Goal: Task Accomplishment & Management: Use online tool/utility

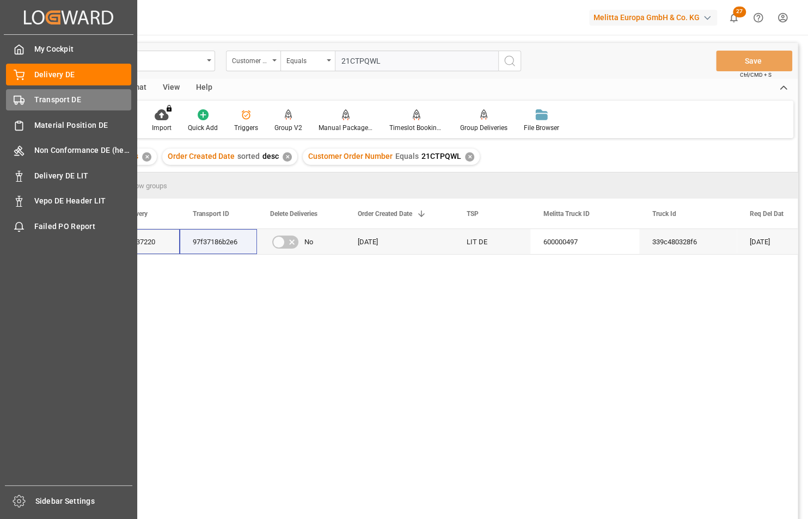
click at [32, 101] on div "Transport DE Transport DE" at bounding box center [68, 99] width 125 height 21
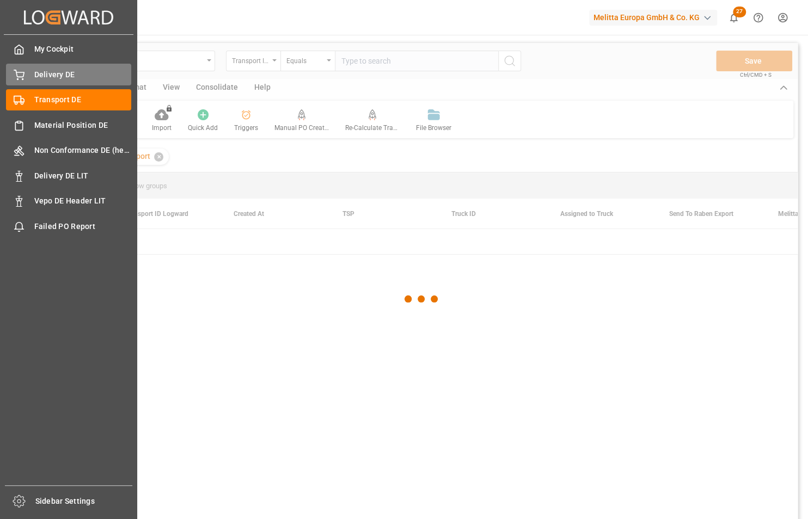
click at [62, 73] on span "Delivery DE" at bounding box center [82, 74] width 97 height 11
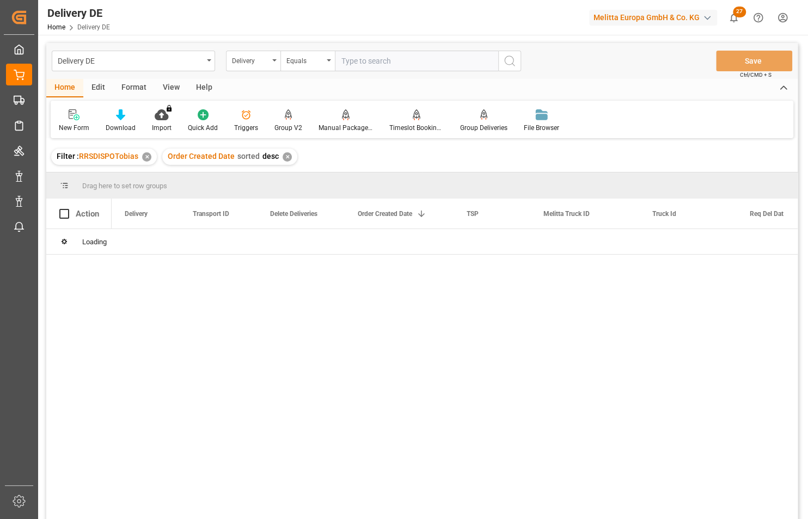
click at [372, 57] on input "text" at bounding box center [416, 61] width 163 height 21
paste input "92551128"
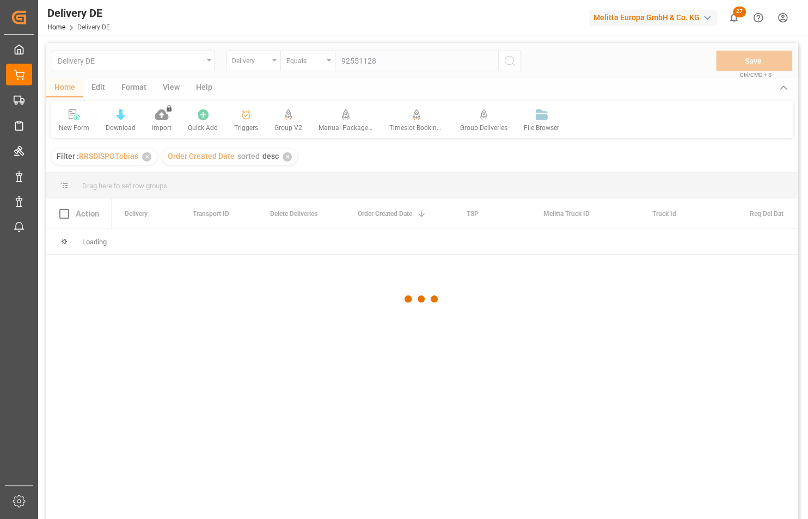
type input "92551128"
click at [511, 65] on div at bounding box center [421, 299] width 751 height 513
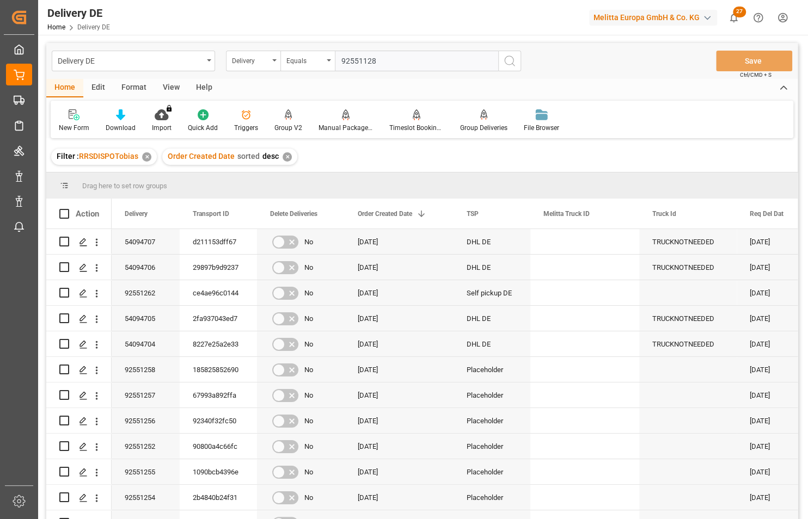
click at [507, 64] on icon "search button" at bounding box center [509, 60] width 13 height 13
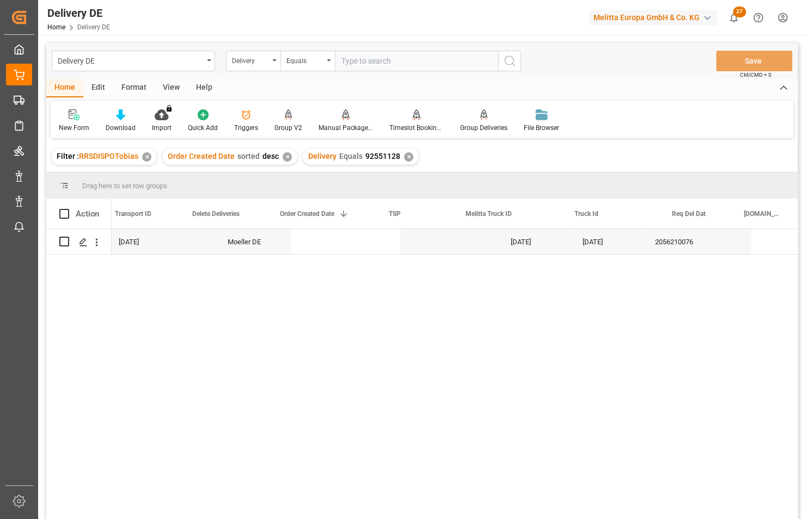
scroll to position [0, 297]
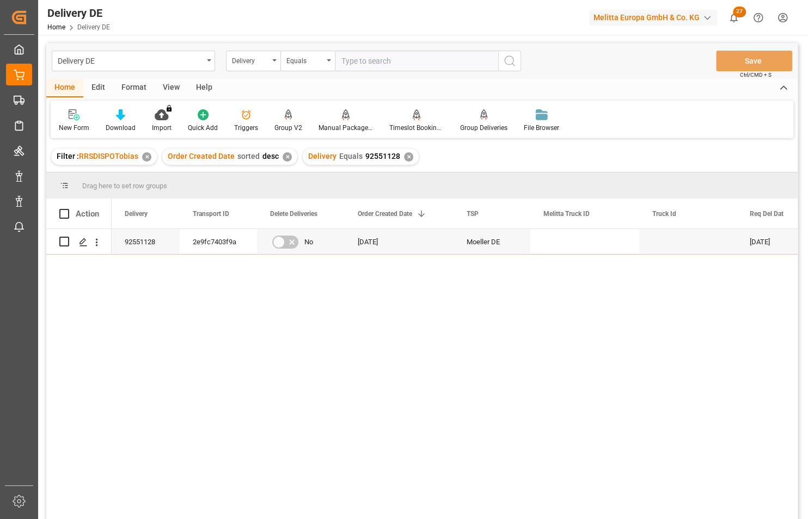
click at [410, 65] on input "text" at bounding box center [416, 61] width 163 height 21
paste input "92551269"
type input "92551269"
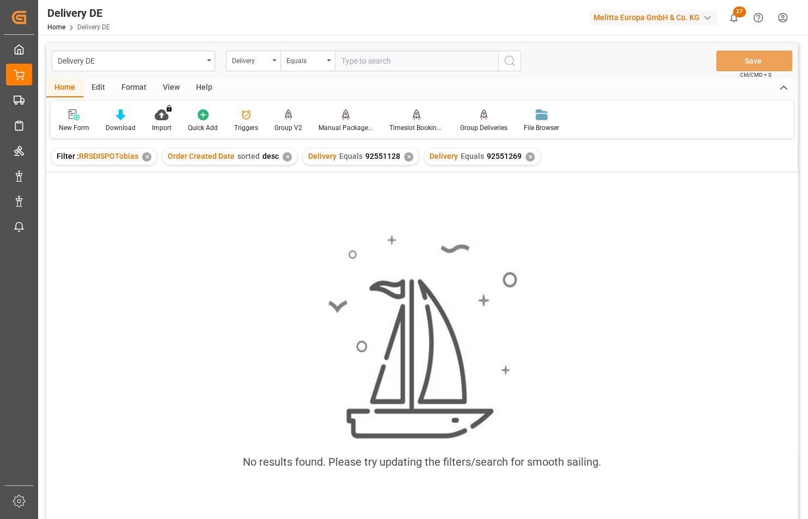
click at [404, 159] on div "✕" at bounding box center [408, 156] width 9 height 9
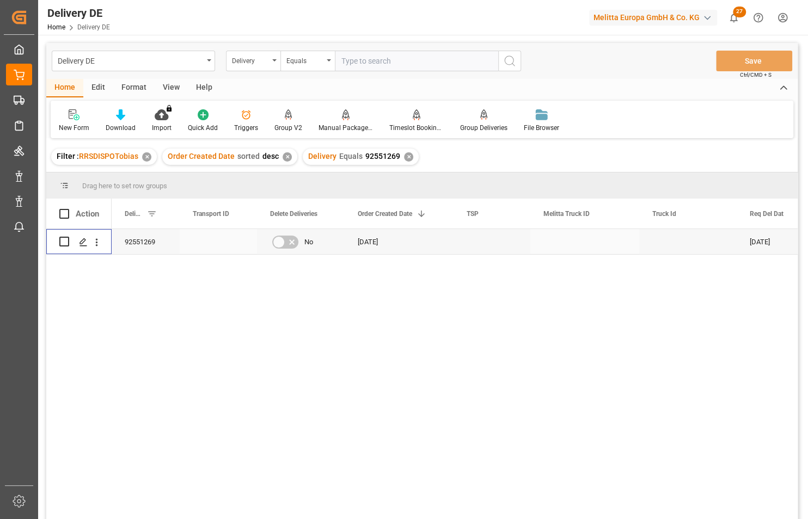
click at [66, 243] on input "Press Space to toggle row selection (unchecked)" at bounding box center [64, 242] width 10 height 10
checkbox input "true"
click at [349, 126] on div "Manual Package TypeDetermination" at bounding box center [345, 128] width 54 height 10
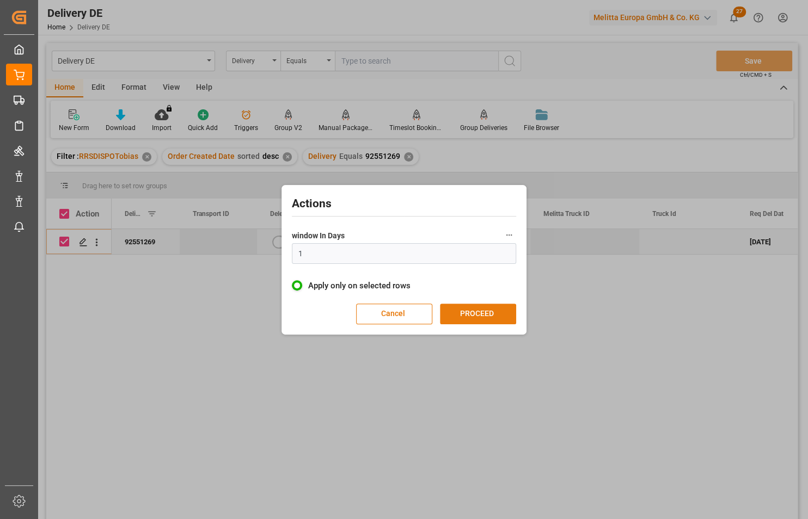
click at [475, 317] on button "PROCEED" at bounding box center [478, 314] width 76 height 21
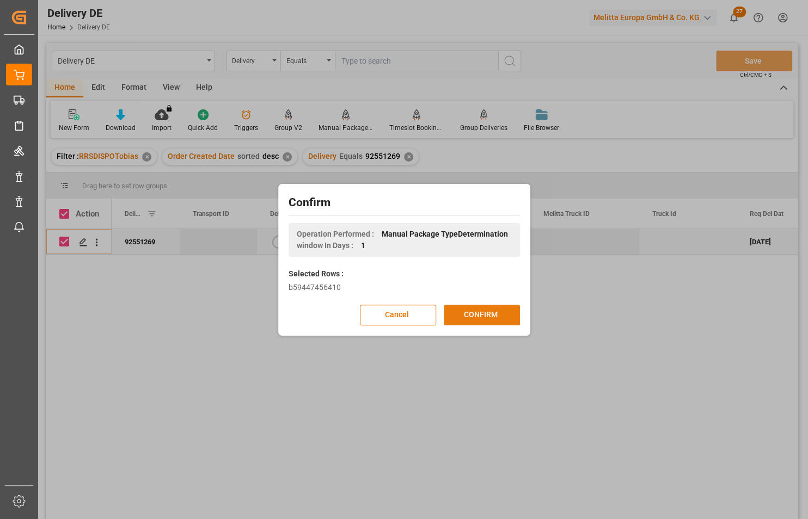
click at [484, 315] on button "CONFIRM" at bounding box center [482, 315] width 76 height 21
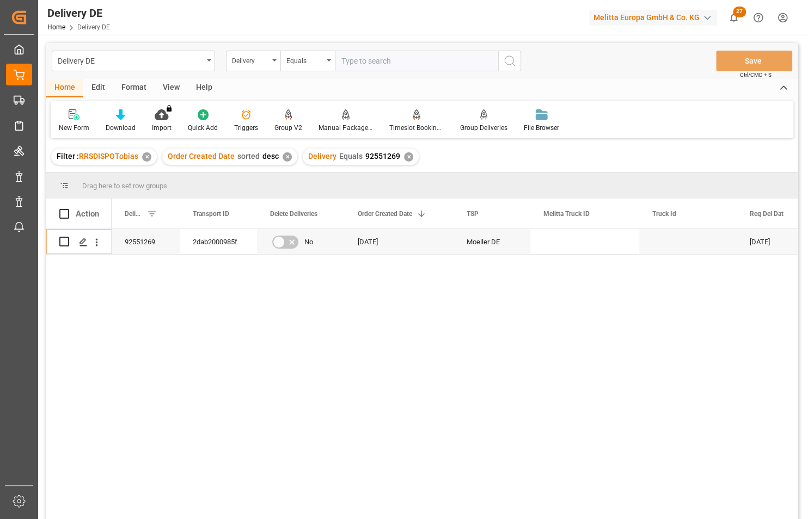
click at [362, 57] on input "text" at bounding box center [416, 61] width 163 height 21
paste input "92549096"
type input "92549096"
click at [509, 59] on icon "search button" at bounding box center [509, 60] width 13 height 13
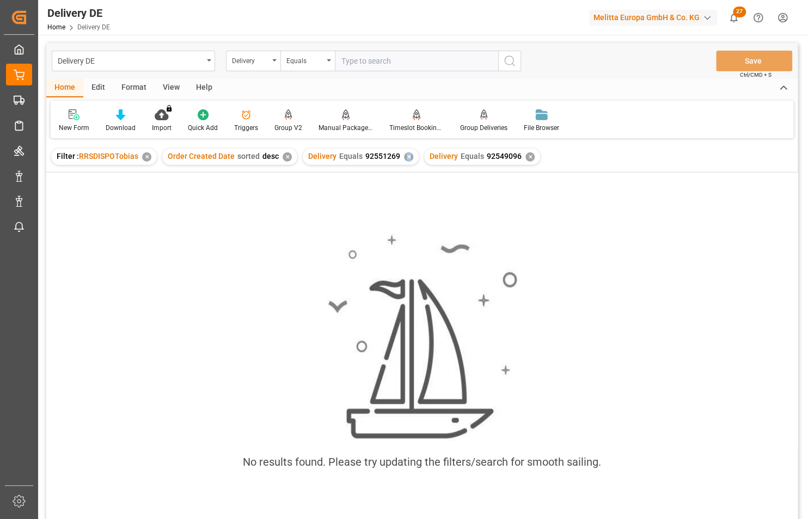
click at [405, 159] on div "✕" at bounding box center [408, 156] width 9 height 9
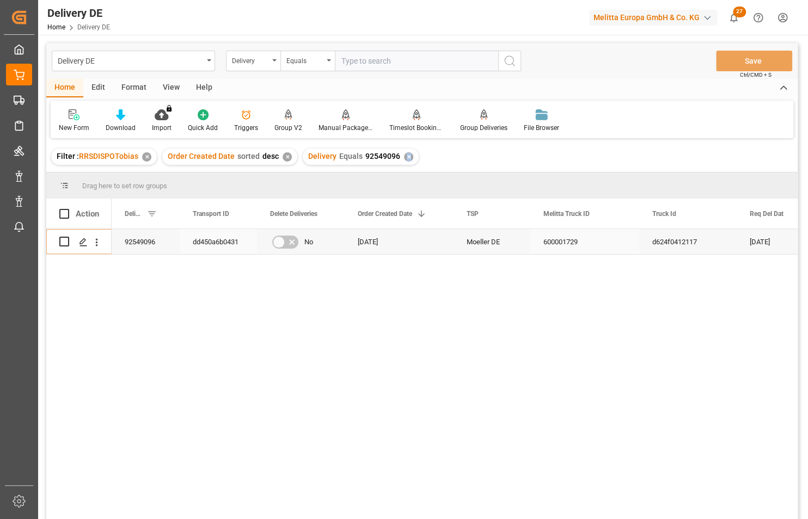
click at [564, 239] on div "600001729" at bounding box center [584, 241] width 109 height 25
click at [271, 63] on div "Delivery" at bounding box center [253, 61] width 54 height 21
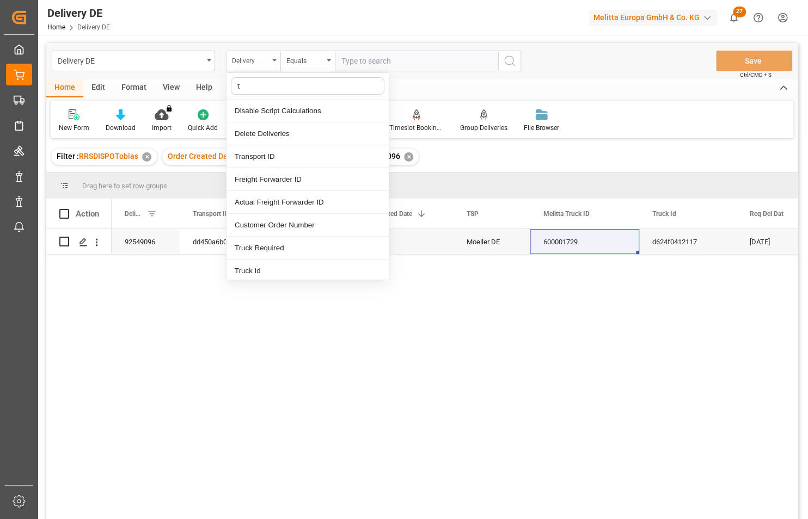
type input "tr"
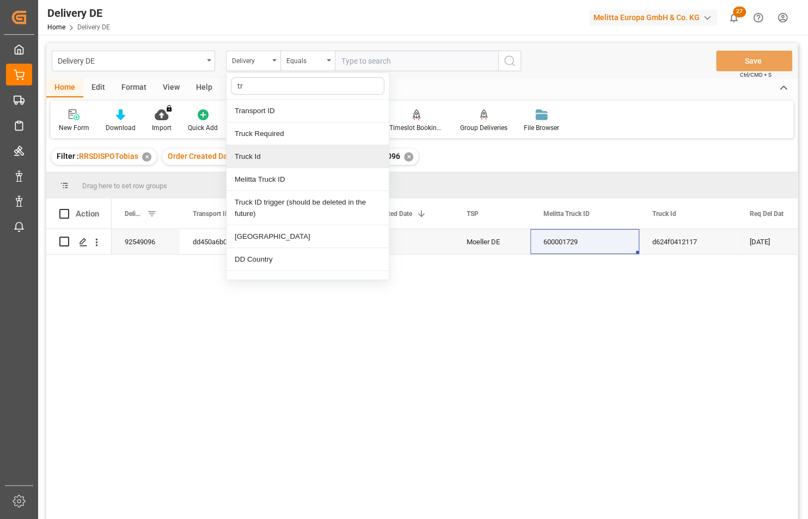
click at [274, 156] on div "Truck Id" at bounding box center [307, 156] width 162 height 23
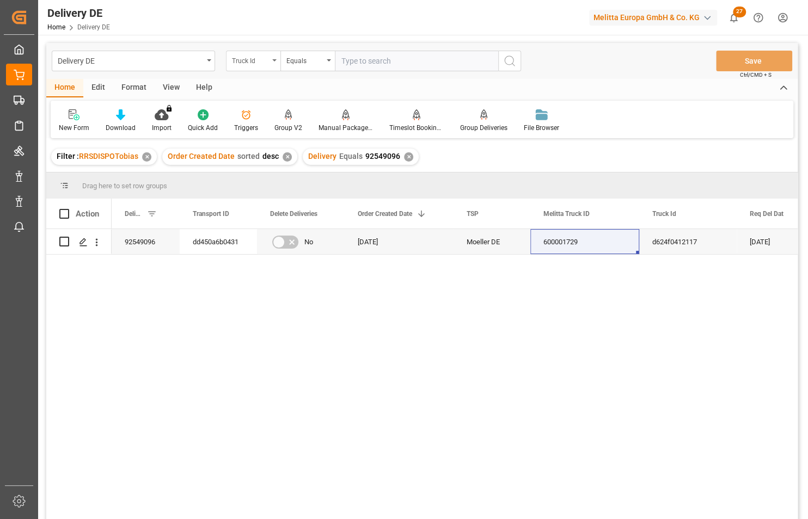
click at [251, 60] on div "Truck Id" at bounding box center [250, 59] width 37 height 13
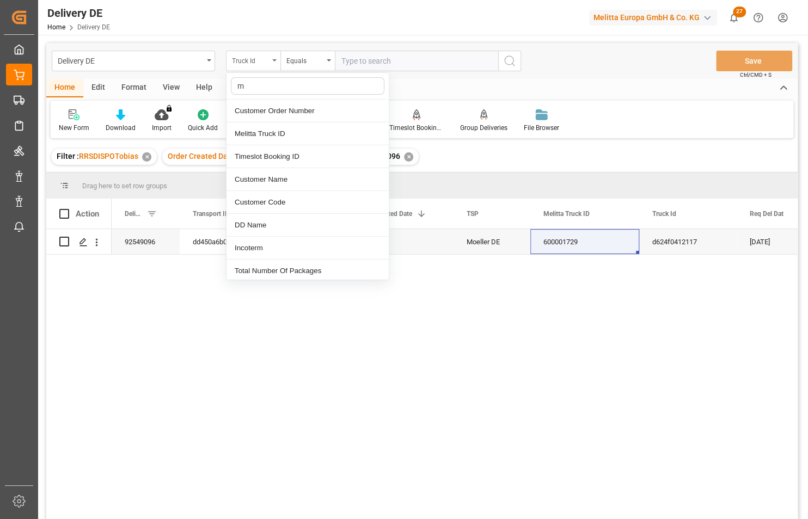
type input "me"
click at [266, 136] on div "Melitta Truck ID" at bounding box center [307, 133] width 162 height 23
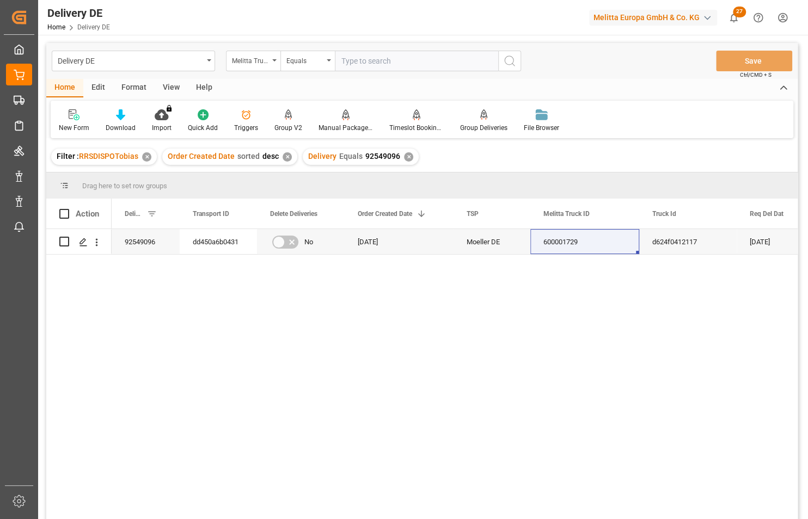
click at [385, 64] on input "text" at bounding box center [416, 61] width 163 height 21
paste input "600001729"
type input "600001729"
click at [507, 59] on icon "search button" at bounding box center [509, 60] width 13 height 13
click at [404, 157] on div "✕" at bounding box center [408, 156] width 9 height 9
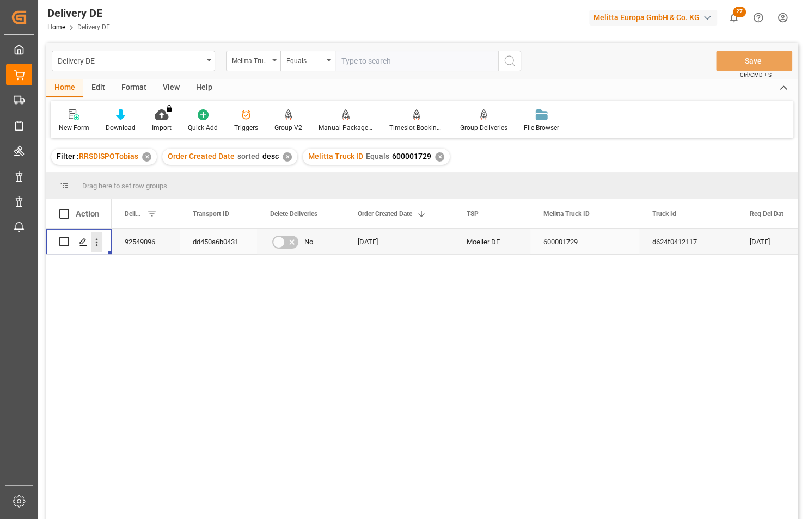
click at [97, 243] on icon "open menu" at bounding box center [96, 242] width 11 height 11
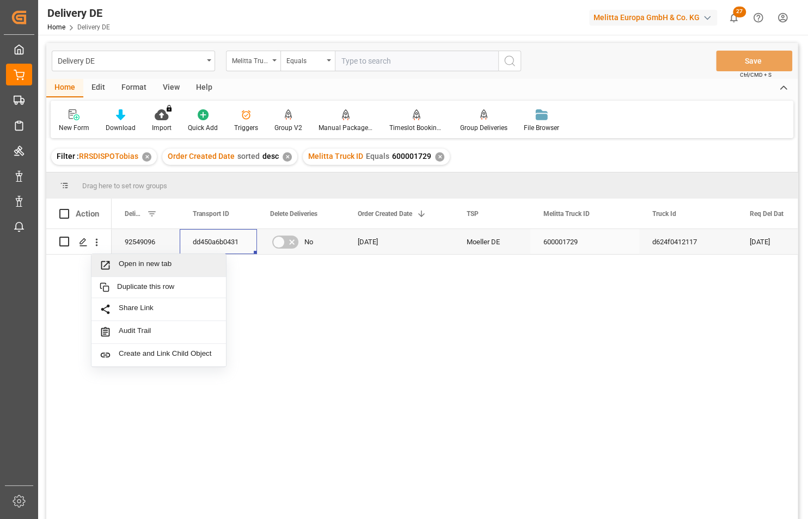
click at [230, 244] on div "dd450a6b0431" at bounding box center [218, 241] width 77 height 25
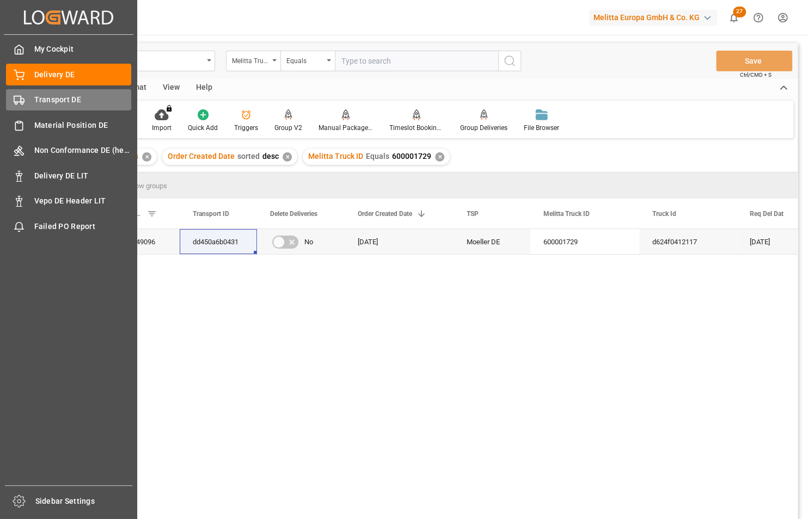
click at [33, 102] on div "Transport DE Transport DE" at bounding box center [68, 99] width 125 height 21
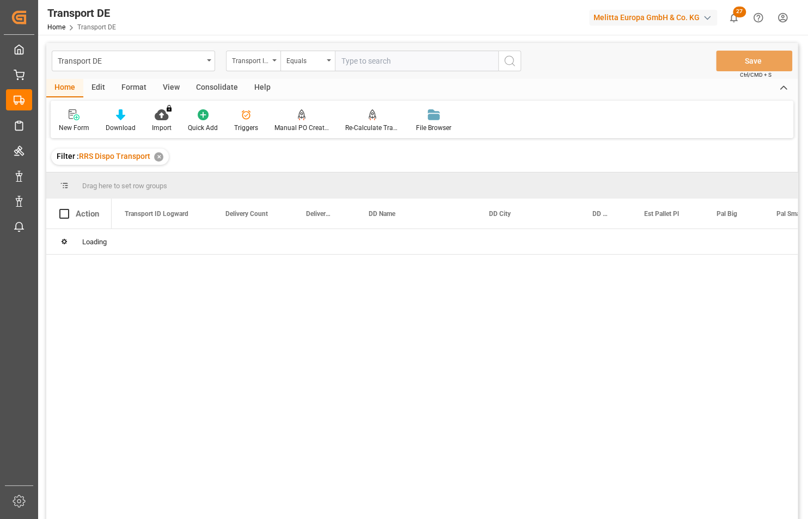
click at [389, 66] on input "text" at bounding box center [416, 61] width 163 height 21
paste input "dd450a6b0431"
type input "dd450a6b0431"
click at [513, 59] on circle "search button" at bounding box center [509, 60] width 9 height 9
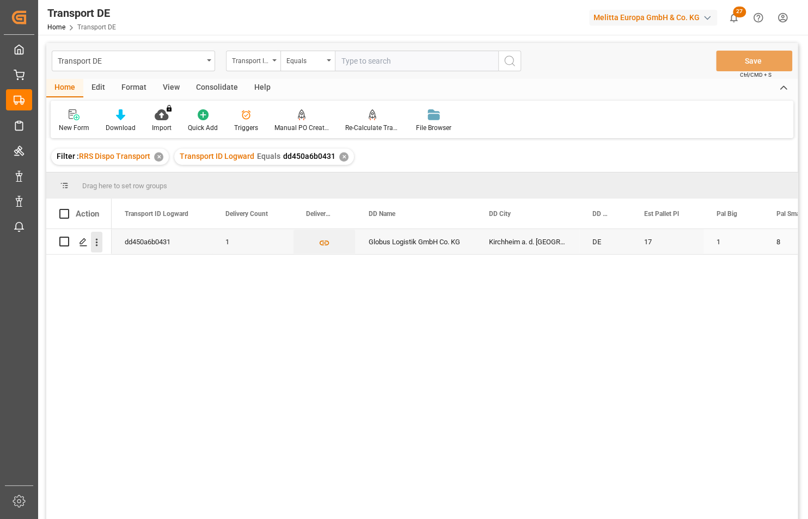
click at [98, 242] on icon "open menu" at bounding box center [96, 242] width 11 height 11
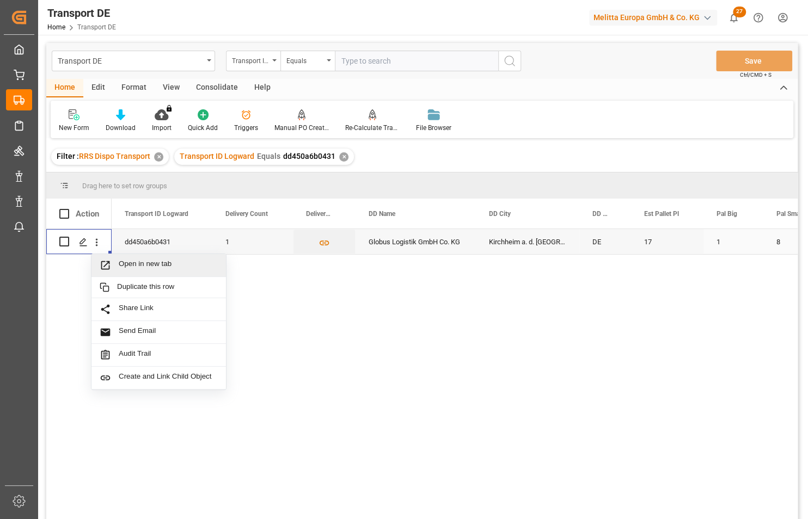
click at [136, 262] on span "Open in new tab" at bounding box center [168, 265] width 99 height 11
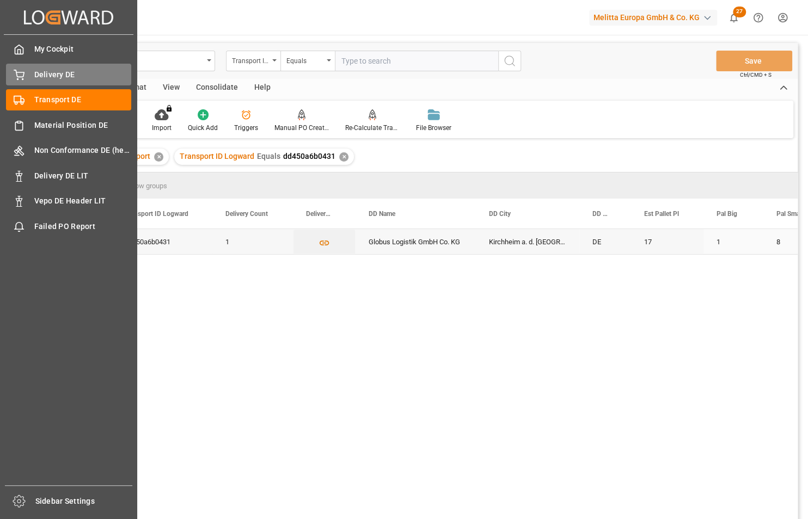
click at [44, 74] on span "Delivery DE" at bounding box center [82, 74] width 97 height 11
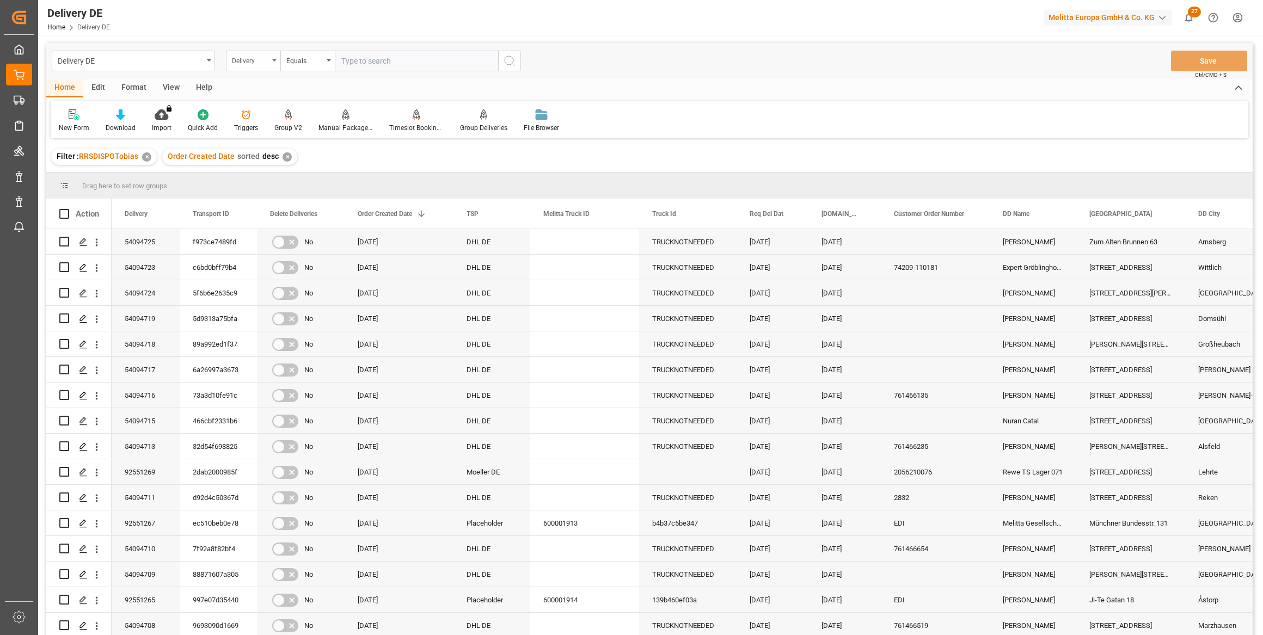
click at [269, 59] on div "Delivery" at bounding box center [253, 61] width 54 height 21
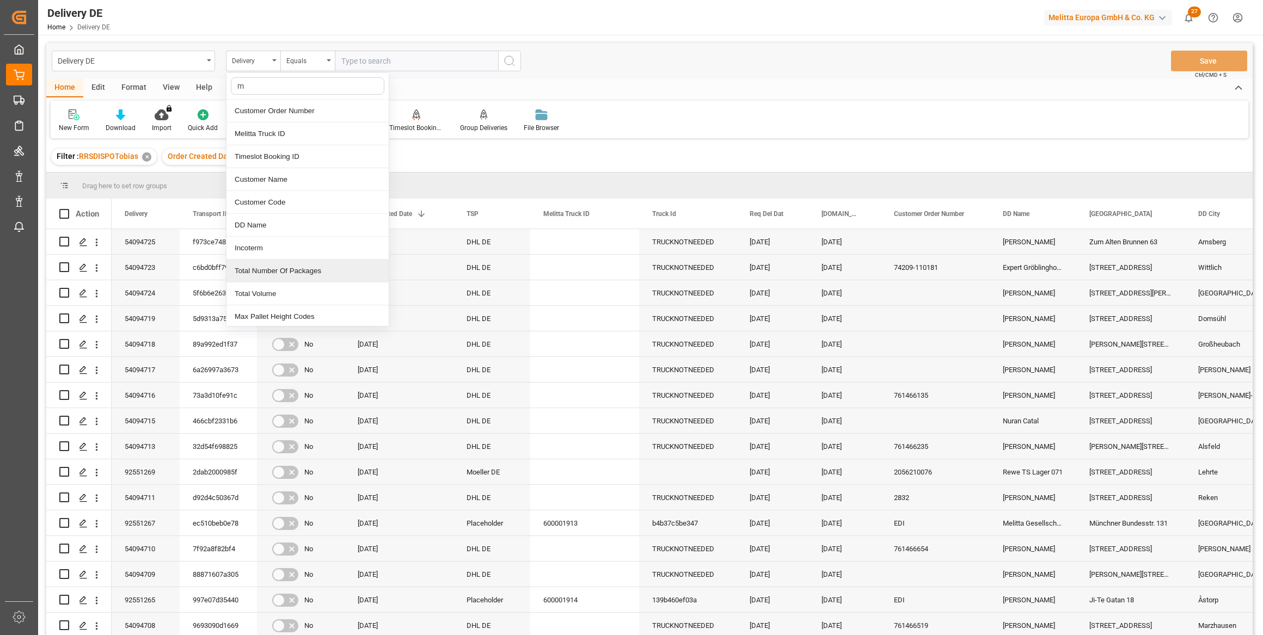
type input "me"
click at [275, 137] on div "Melitta Truck ID" at bounding box center [307, 133] width 162 height 23
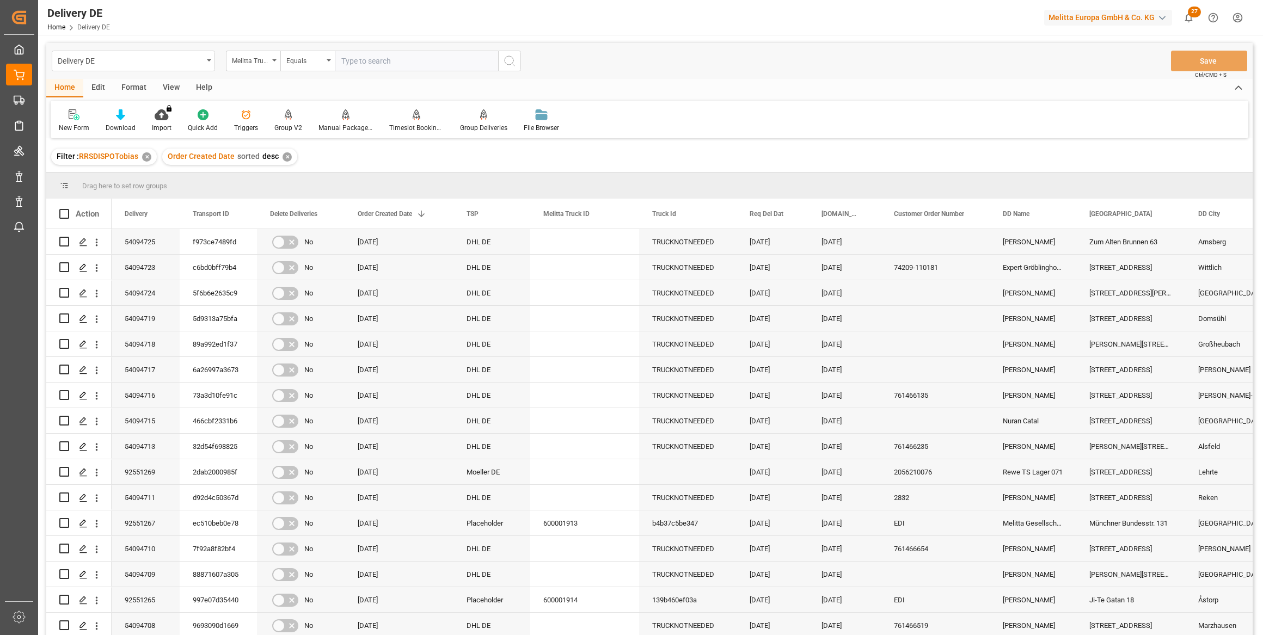
click at [508, 61] on icon "search button" at bounding box center [509, 60] width 13 height 13
click at [262, 59] on div "Melitta Truck ID" at bounding box center [250, 59] width 37 height 13
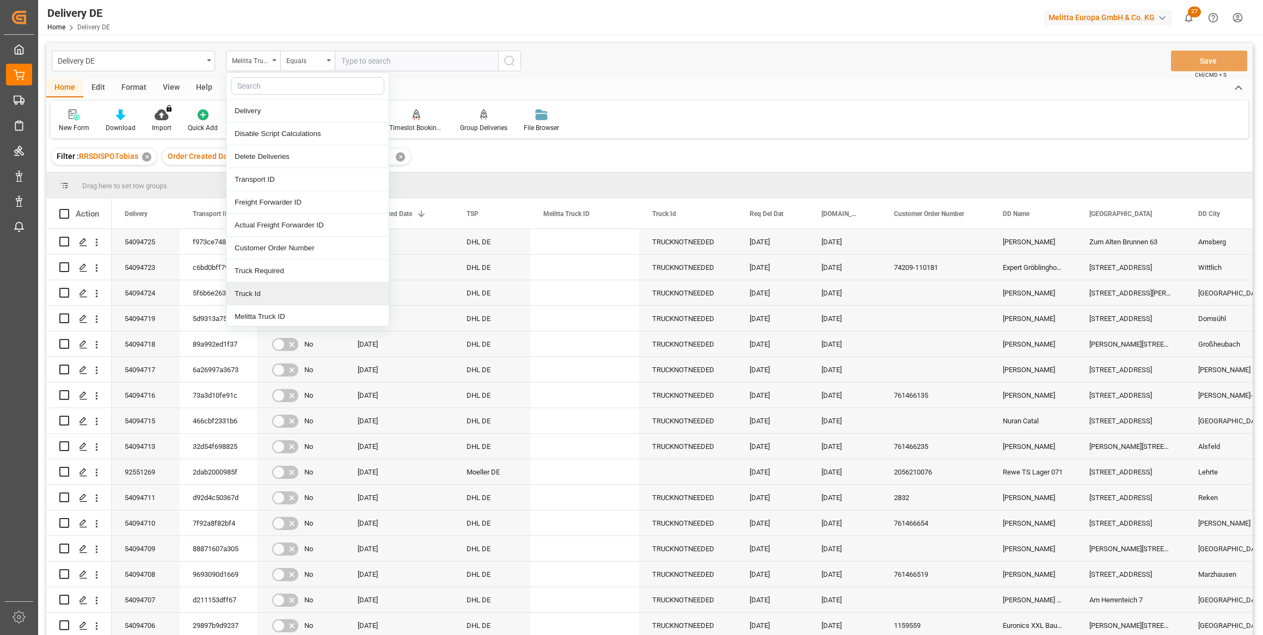
click at [251, 290] on div "Truck Id" at bounding box center [307, 293] width 162 height 23
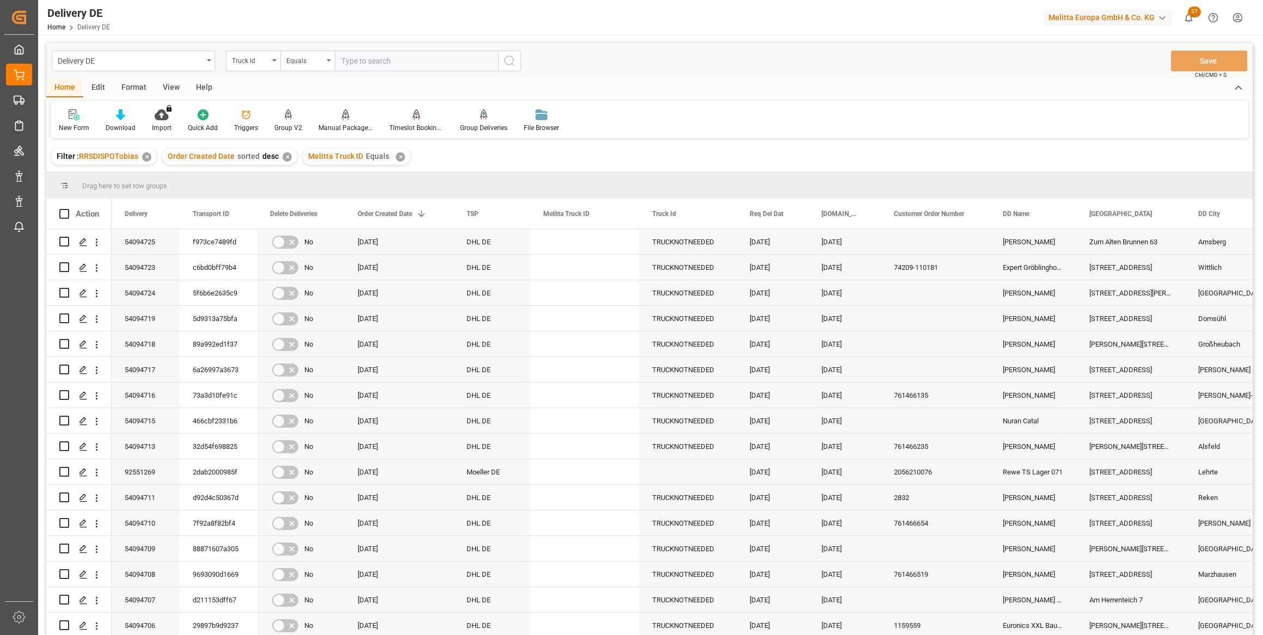
click at [512, 61] on icon "search button" at bounding box center [509, 60] width 13 height 13
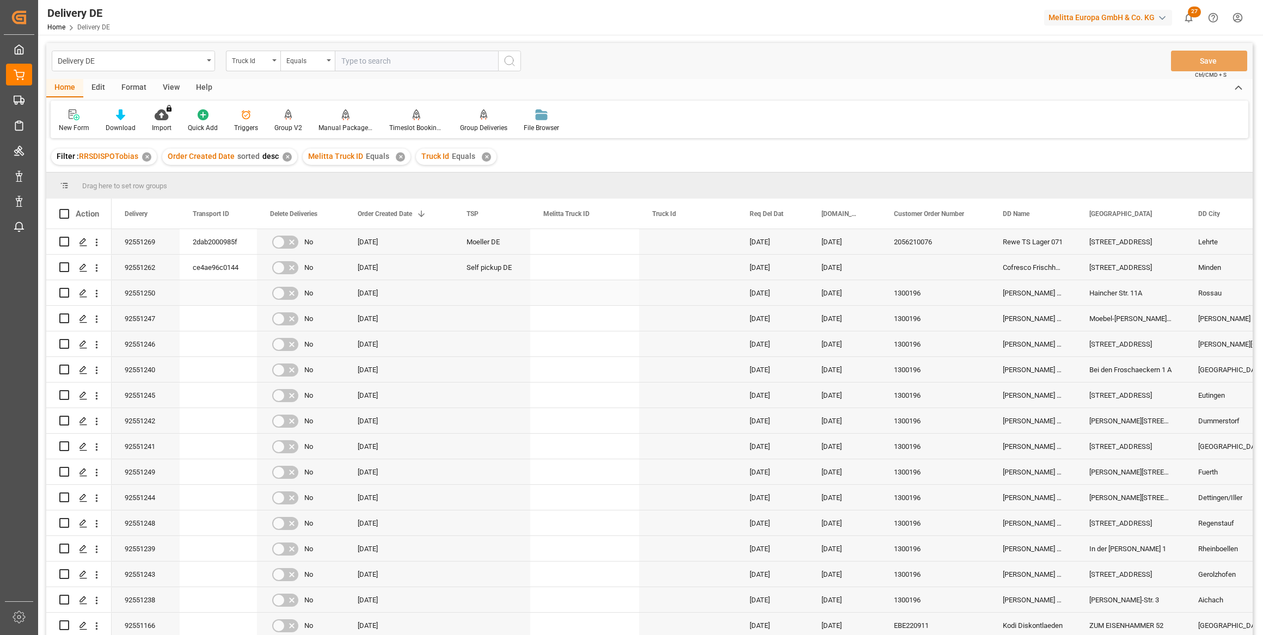
click at [65, 291] on input "Press Space to toggle row selection (unchecked)" at bounding box center [64, 293] width 10 height 10
checkbox input "true"
click at [341, 121] on div "Manual Package TypeDetermination" at bounding box center [345, 121] width 71 height 24
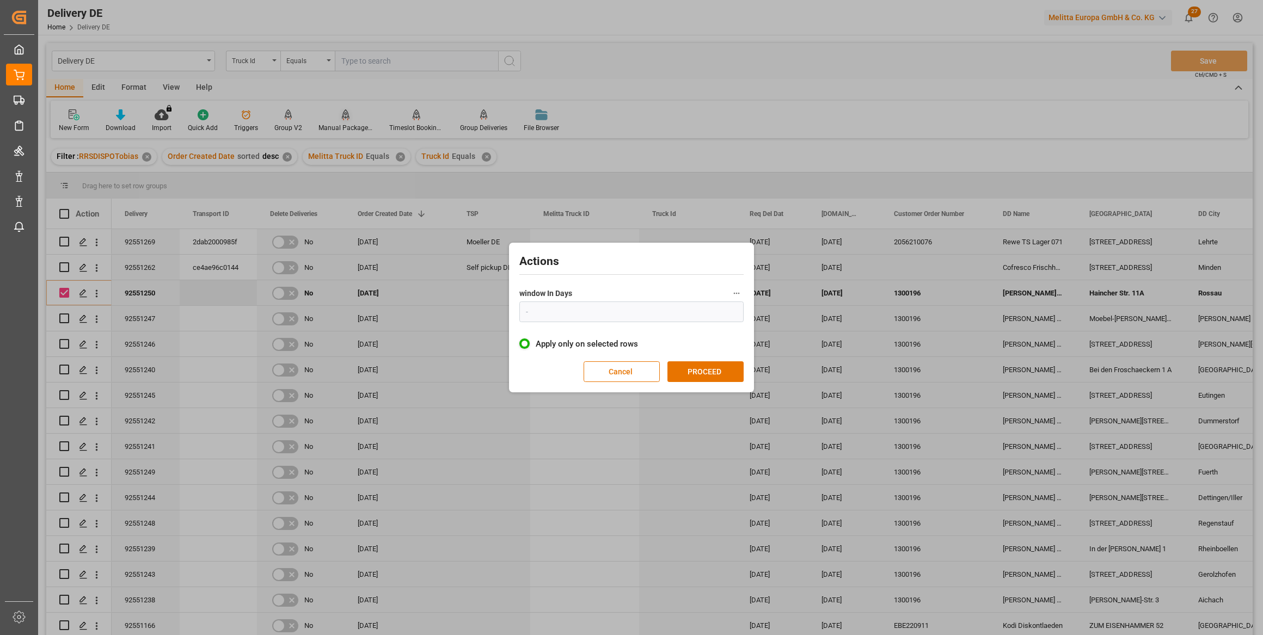
type input "1"
click at [724, 372] on button "PROCEED" at bounding box center [705, 371] width 76 height 21
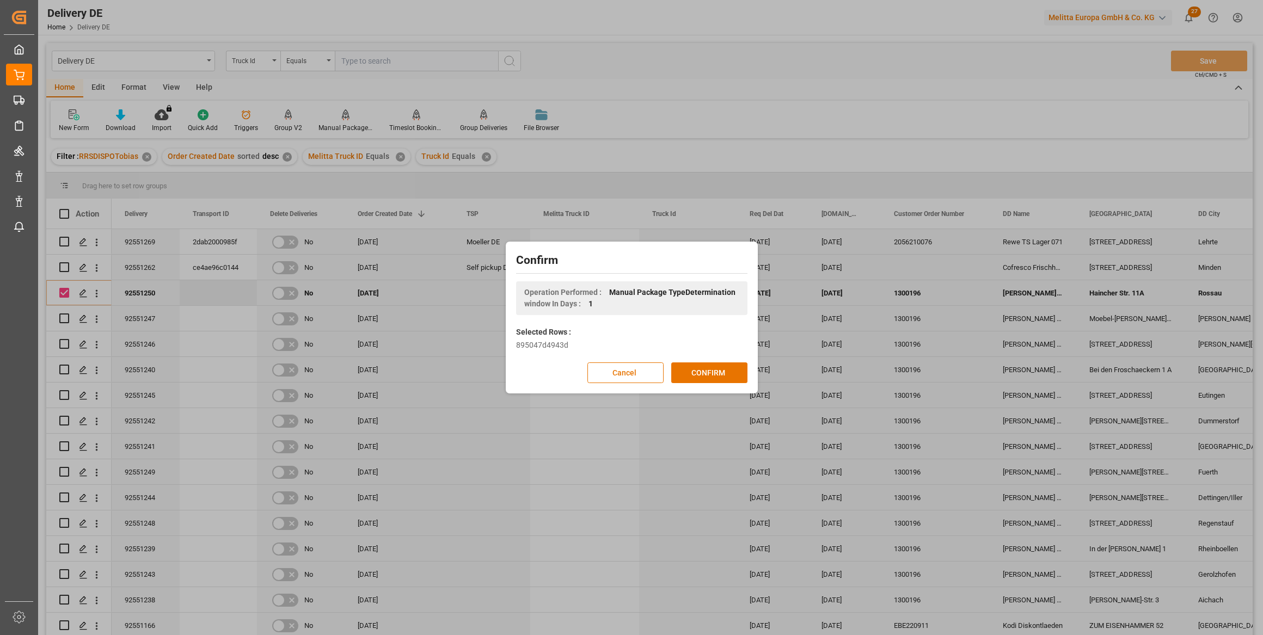
click at [724, 372] on button "CONFIRM" at bounding box center [709, 372] width 76 height 21
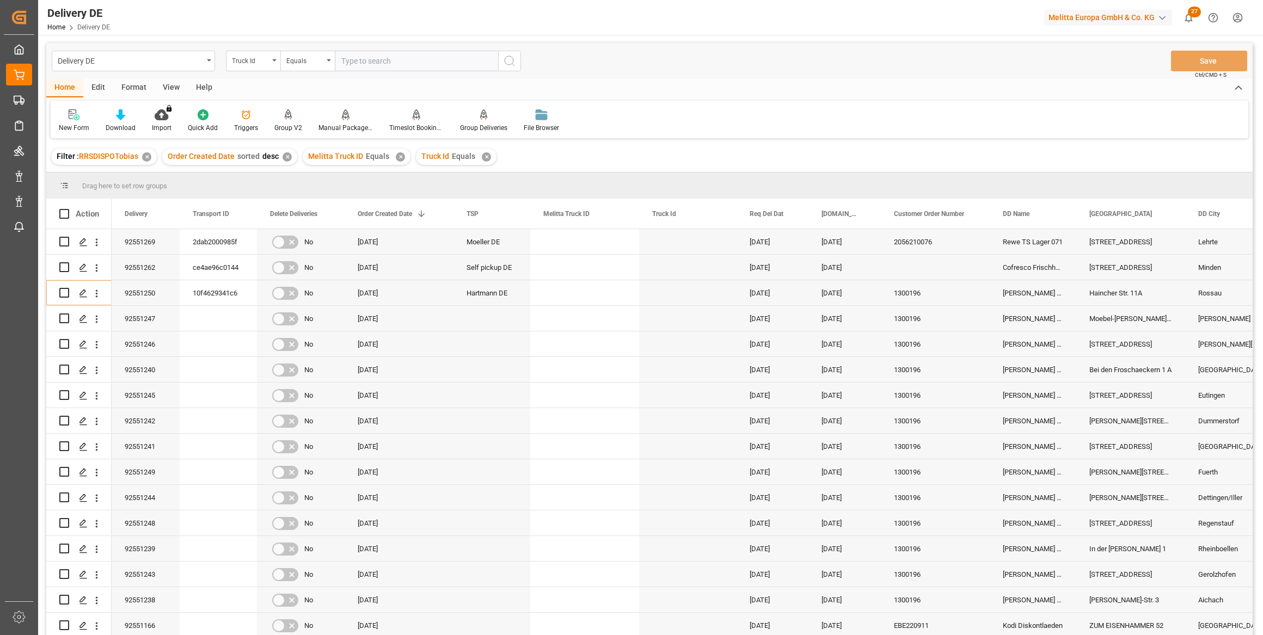
click at [807, 72] on div "Delivery DE Truck Id Equals Save Ctrl/CMD + S" at bounding box center [649, 61] width 1206 height 36
click at [67, 320] on input "Press Space to toggle row selection (unchecked)" at bounding box center [64, 318] width 10 height 10
checkbox input "true"
click at [286, 119] on icon at bounding box center [288, 120] width 5 height 2
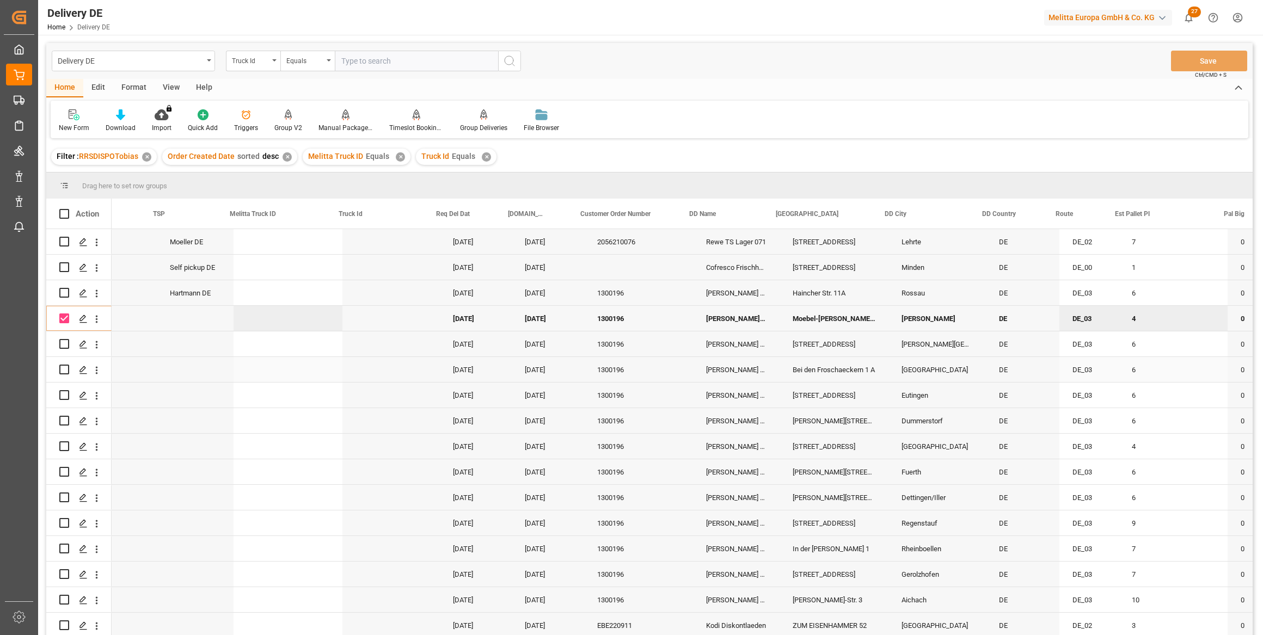
scroll to position [0, 396]
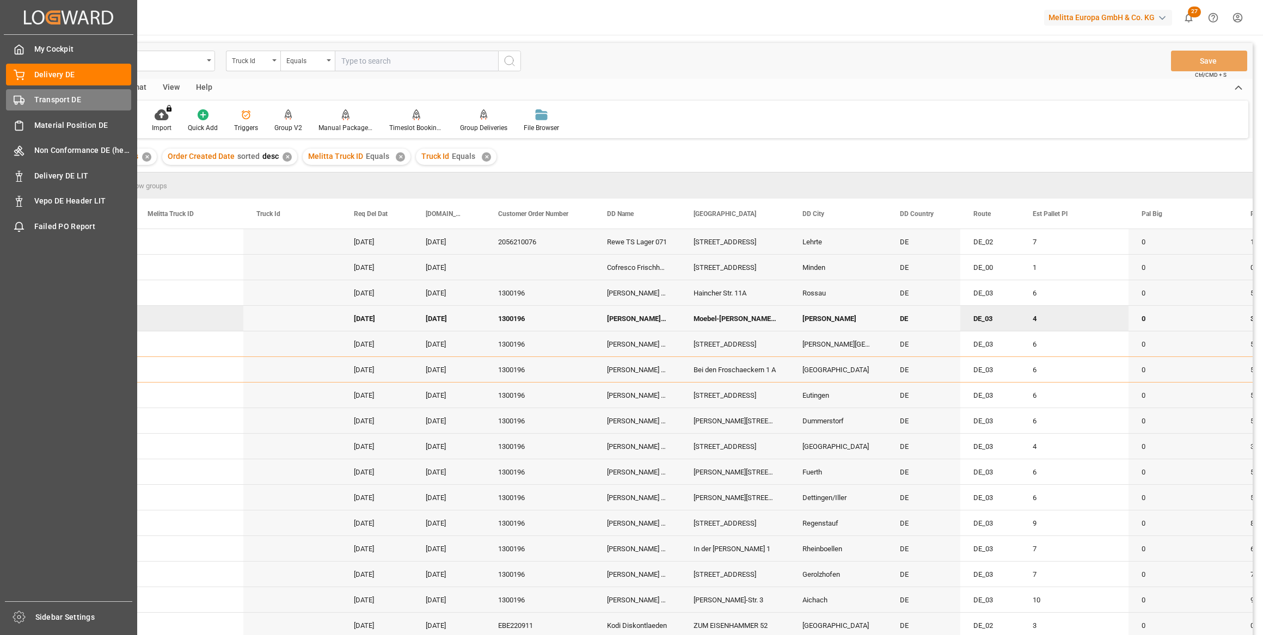
click at [53, 100] on span "Transport DE" at bounding box center [82, 99] width 97 height 11
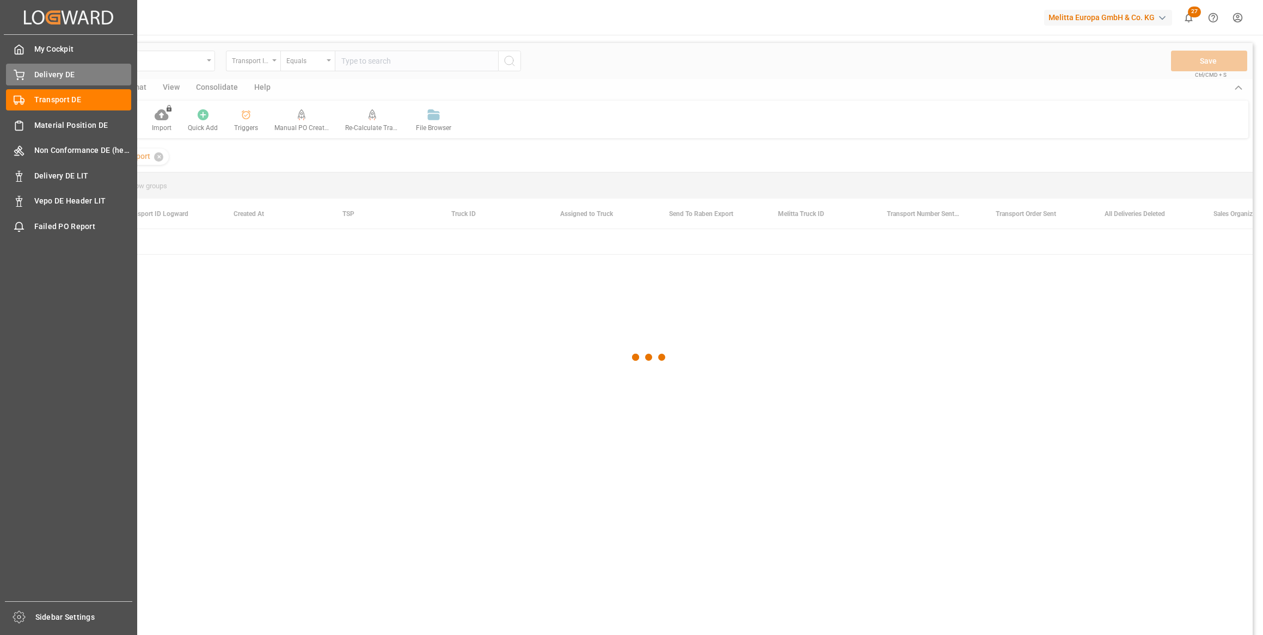
click at [62, 76] on span "Delivery DE" at bounding box center [82, 74] width 97 height 11
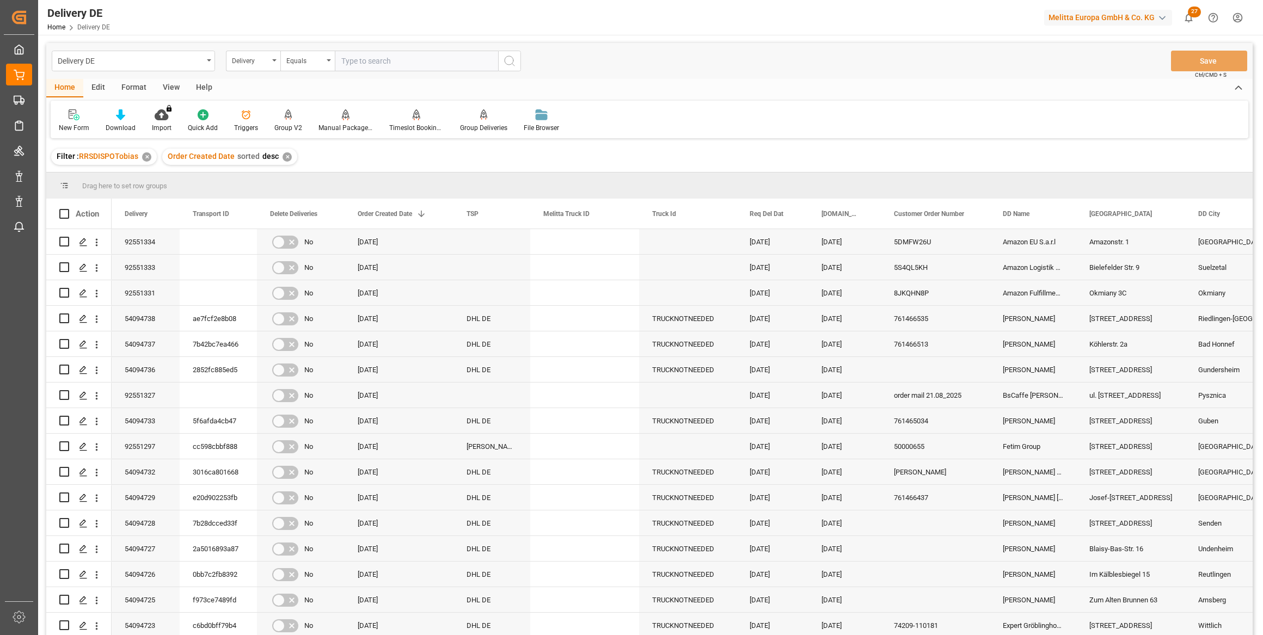
click at [364, 57] on input "text" at bounding box center [416, 61] width 163 height 21
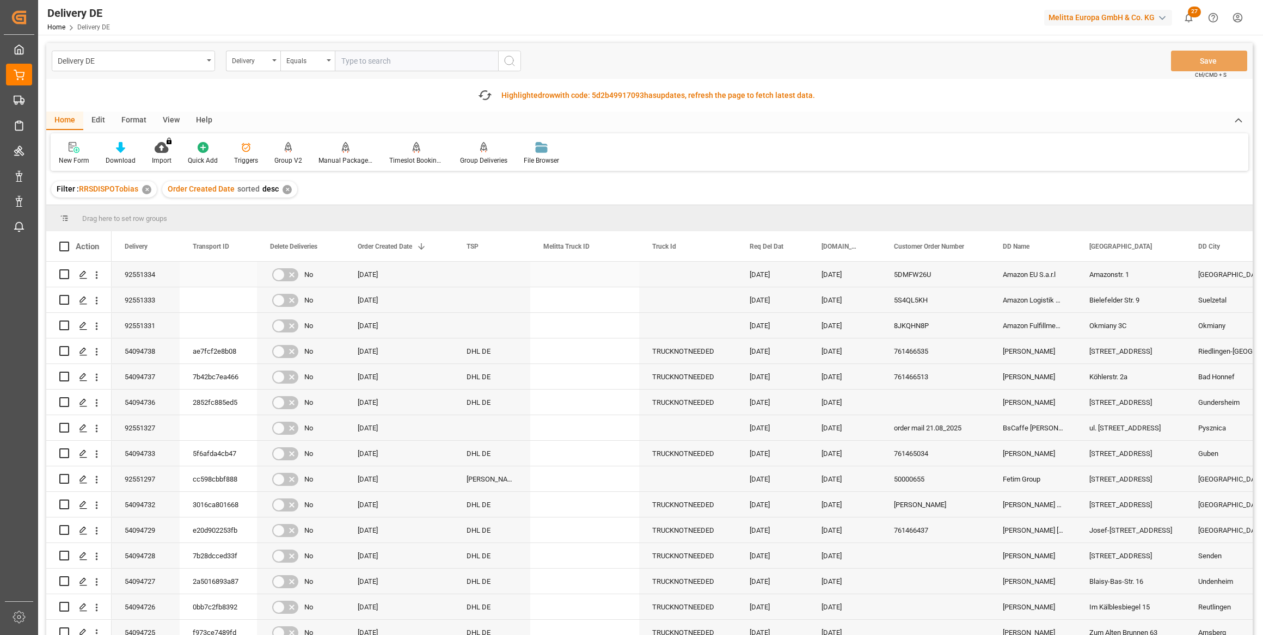
click at [67, 273] on input "Press Space to toggle row selection (unchecked)" at bounding box center [64, 274] width 10 height 10
checkbox input "true"
click at [347, 157] on div "Manual Package TypeDetermination" at bounding box center [345, 161] width 54 height 10
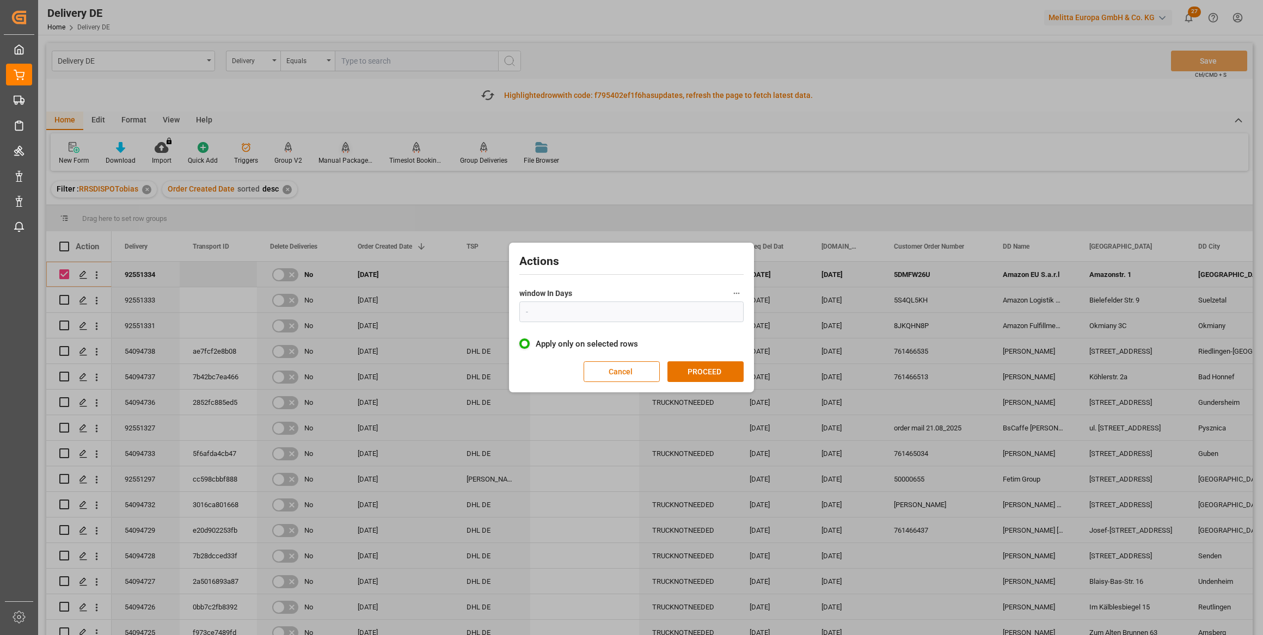
type input "1"
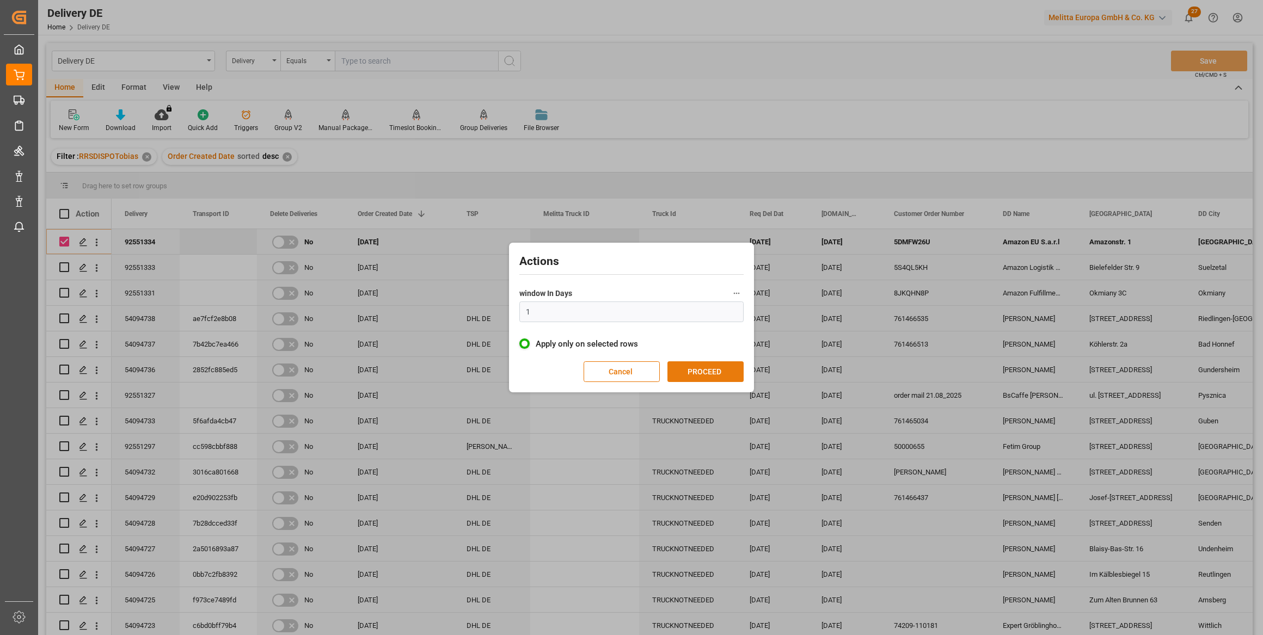
click at [716, 371] on button "PROCEED" at bounding box center [705, 371] width 76 height 21
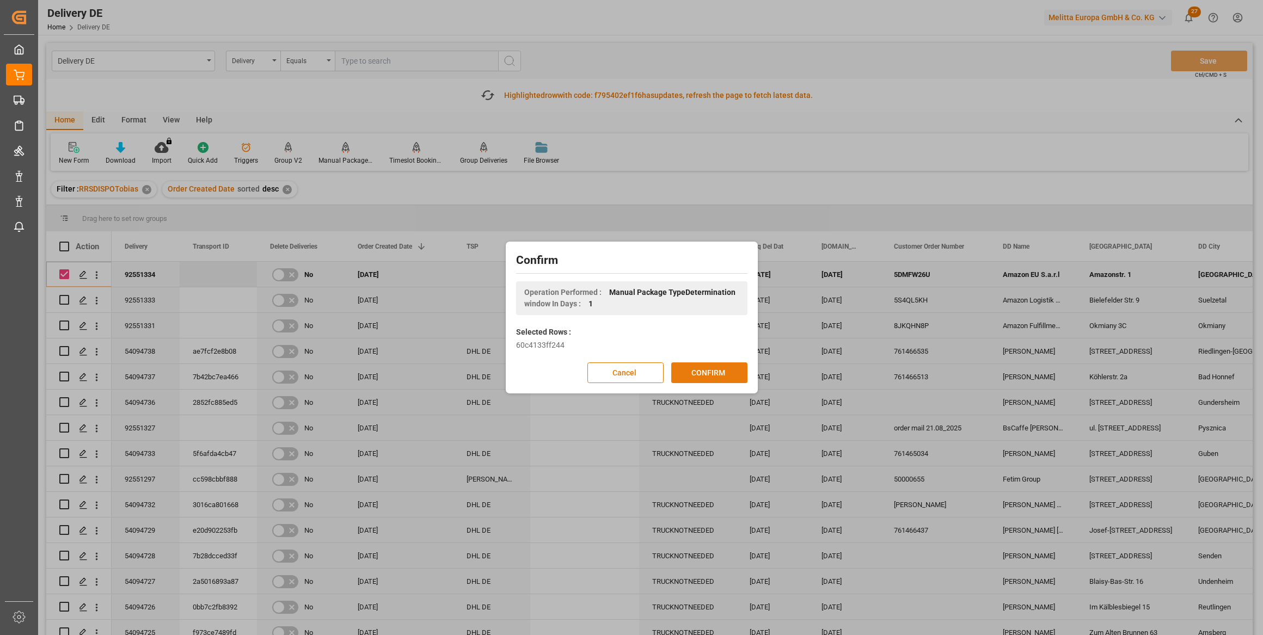
click at [699, 366] on button "CONFIRM" at bounding box center [709, 372] width 76 height 21
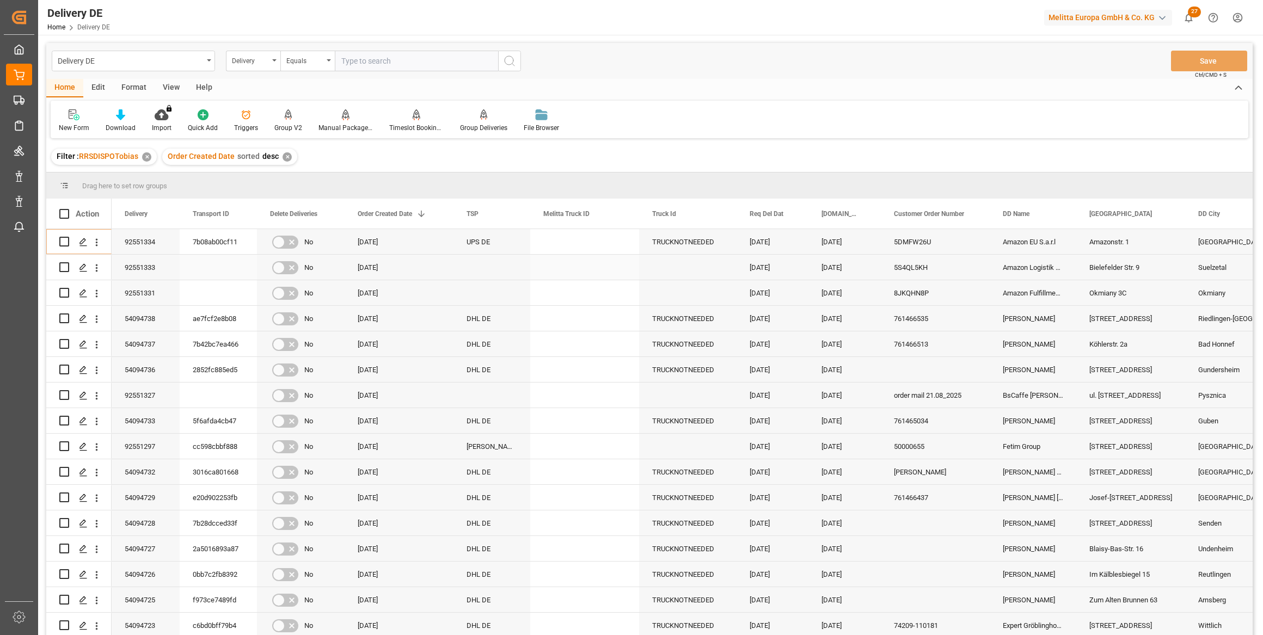
click at [66, 266] on input "Press Space to toggle row selection (unchecked)" at bounding box center [64, 267] width 10 height 10
checkbox input "true"
click at [342, 121] on div "Manual Package TypeDetermination" at bounding box center [345, 121] width 71 height 24
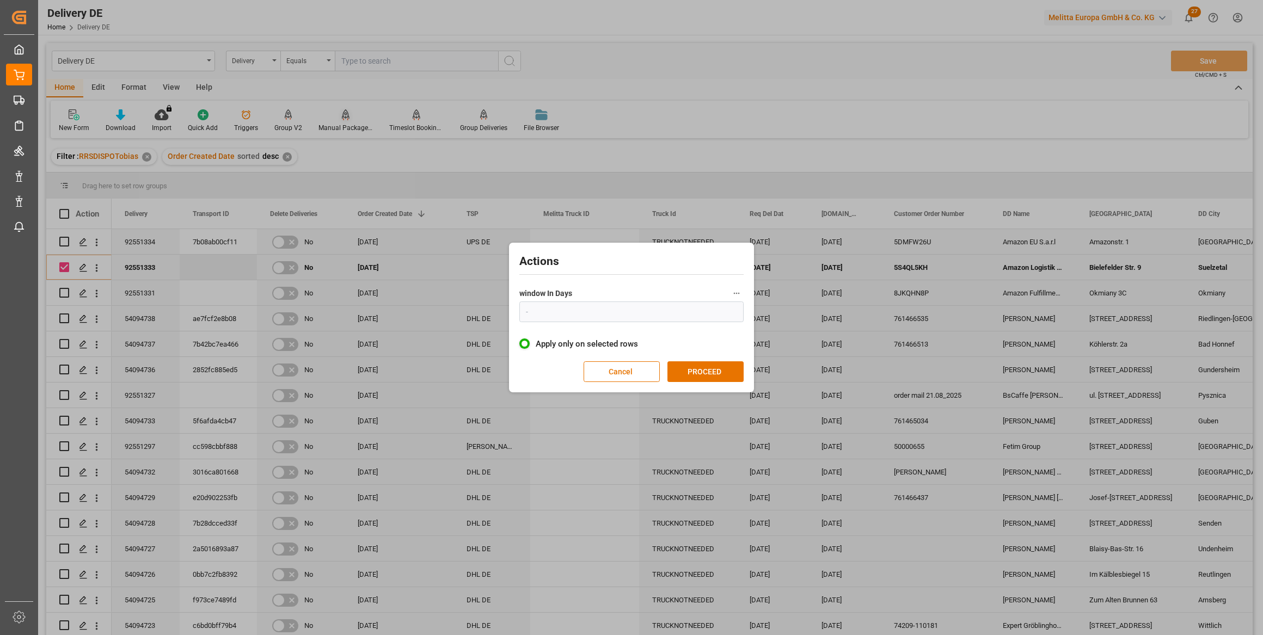
type input "1"
click at [694, 370] on button "PROCEED" at bounding box center [705, 371] width 76 height 21
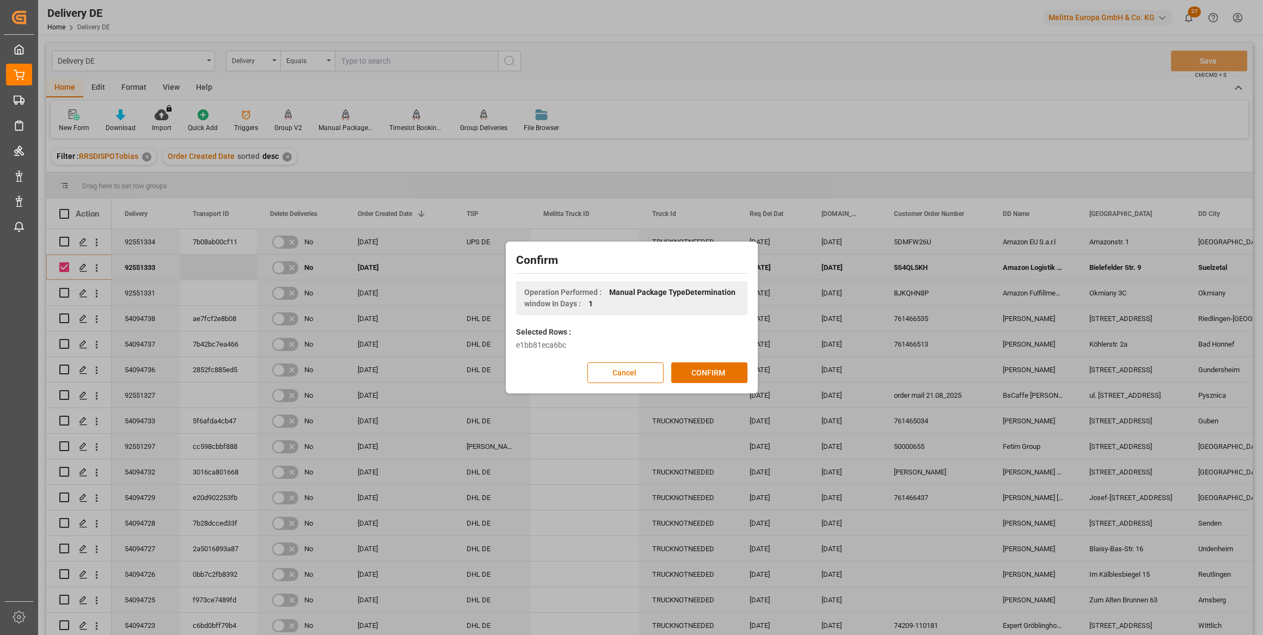
click at [694, 370] on button "CONFIRM" at bounding box center [709, 372] width 76 height 21
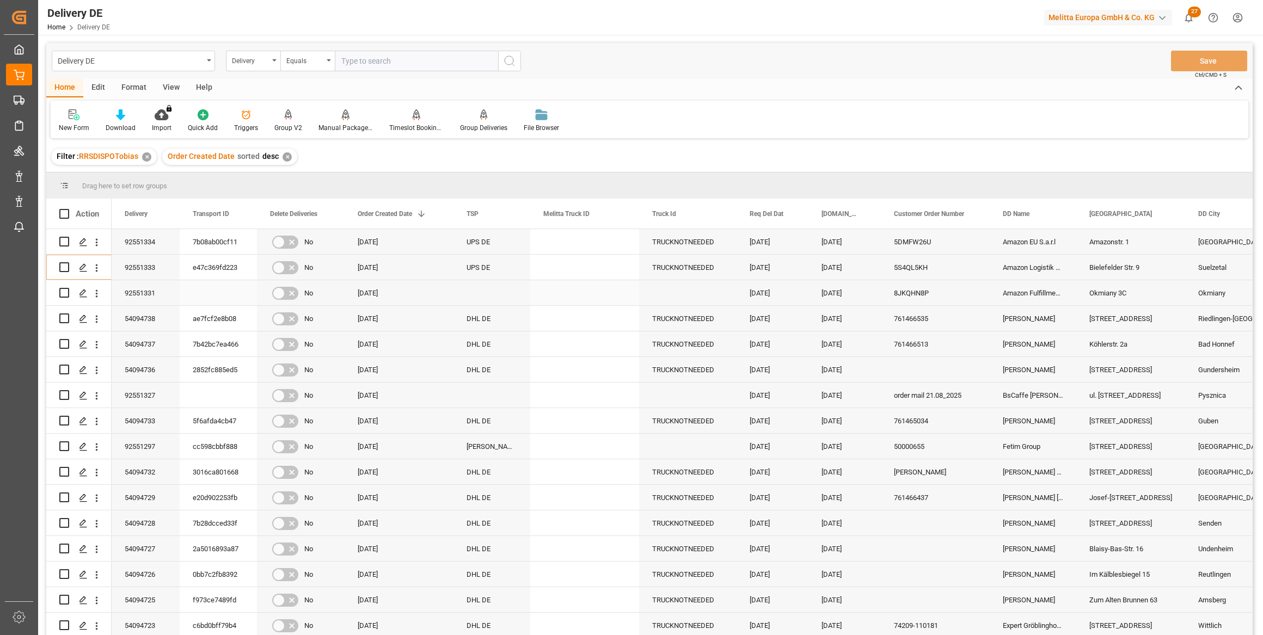
click at [66, 291] on input "Press Space to toggle row selection (unchecked)" at bounding box center [64, 293] width 10 height 10
checkbox input "true"
click at [350, 122] on div "Manual Package TypeDetermination" at bounding box center [345, 121] width 71 height 24
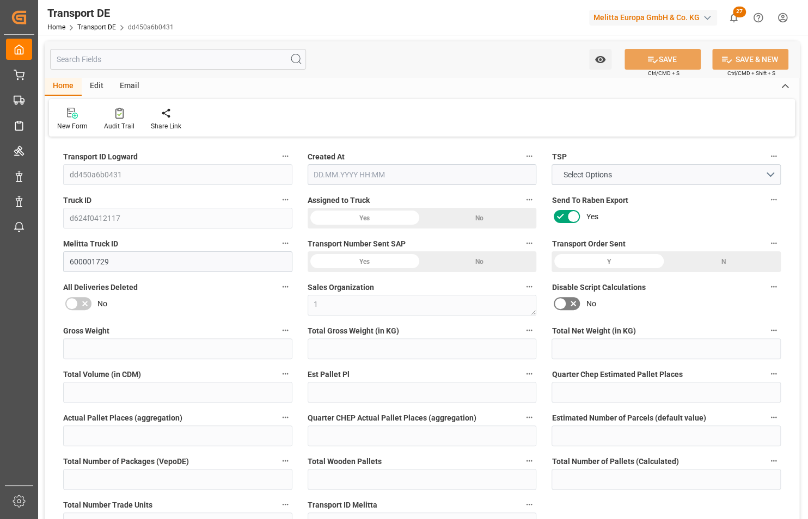
type input "6818.122"
type input "5725.47"
type input "4720.213"
type input "29200.896"
type input "17"
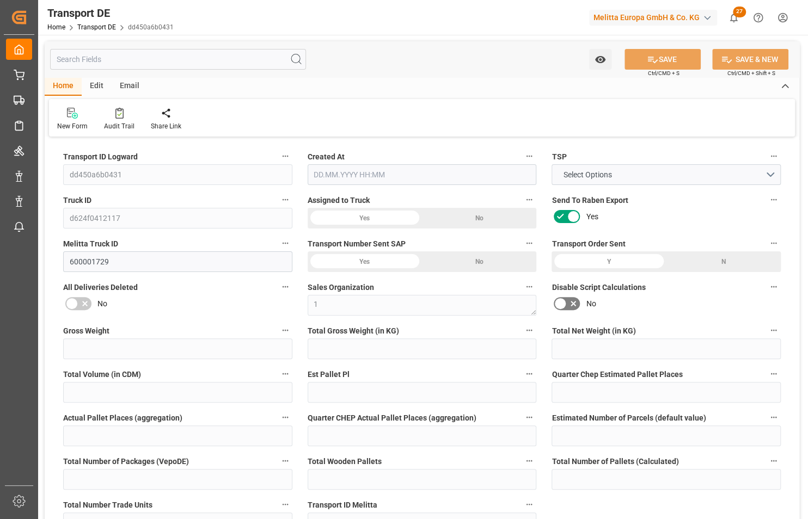
type input "0"
type input "18"
type input "0"
type input "1"
type input "33"
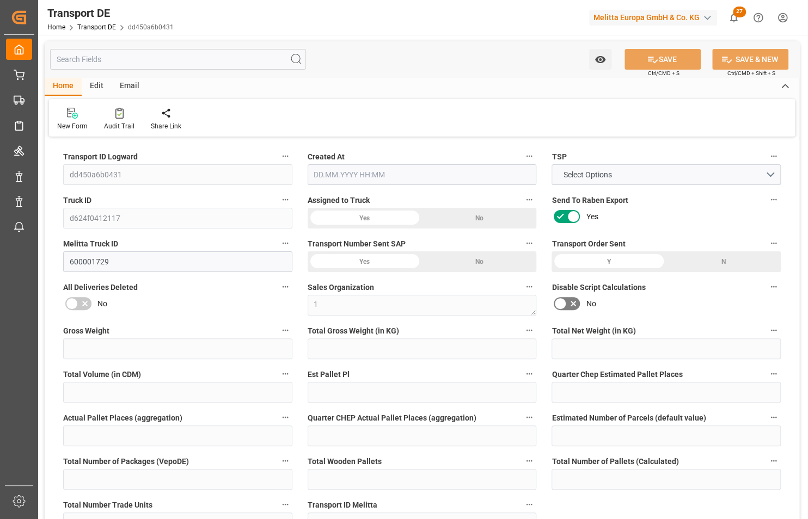
type input "44"
type input "22"
type input "1036"
type input "0"
type input "534"
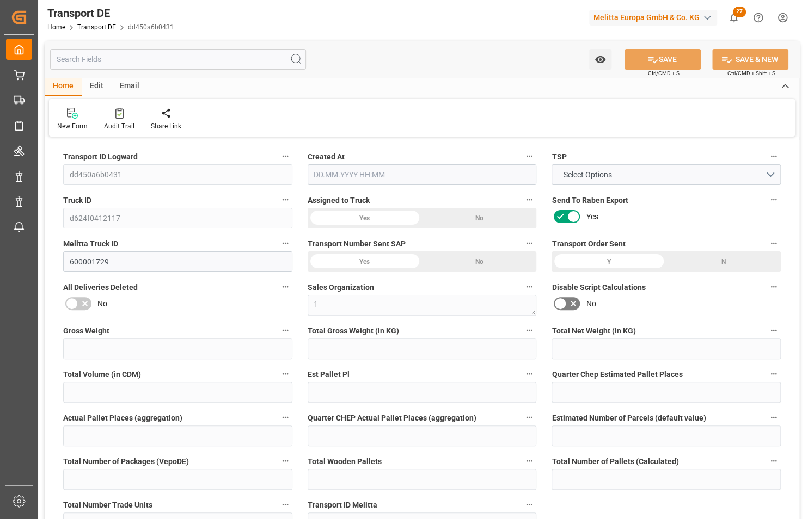
type input "199.443"
type input "534"
type input "528.9804"
type input "67"
type input "33"
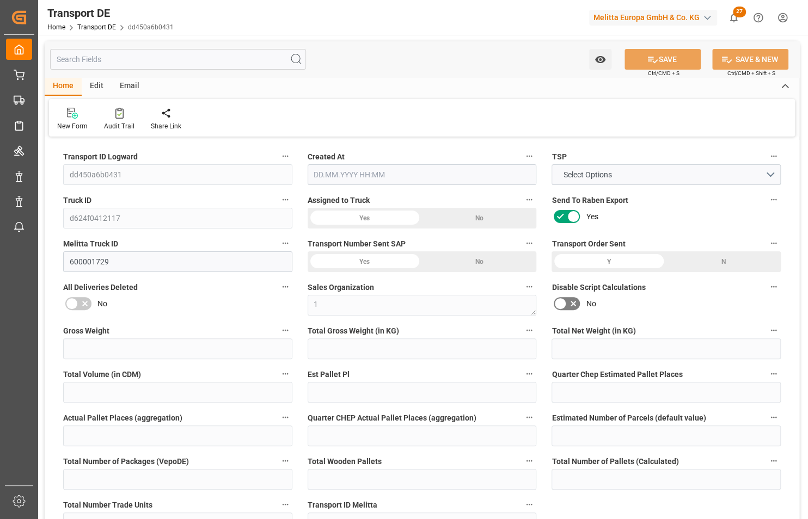
type input "0"
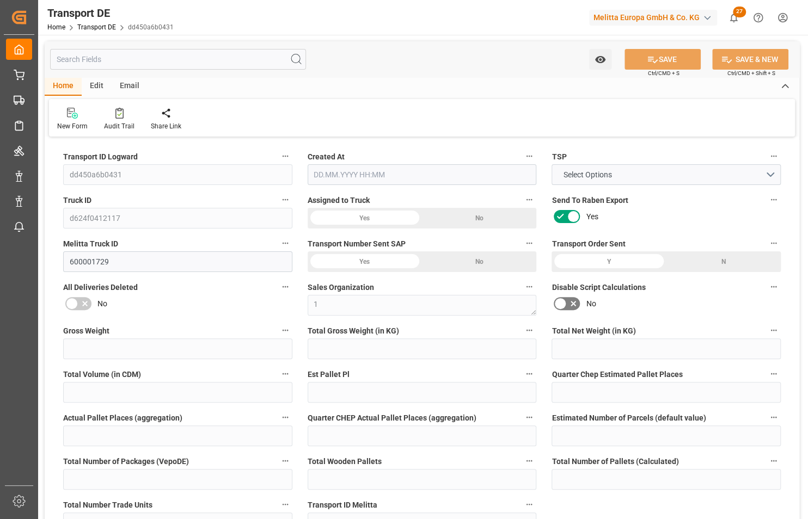
type input "0"
type input "-5.0196"
type input "0"
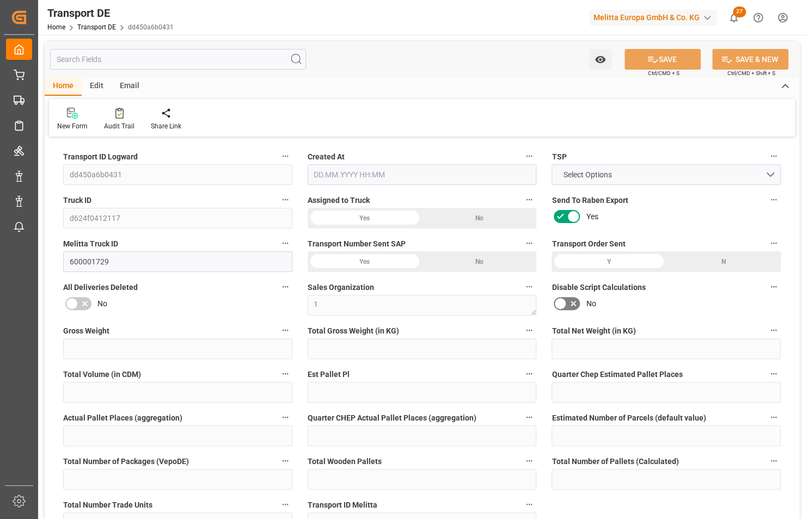
type input "0"
type input "5725.47"
type input "10767.6795"
type input "21"
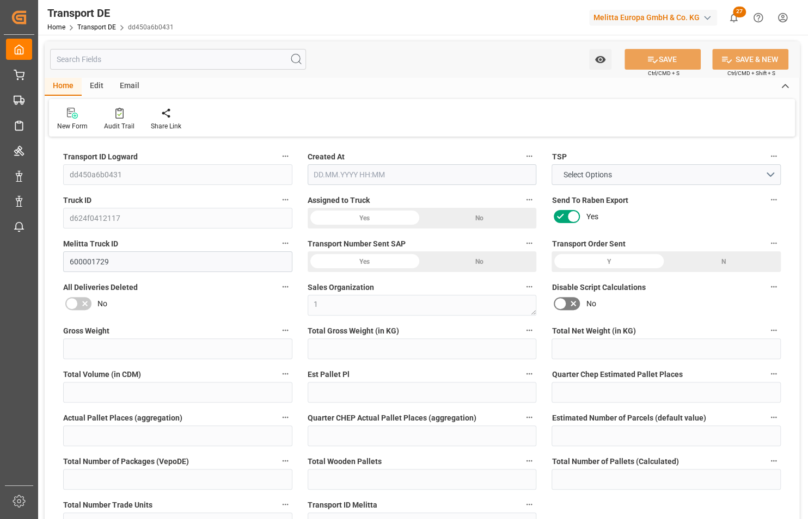
type input "80"
type input "1"
type input "8"
type input "16"
type input "0"
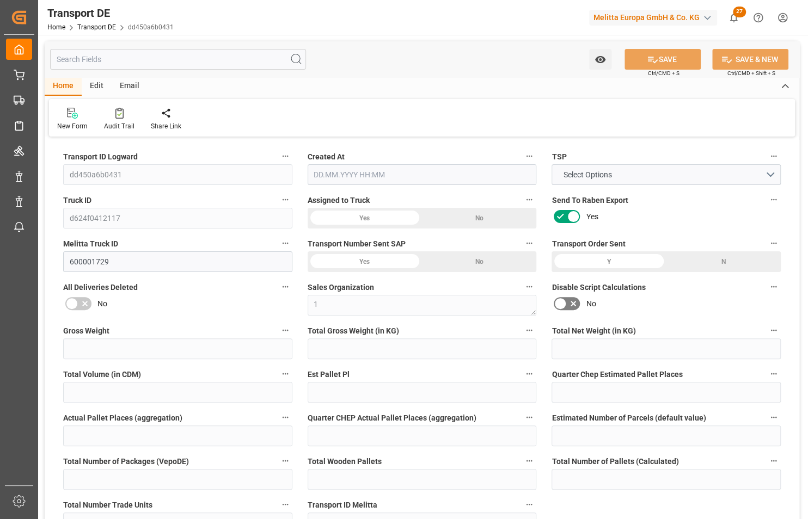
type input "0"
type input "1"
type input "18"
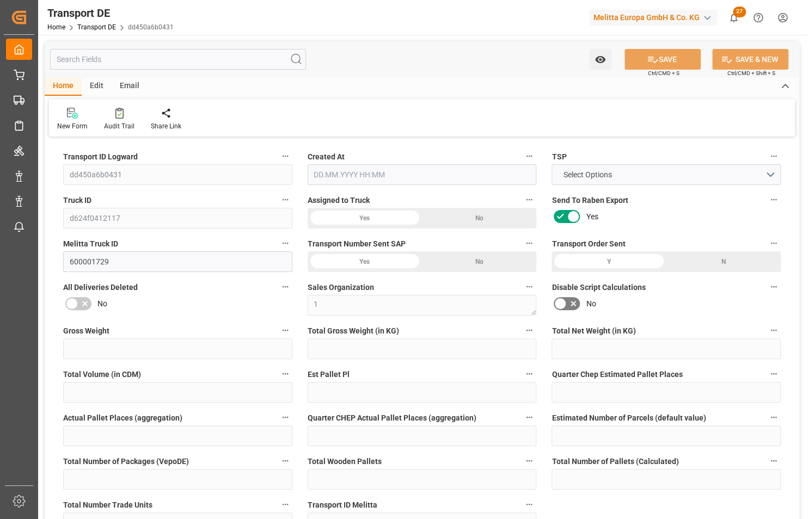
type input "2844"
type input "728.4234"
type input "528.9804"
type input "14.08.2025 21:02"
type input "19.08.2025"
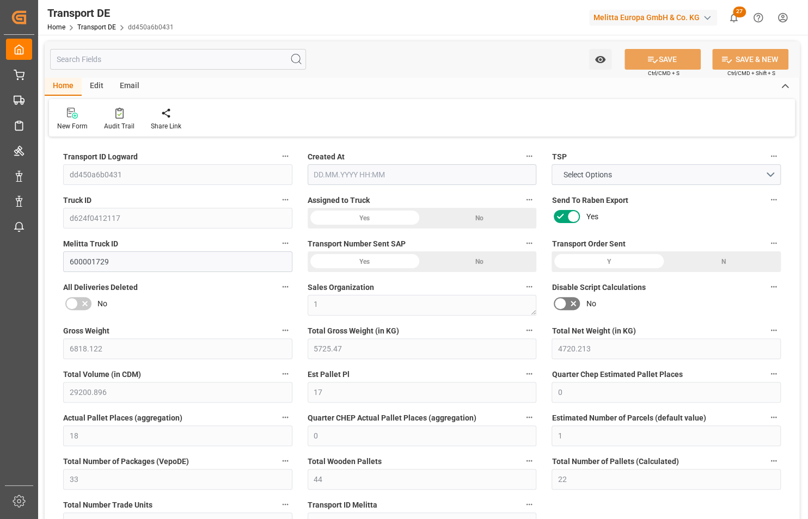
type input "20.08.2025"
type input "21.08.2025"
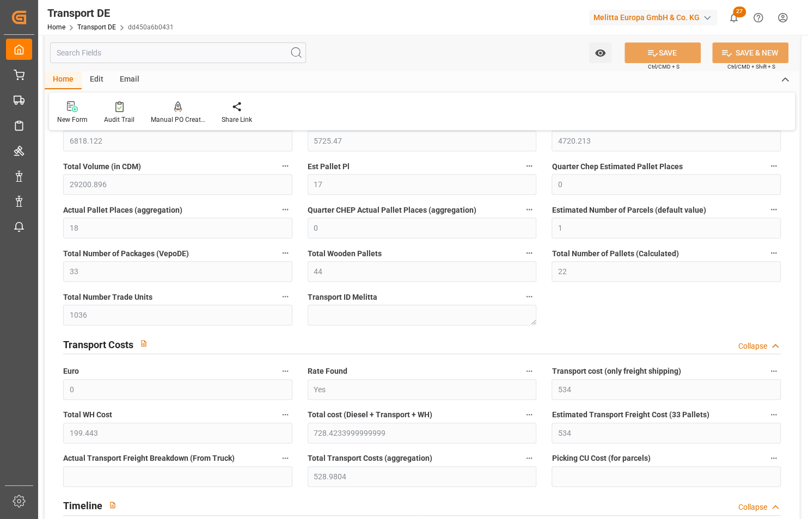
scroll to position [198, 0]
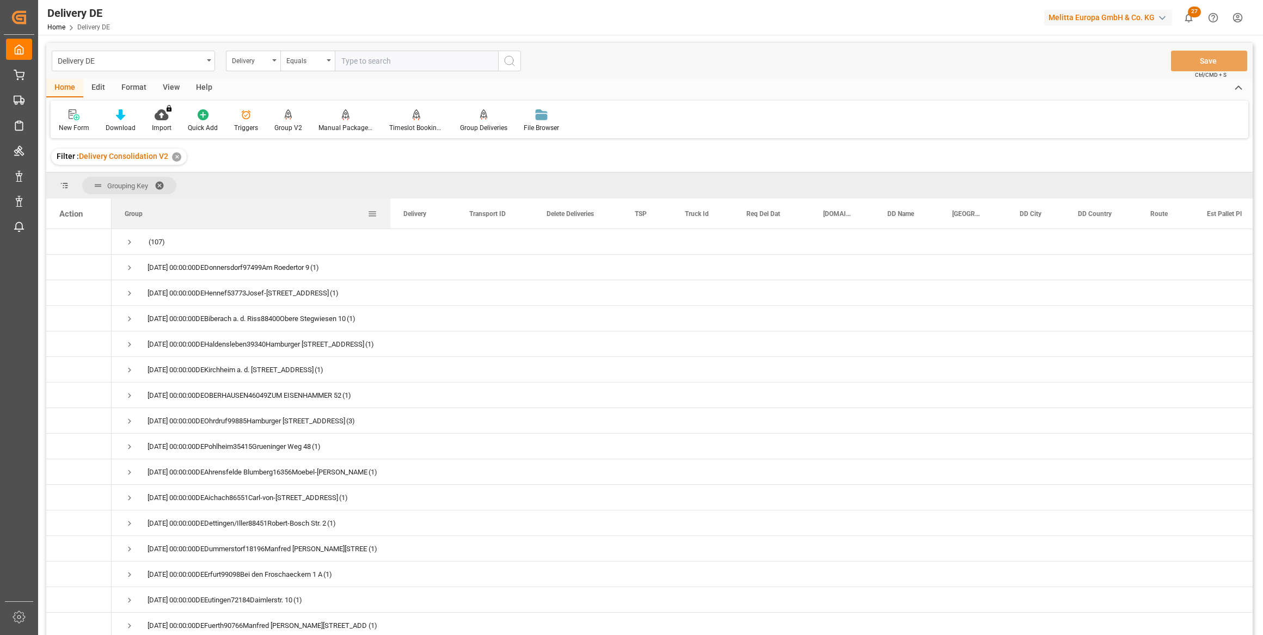
drag, startPoint x: 218, startPoint y: 216, endPoint x: 387, endPoint y: 227, distance: 170.2
click at [388, 227] on div at bounding box center [390, 214] width 4 height 30
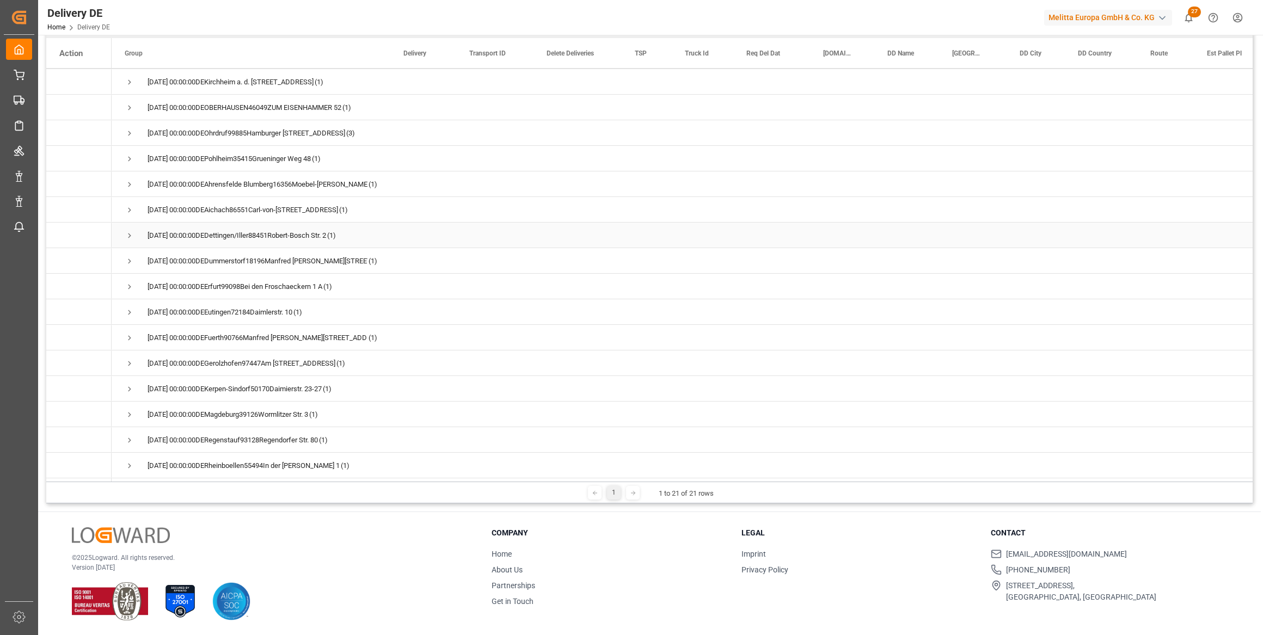
scroll to position [131, 0]
click at [633, 495] on polyline at bounding box center [634, 493] width 2 height 4
click at [128, 464] on span "Press SPACE to select this row." at bounding box center [130, 465] width 10 height 10
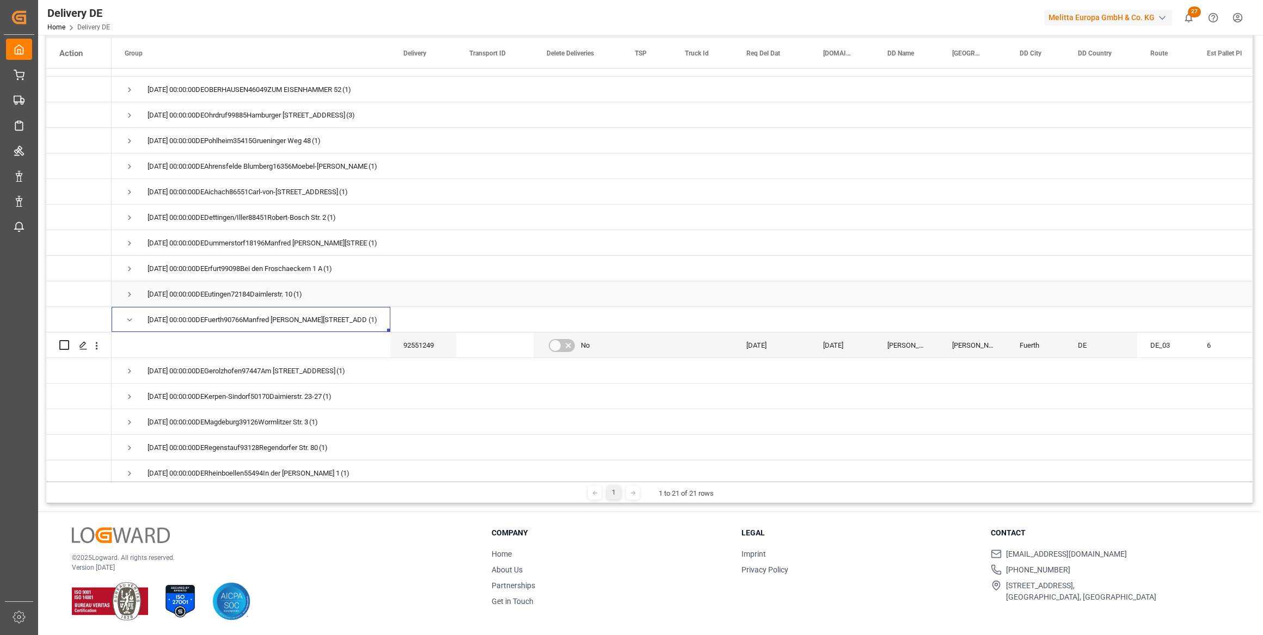
scroll to position [156, 0]
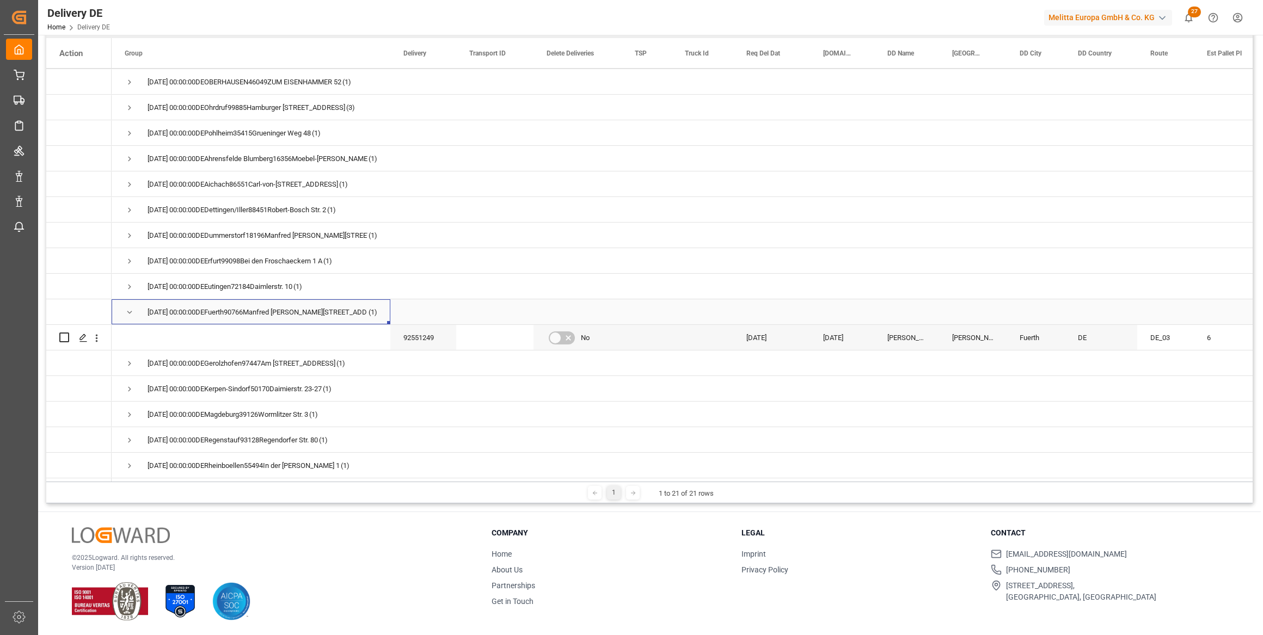
click at [127, 312] on span "Press SPACE to select this row." at bounding box center [130, 312] width 10 height 10
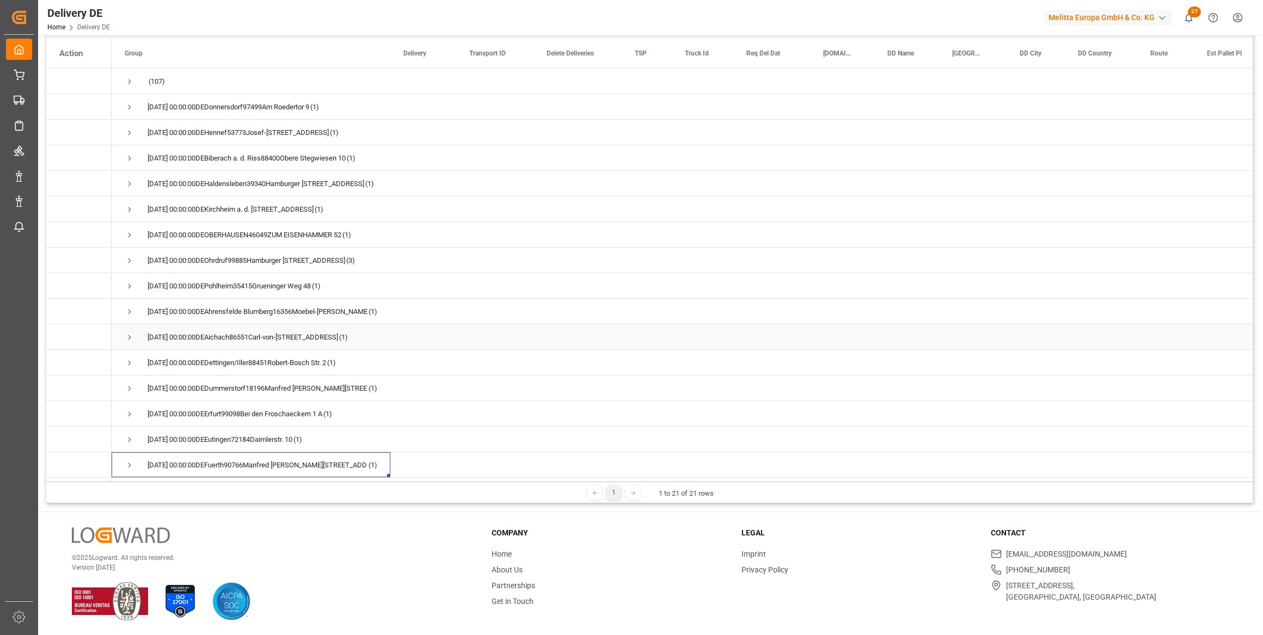
scroll to position [131, 0]
click at [134, 461] on span "Press SPACE to select this row." at bounding box center [130, 466] width 10 height 10
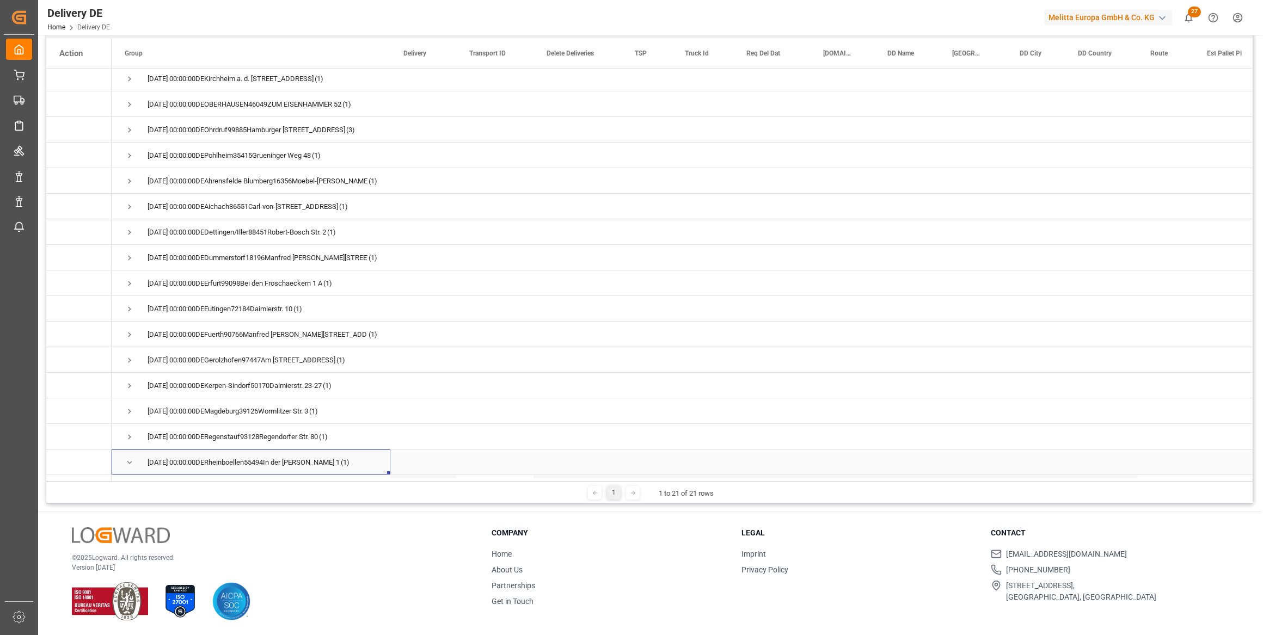
scroll to position [156, 0]
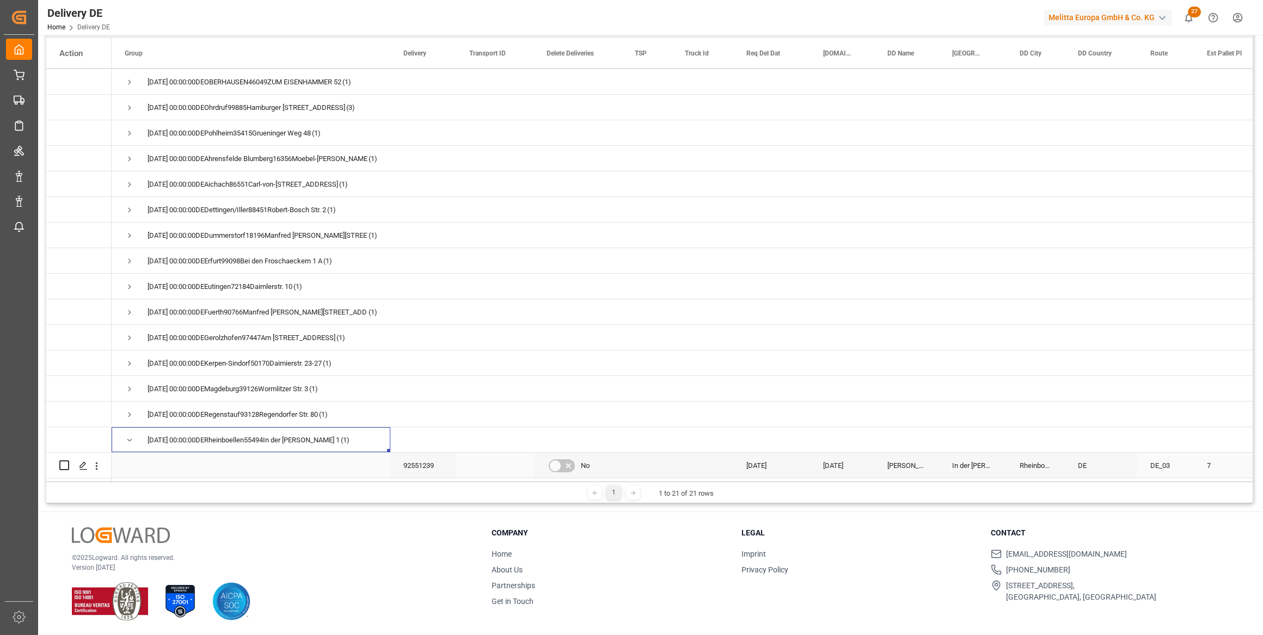
click at [64, 460] on input "Press Space to toggle row selection (unchecked)" at bounding box center [64, 465] width 10 height 10
checkbox input "true"
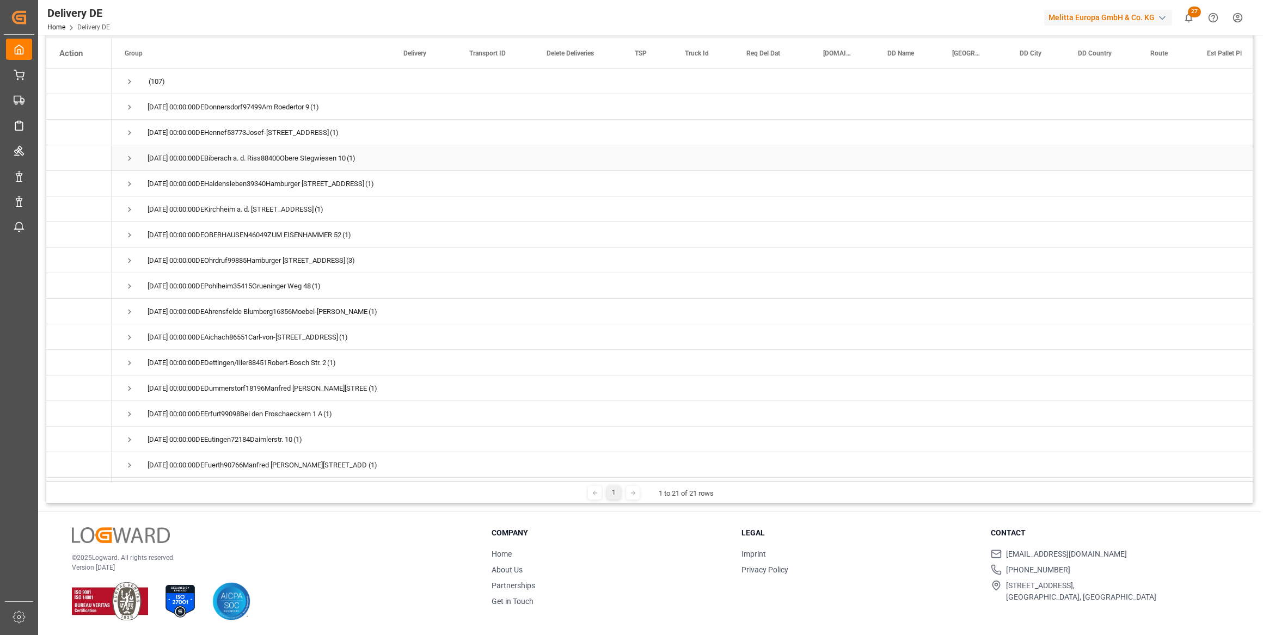
scroll to position [0, 0]
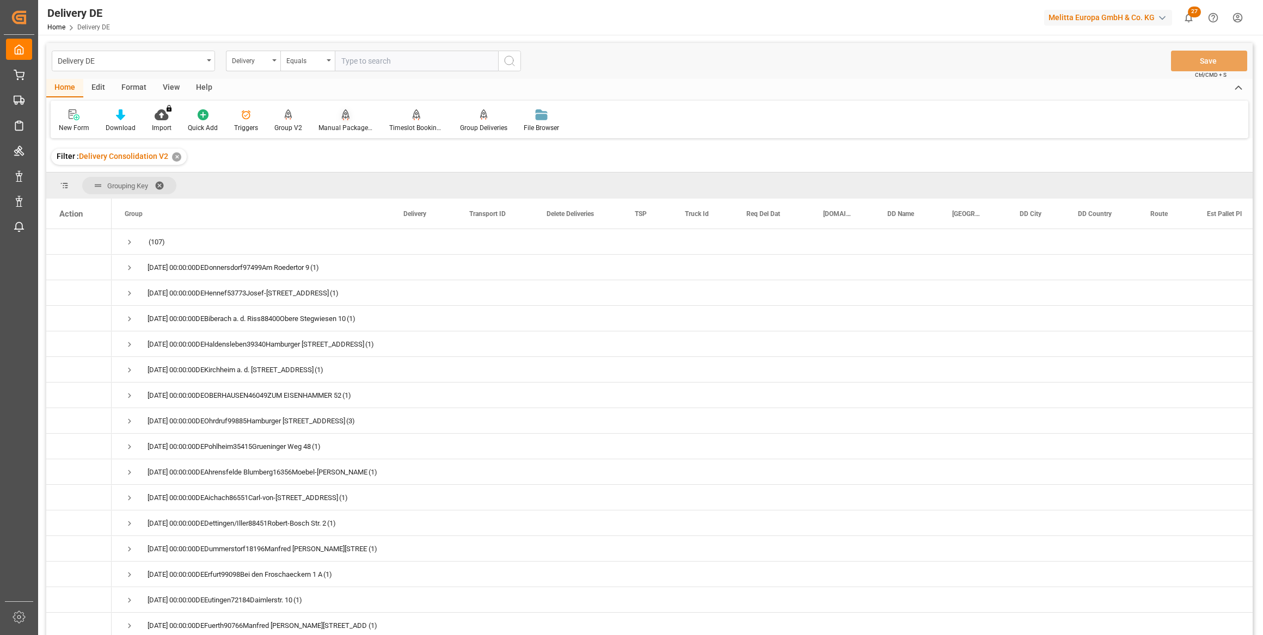
click at [345, 125] on div "Manual Package TypeDetermination" at bounding box center [345, 128] width 54 height 10
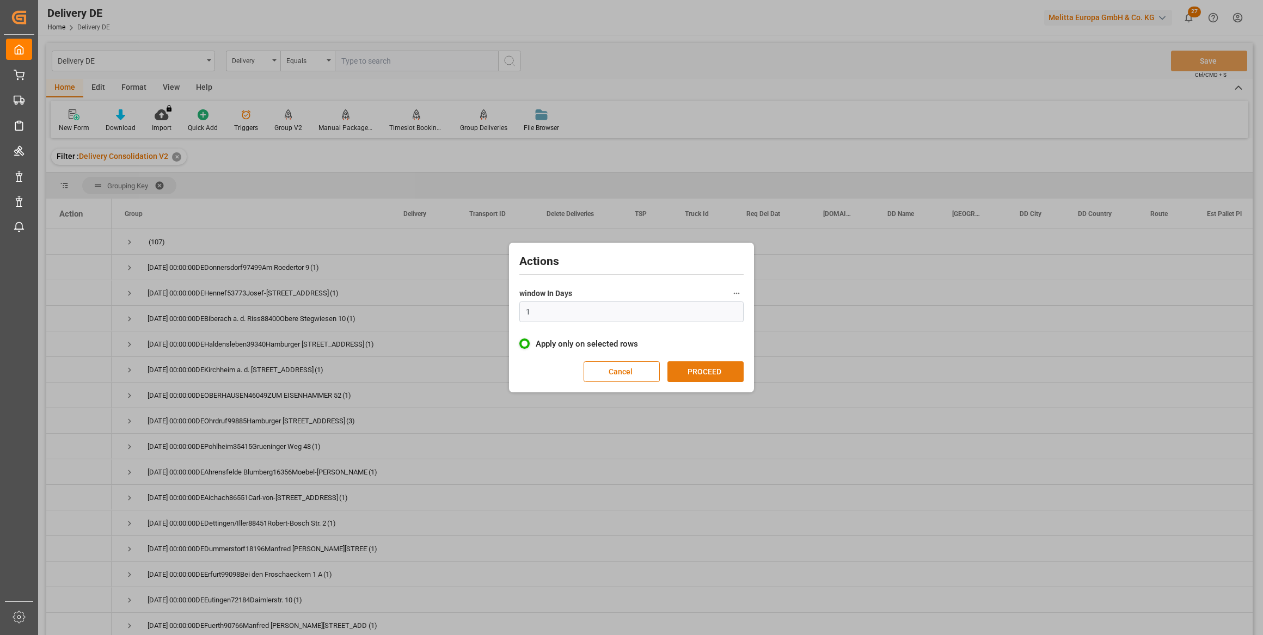
click at [712, 376] on button "PROCEED" at bounding box center [705, 371] width 76 height 21
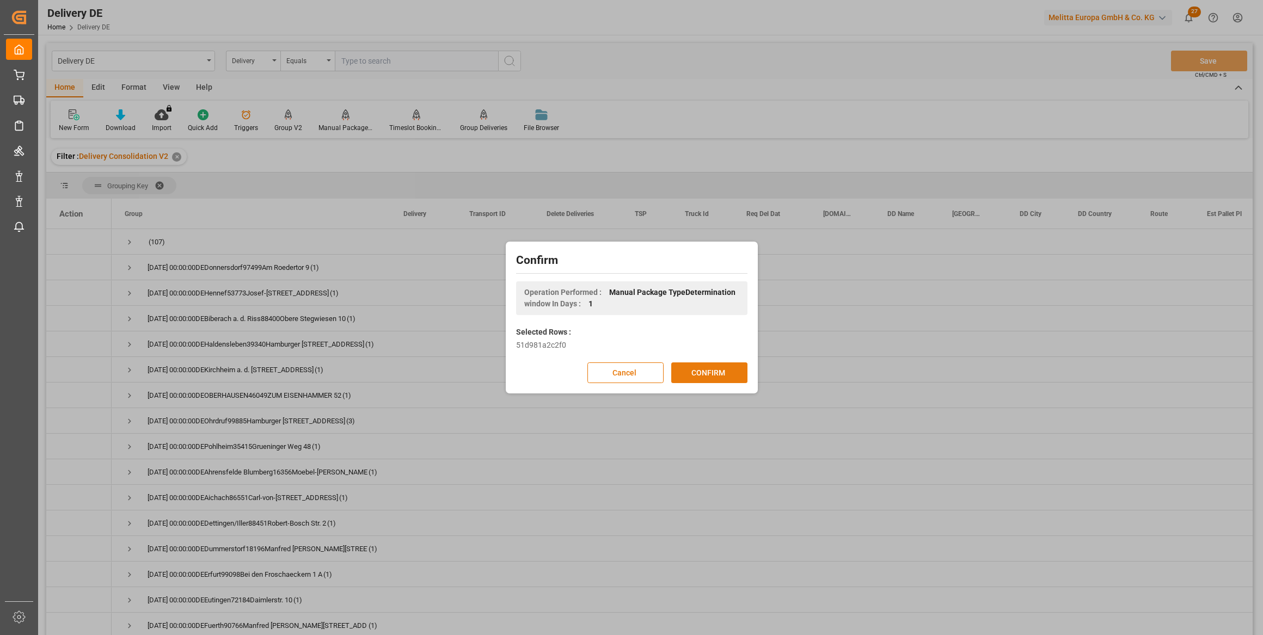
click at [713, 374] on button "CONFIRM" at bounding box center [709, 372] width 76 height 21
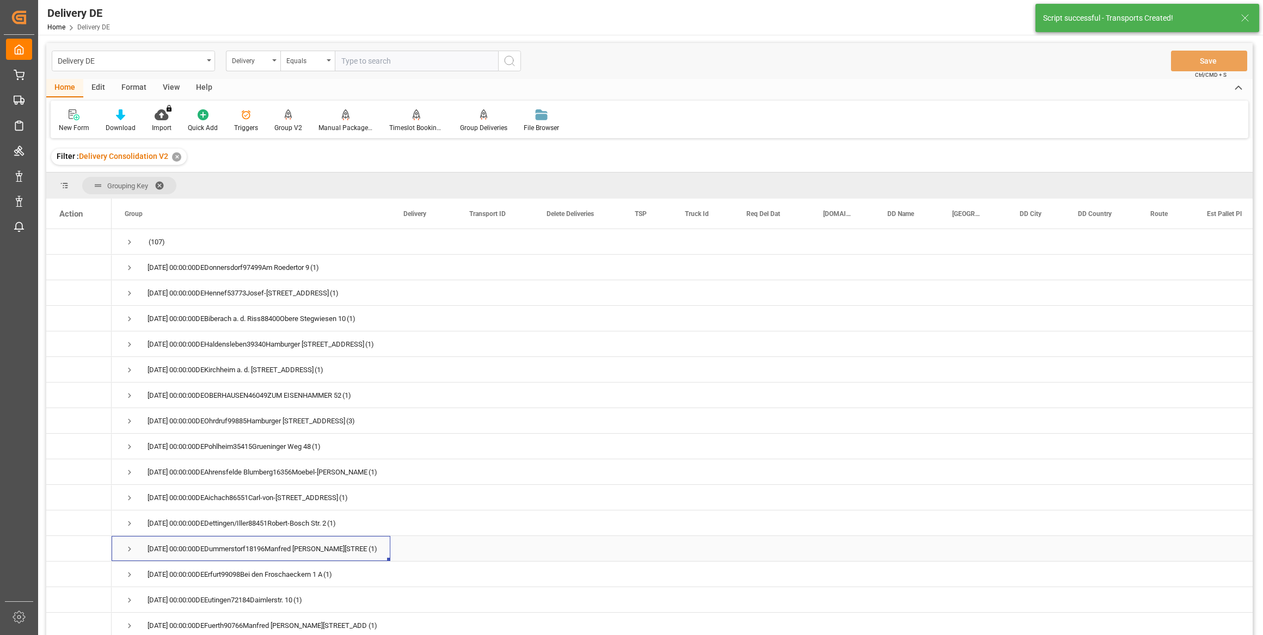
click at [130, 546] on span "Press SPACE to select this row." at bounding box center [130, 549] width 10 height 10
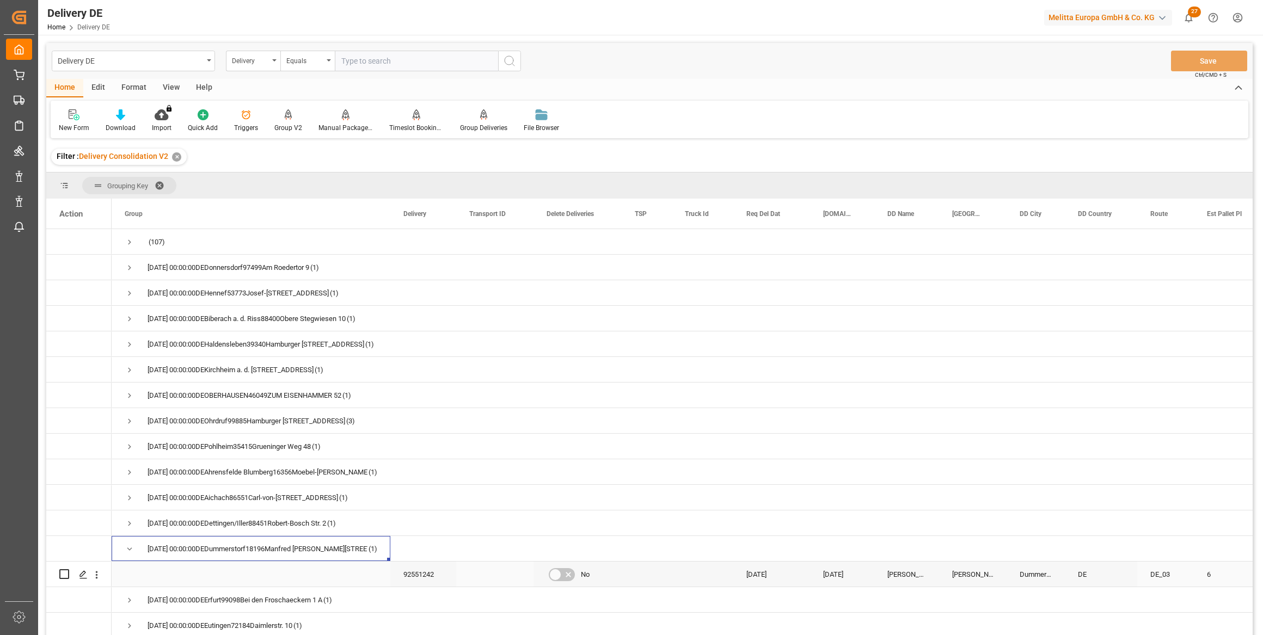
click at [63, 574] on input "Press Space to toggle row selection (unchecked)" at bounding box center [64, 574] width 10 height 10
checkbox input "true"
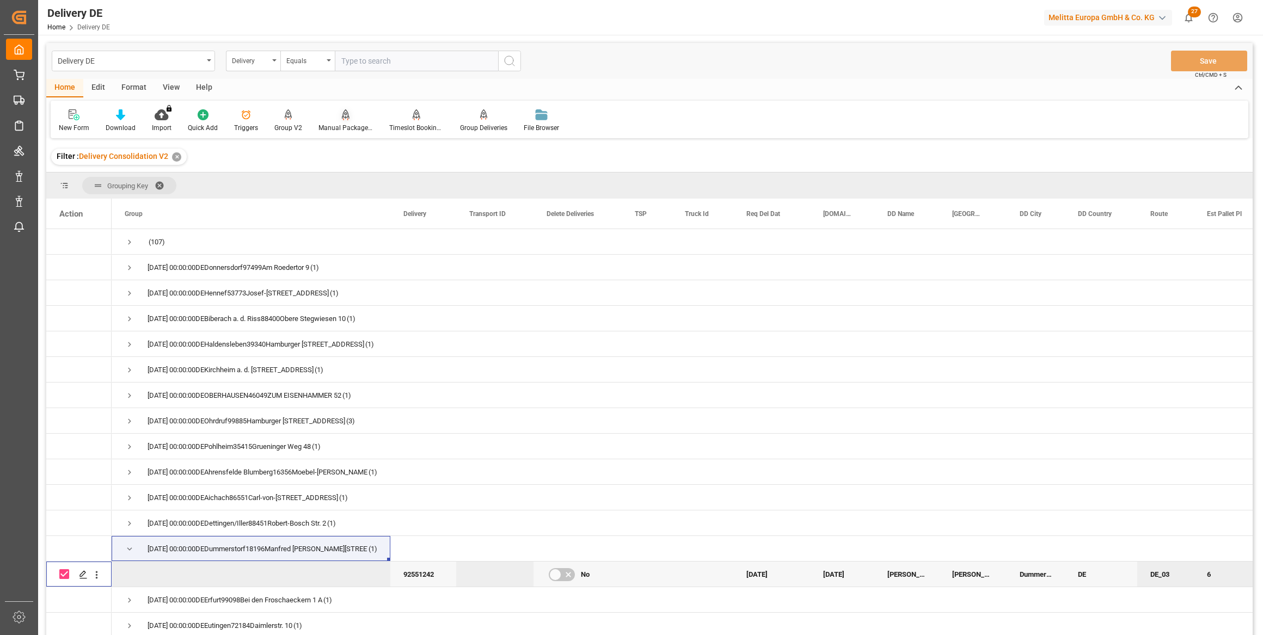
click at [342, 126] on div "Manual Package TypeDetermination" at bounding box center [345, 128] width 54 height 10
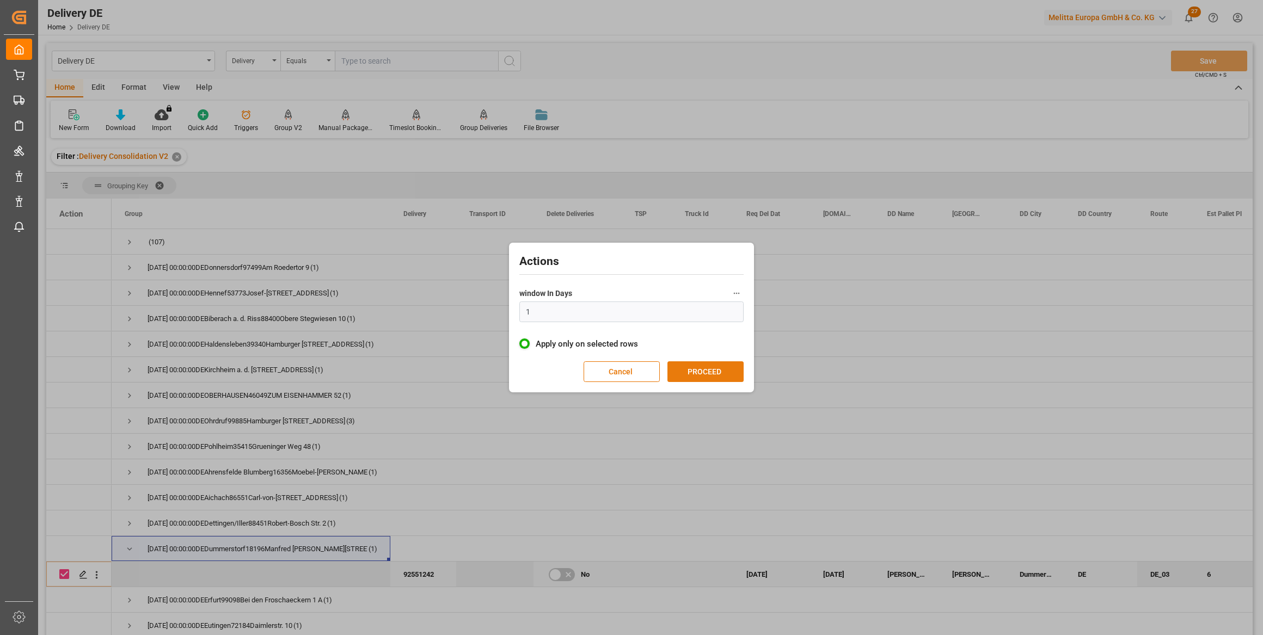
click at [691, 374] on button "PROCEED" at bounding box center [705, 371] width 76 height 21
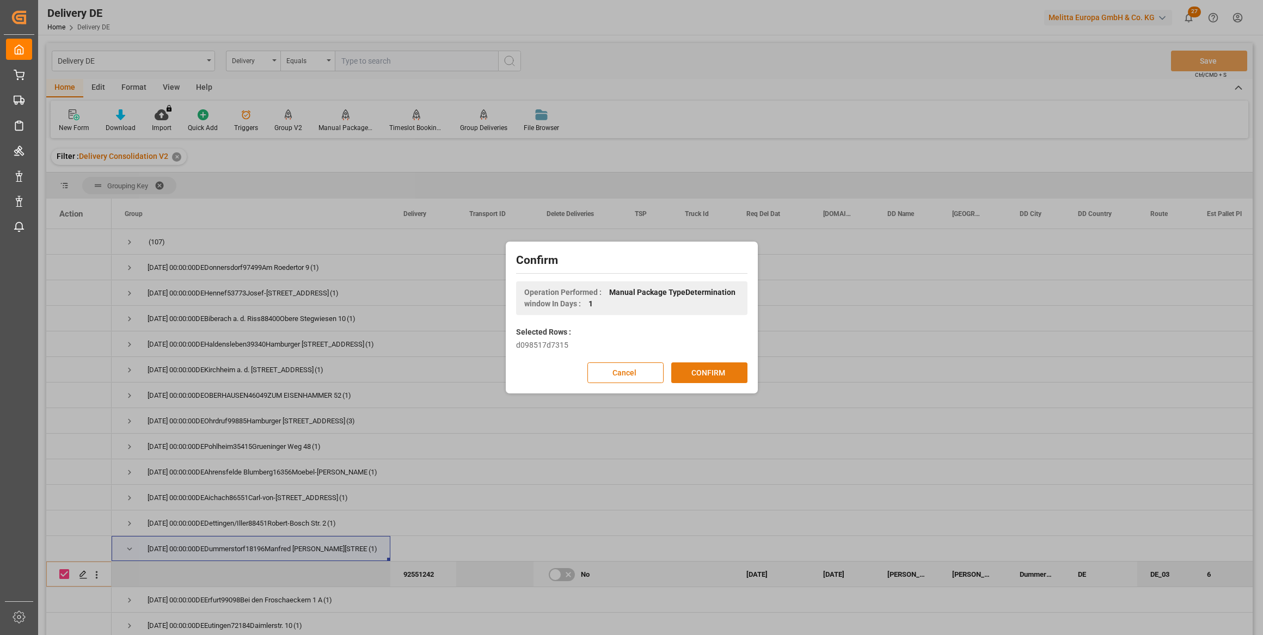
click at [692, 373] on button "CONFIRM" at bounding box center [709, 372] width 76 height 21
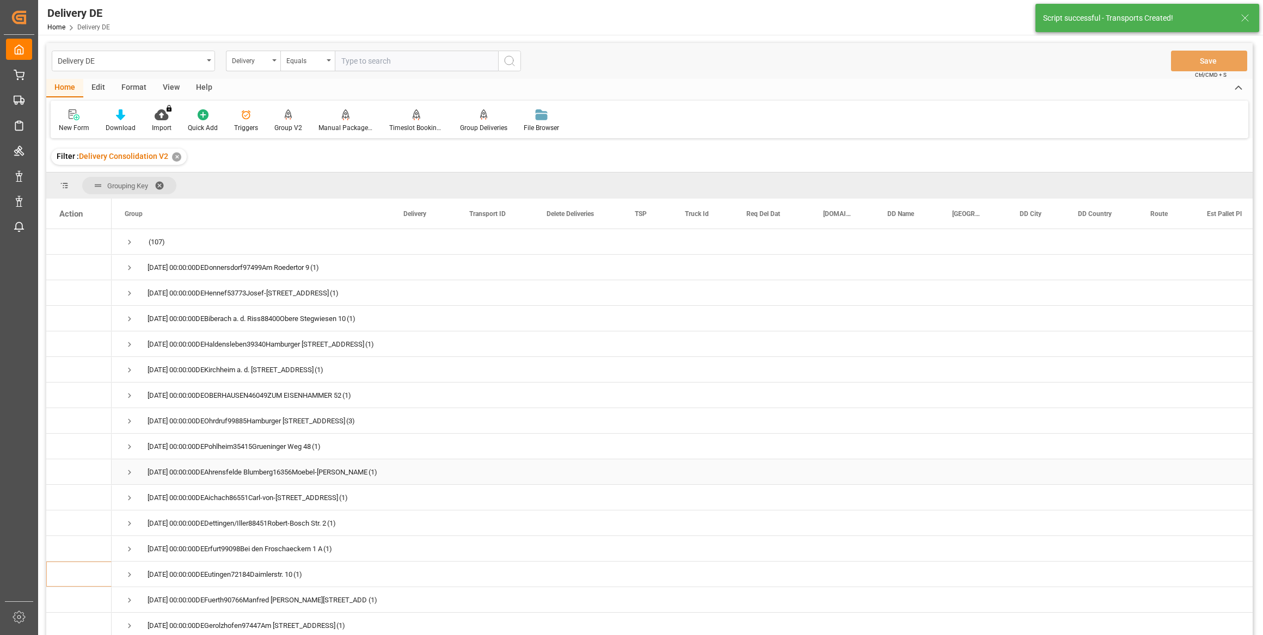
click at [128, 475] on span "Press SPACE to select this row." at bounding box center [130, 472] width 10 height 10
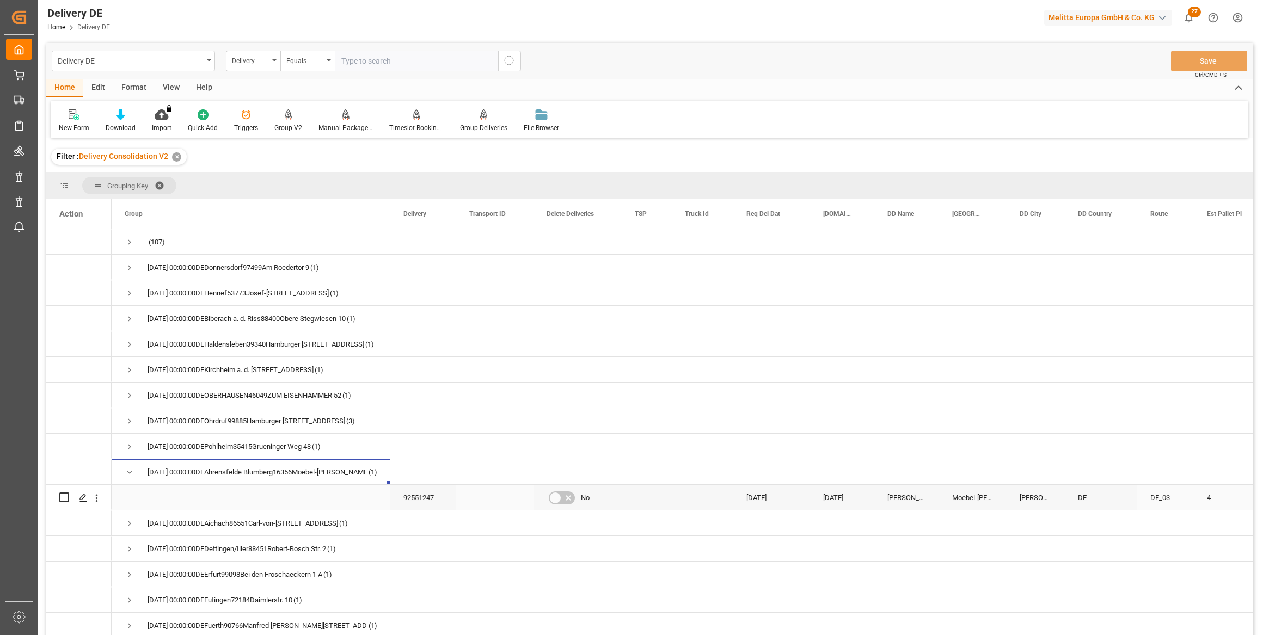
click at [65, 500] on input "Press Space to toggle row selection (unchecked)" at bounding box center [64, 498] width 10 height 10
checkbox input "true"
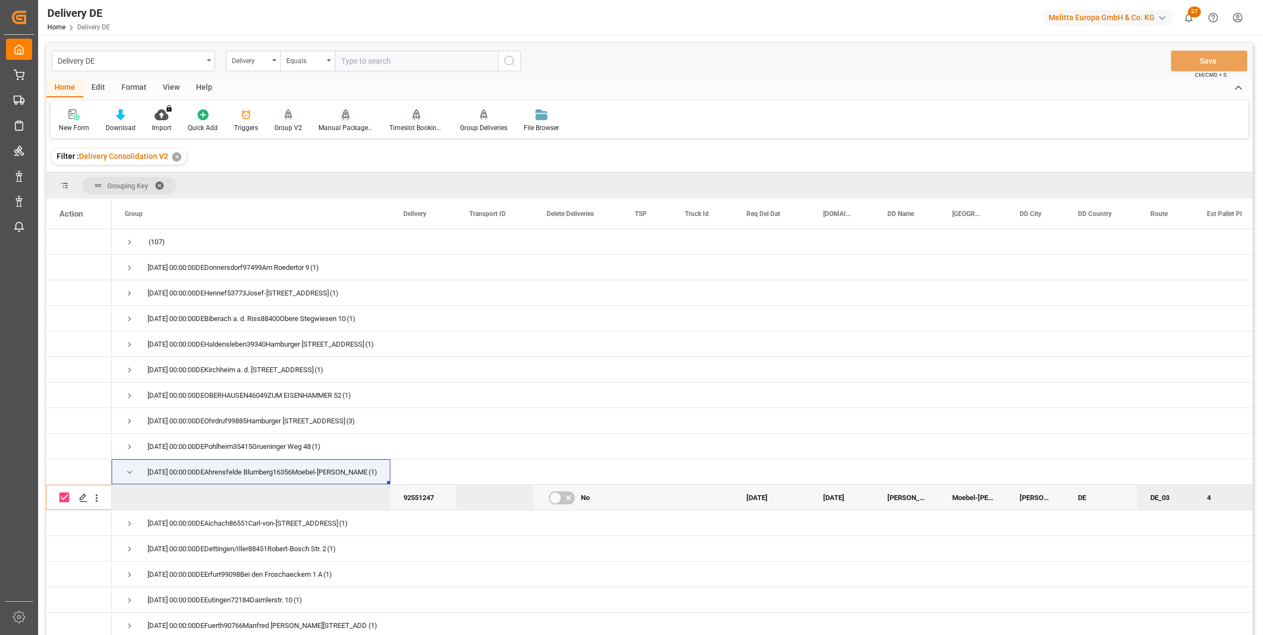
click at [342, 125] on div "Manual Package TypeDetermination" at bounding box center [345, 128] width 54 height 10
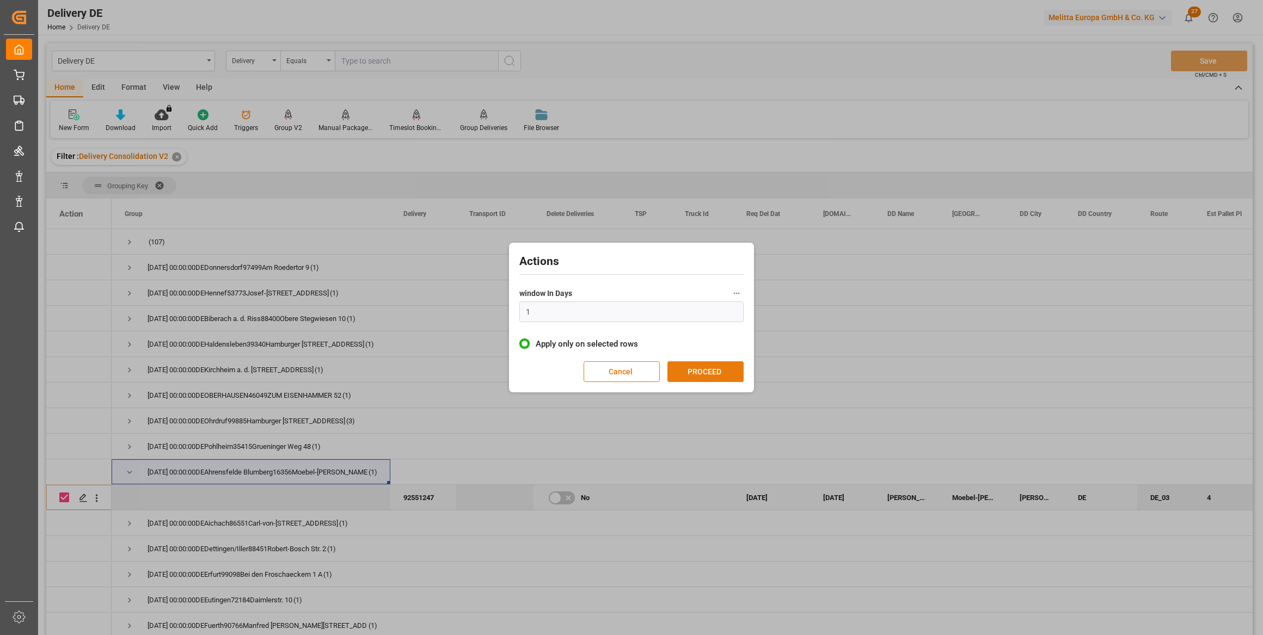
click at [697, 376] on button "PROCEED" at bounding box center [705, 371] width 76 height 21
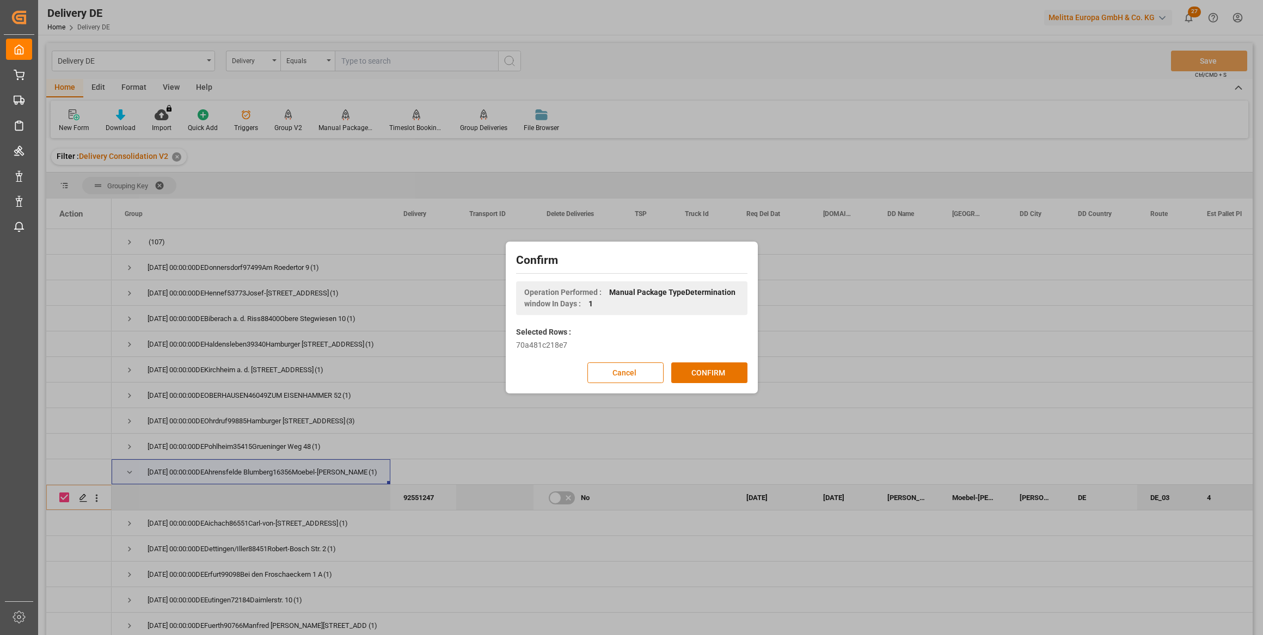
click at [697, 376] on button "CONFIRM" at bounding box center [709, 372] width 76 height 21
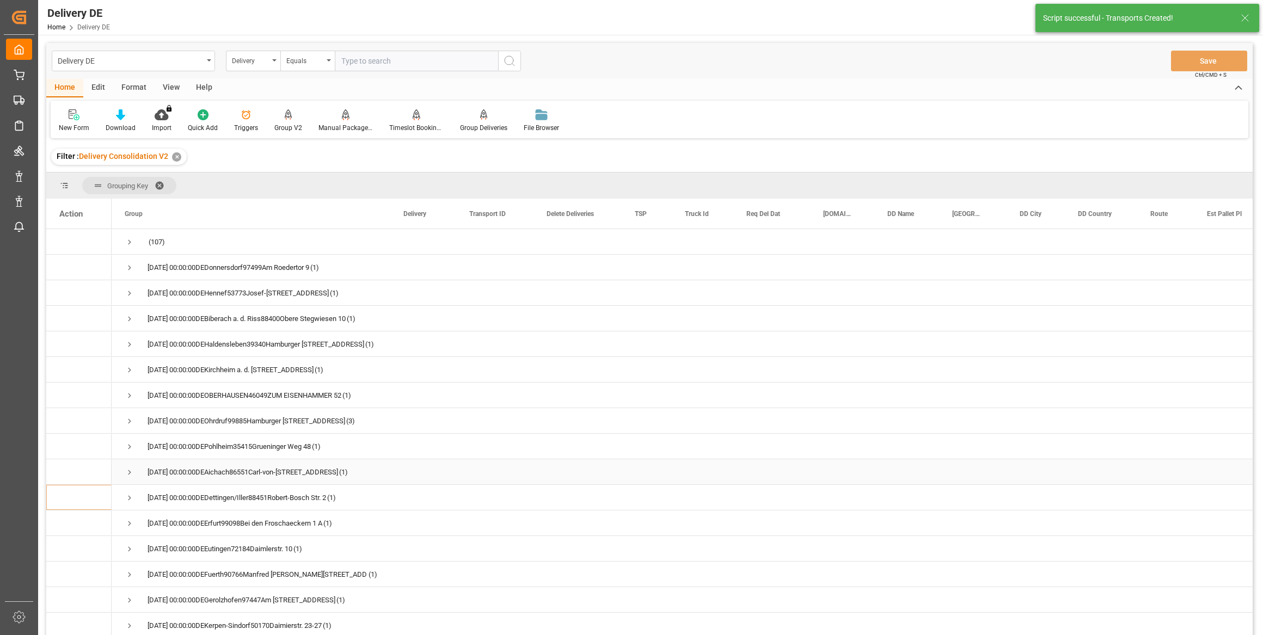
click at [126, 471] on span "Press SPACE to select this row." at bounding box center [130, 472] width 10 height 10
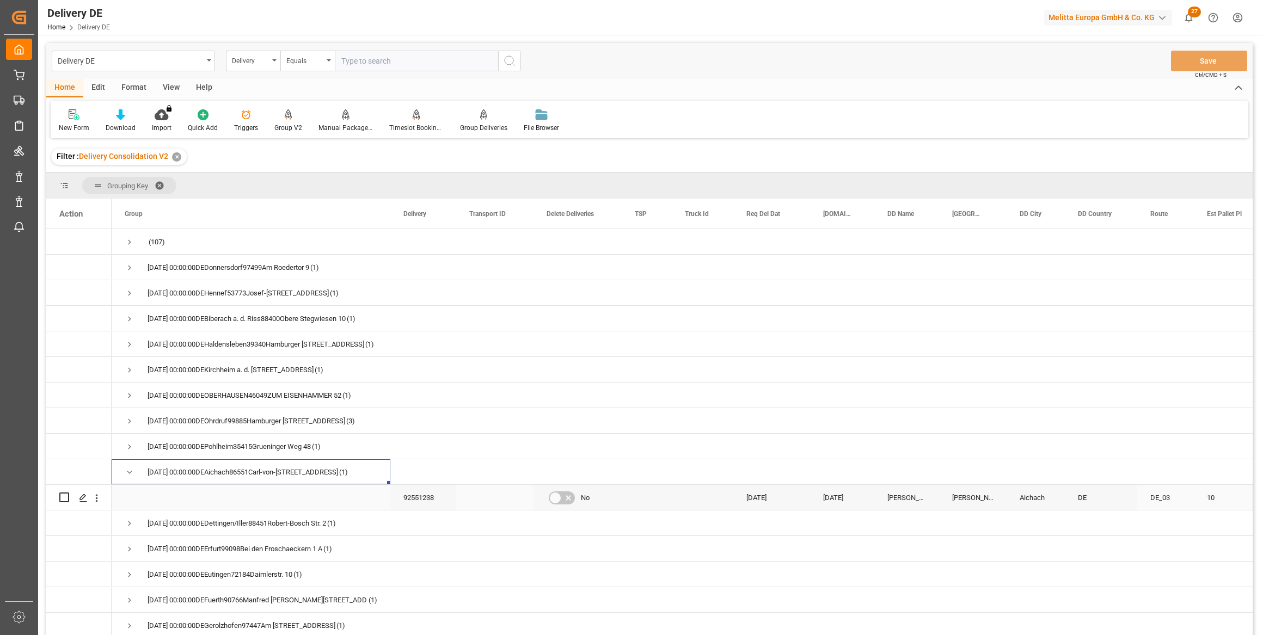
click at [63, 500] on input "Press Space to toggle row selection (unchecked)" at bounding box center [64, 498] width 10 height 10
checkbox input "true"
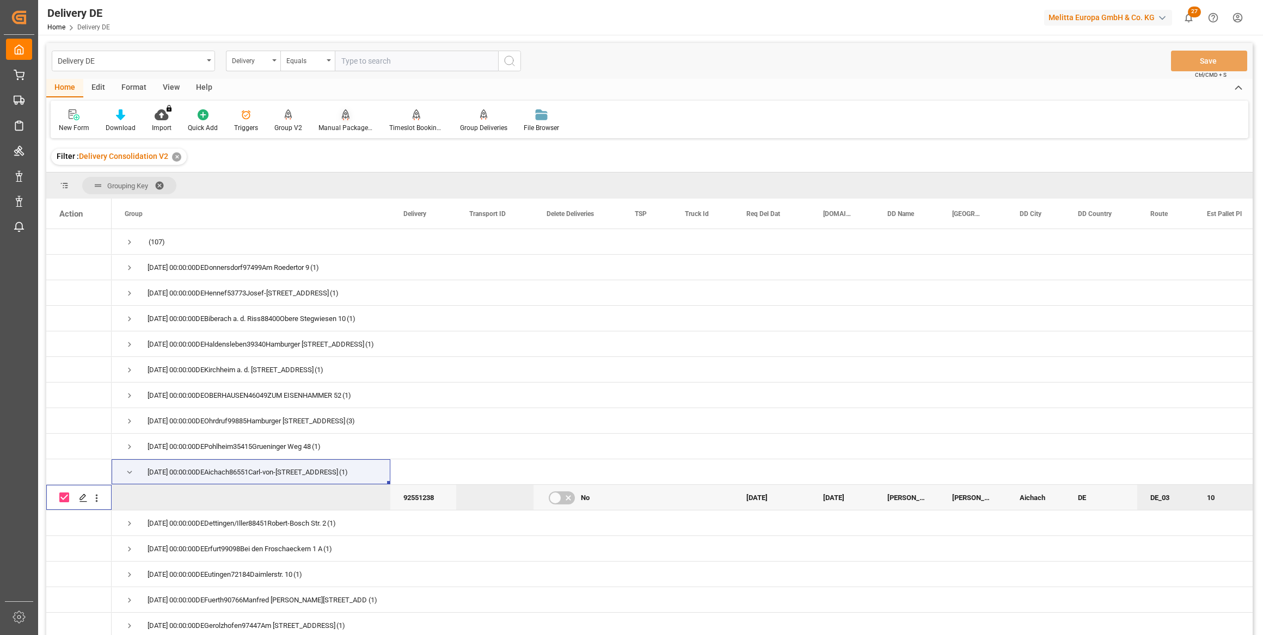
click at [354, 119] on div at bounding box center [345, 114] width 54 height 11
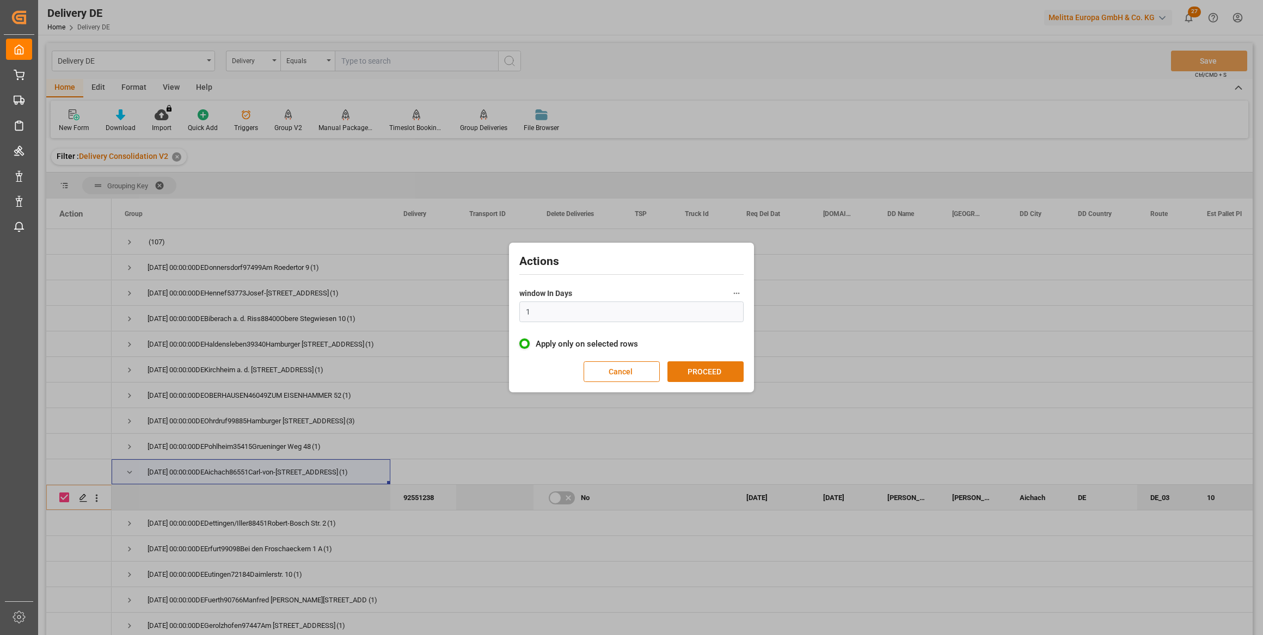
click at [702, 368] on button "PROCEED" at bounding box center [705, 371] width 76 height 21
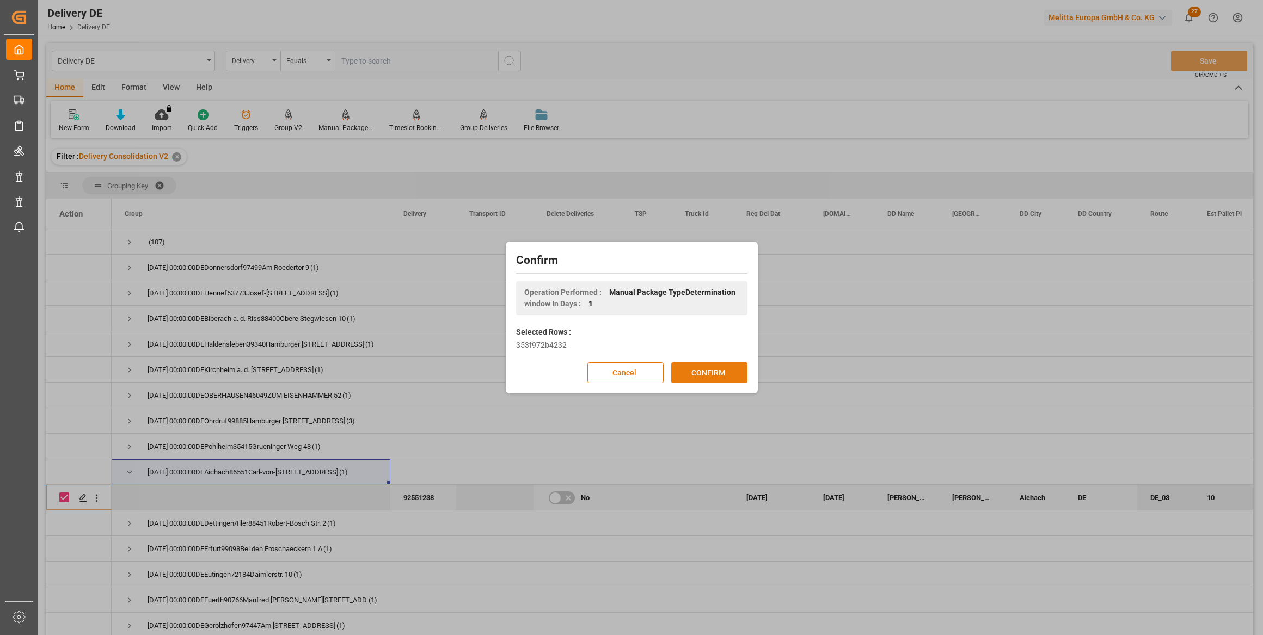
click at [706, 369] on button "CONFIRM" at bounding box center [709, 372] width 76 height 21
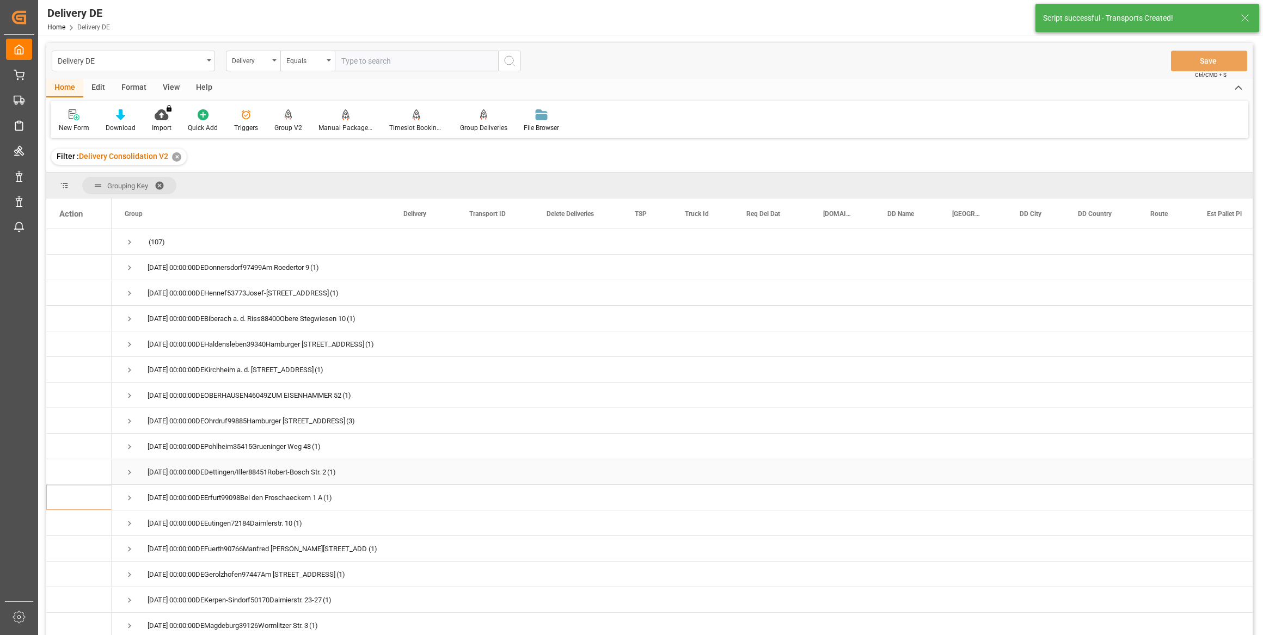
click at [130, 467] on span "Press SPACE to select this row." at bounding box center [130, 472] width 10 height 10
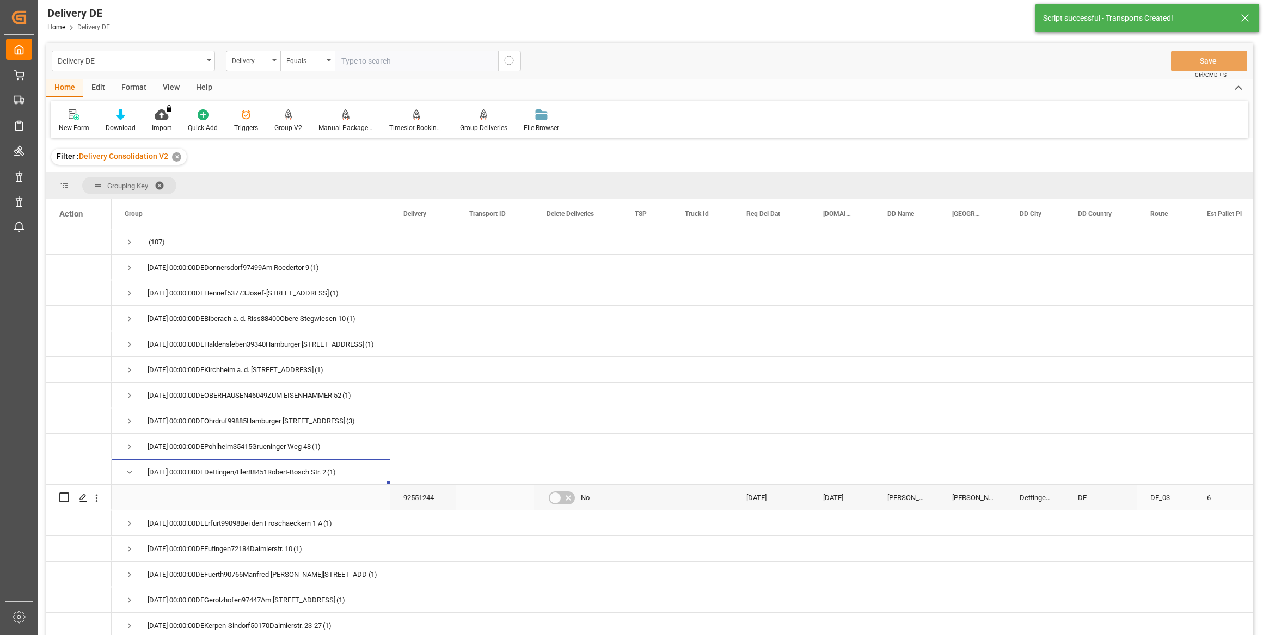
click at [63, 496] on input "Press Space to toggle row selection (unchecked)" at bounding box center [64, 498] width 10 height 10
checkbox input "true"
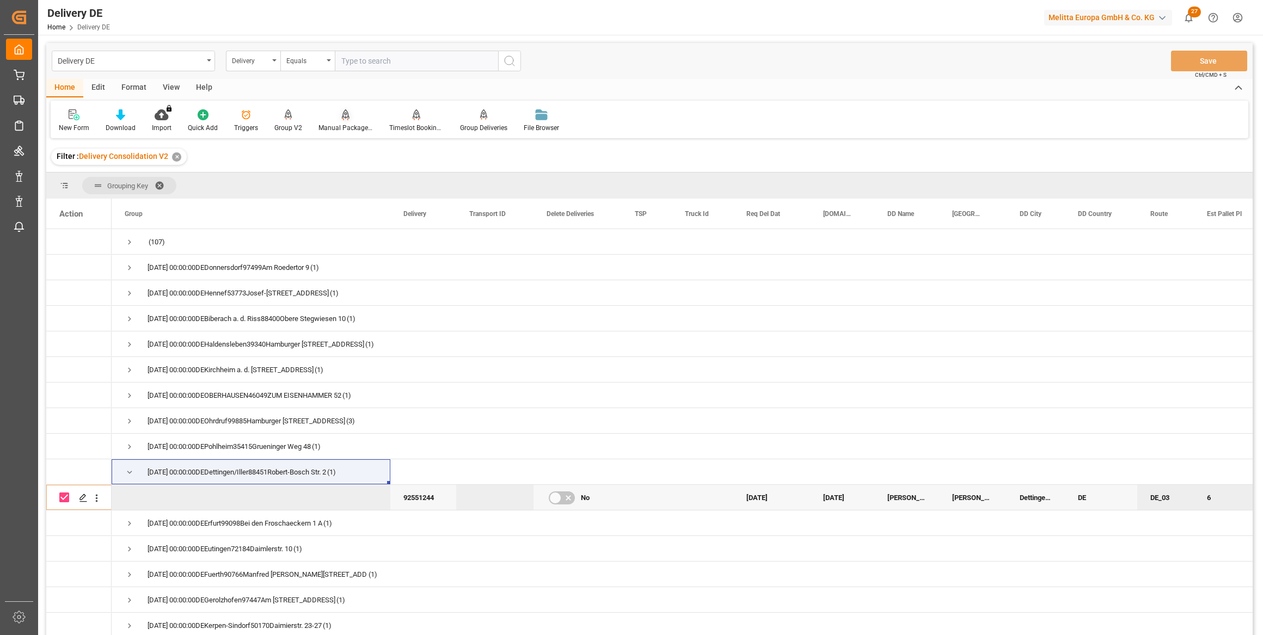
click at [340, 120] on div "Manual Package TypeDetermination" at bounding box center [345, 121] width 71 height 24
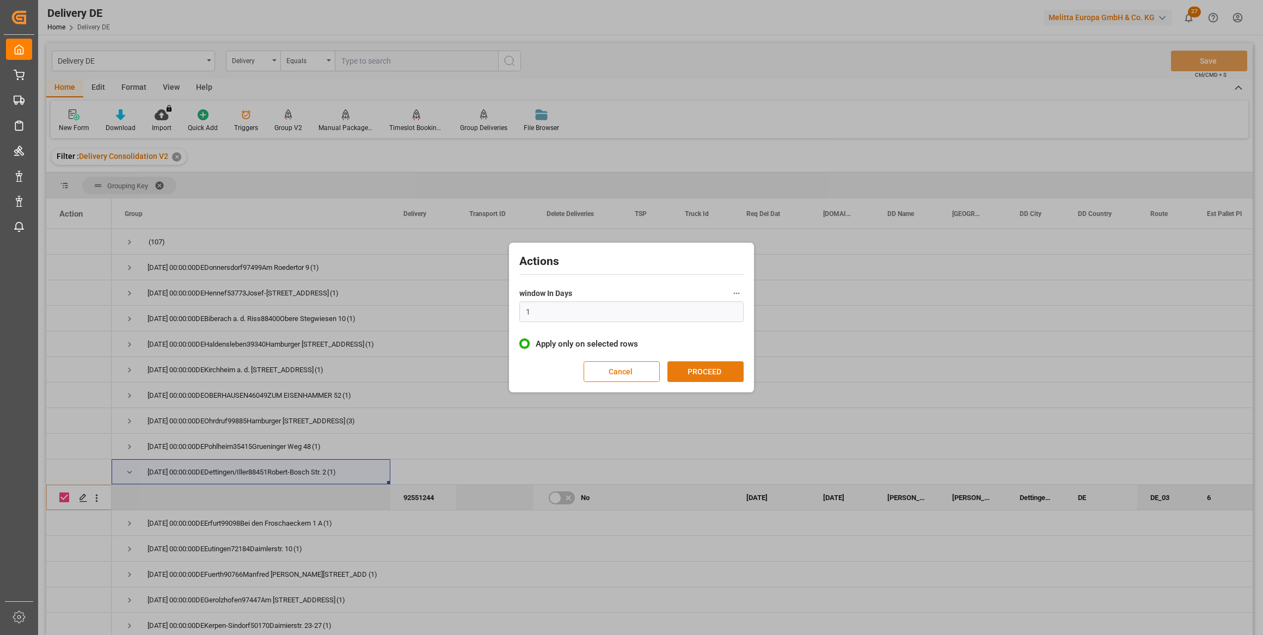
click at [709, 377] on button "PROCEED" at bounding box center [705, 371] width 76 height 21
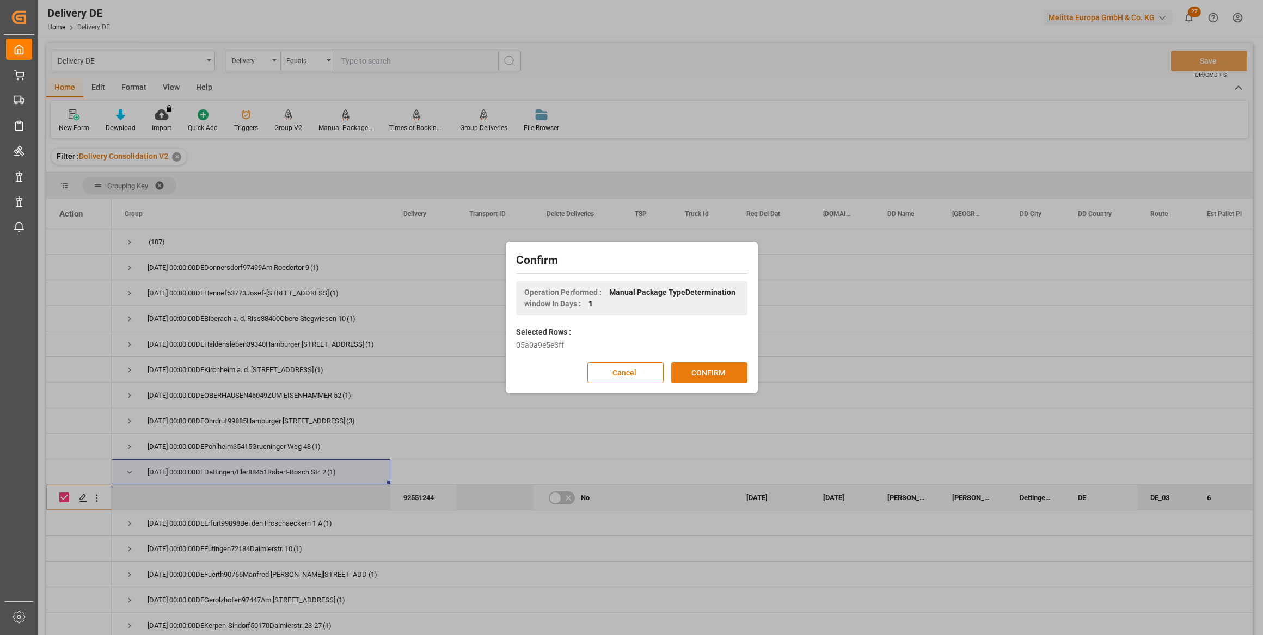
click at [713, 373] on button "CONFIRM" at bounding box center [709, 372] width 76 height 21
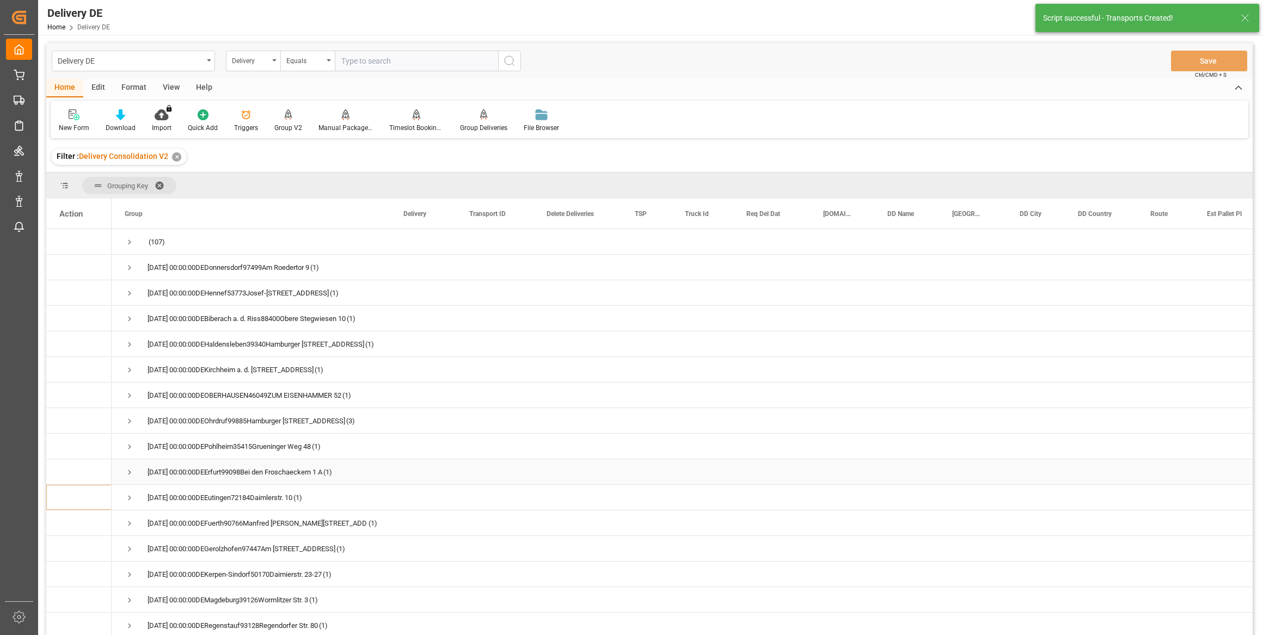
click at [130, 473] on span "Press SPACE to select this row." at bounding box center [130, 472] width 10 height 10
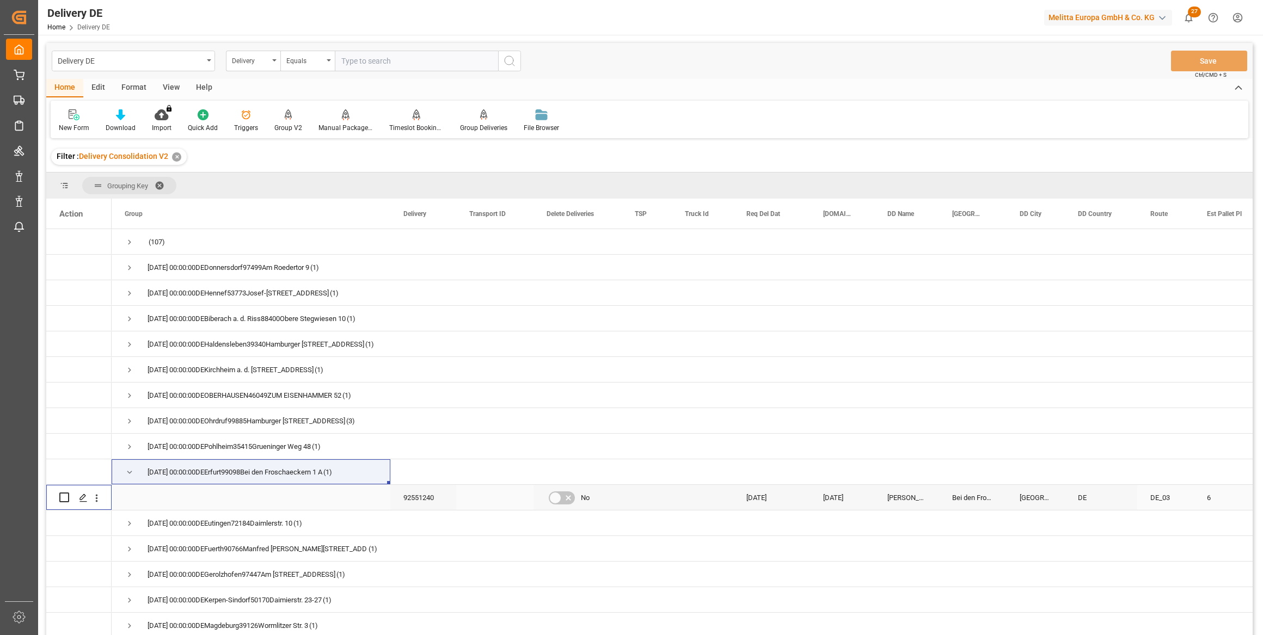
click at [62, 499] on input "Press Space to toggle row selection (unchecked)" at bounding box center [64, 498] width 10 height 10
checkbox input "true"
click at [340, 121] on div "Manual Package TypeDetermination" at bounding box center [345, 121] width 71 height 24
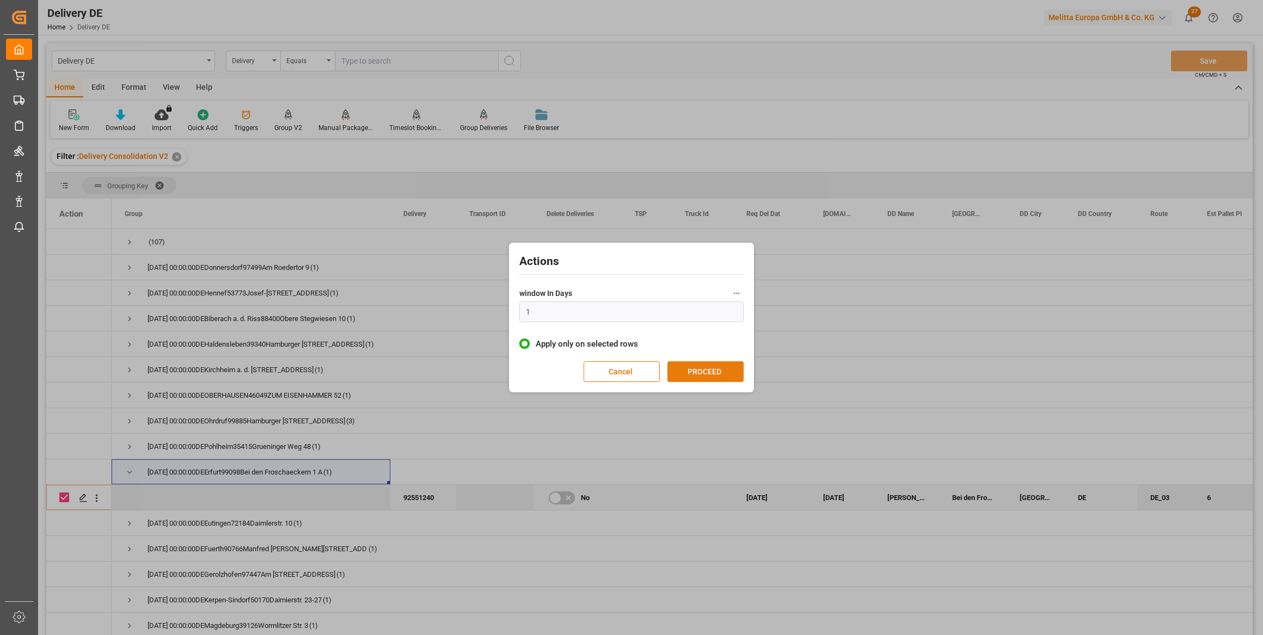
click at [719, 368] on button "PROCEED" at bounding box center [705, 371] width 76 height 21
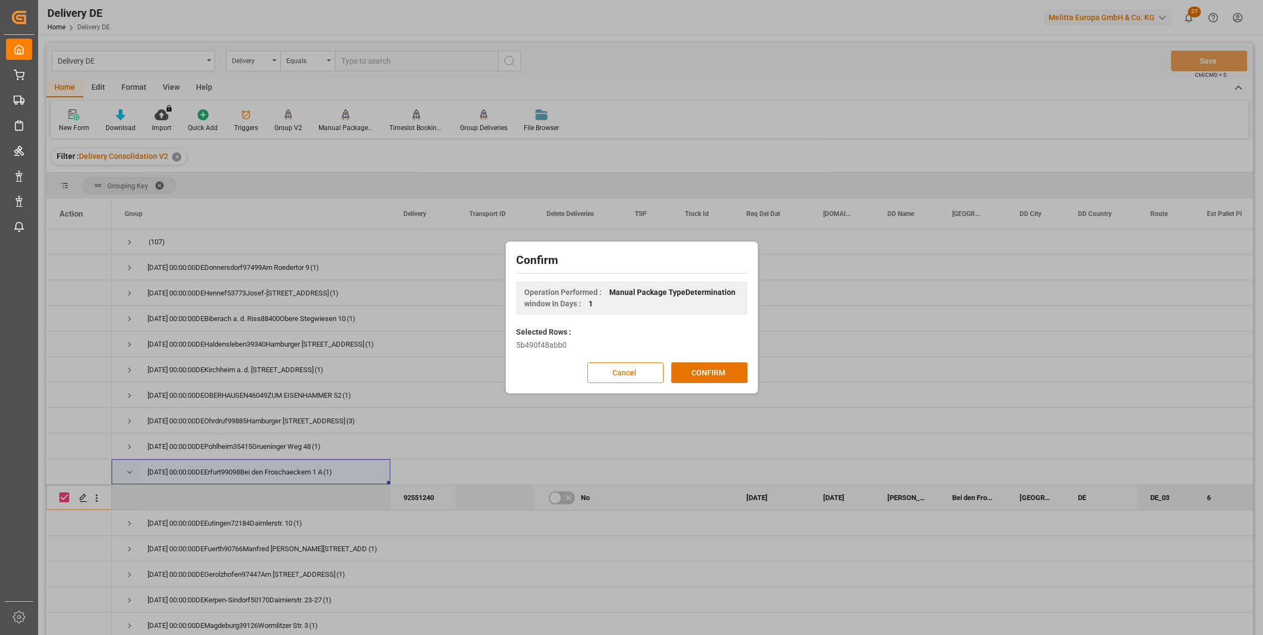
click at [719, 368] on button "CONFIRM" at bounding box center [709, 372] width 76 height 21
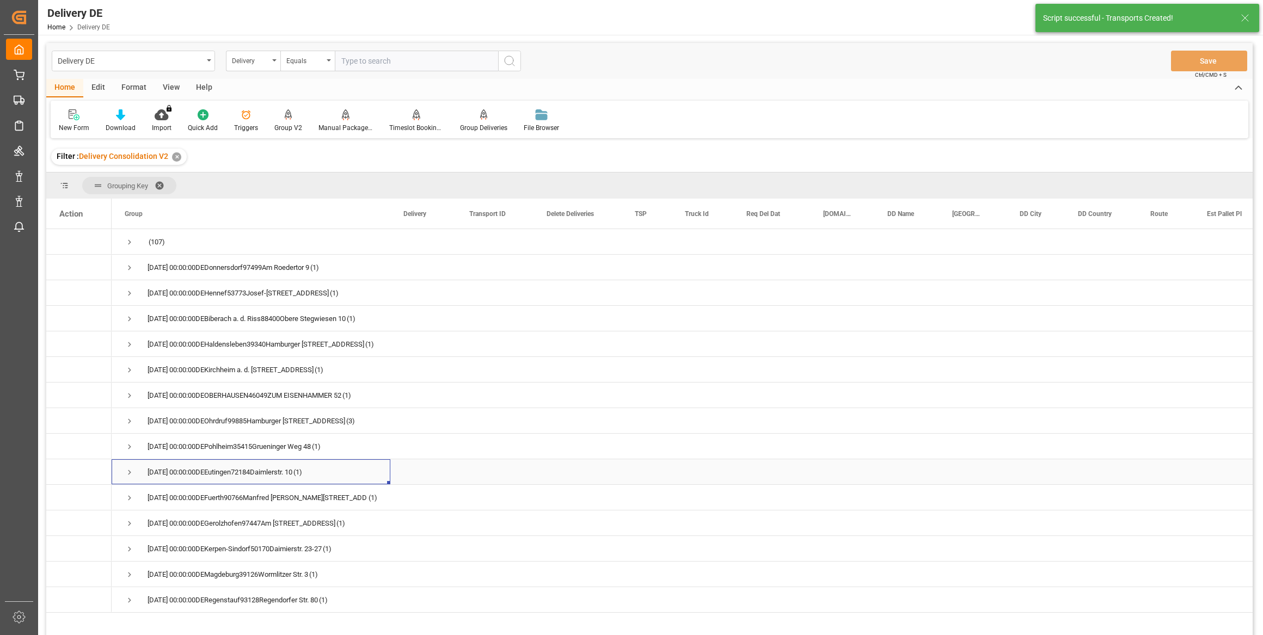
click at [127, 470] on span "Press SPACE to select this row." at bounding box center [130, 472] width 10 height 10
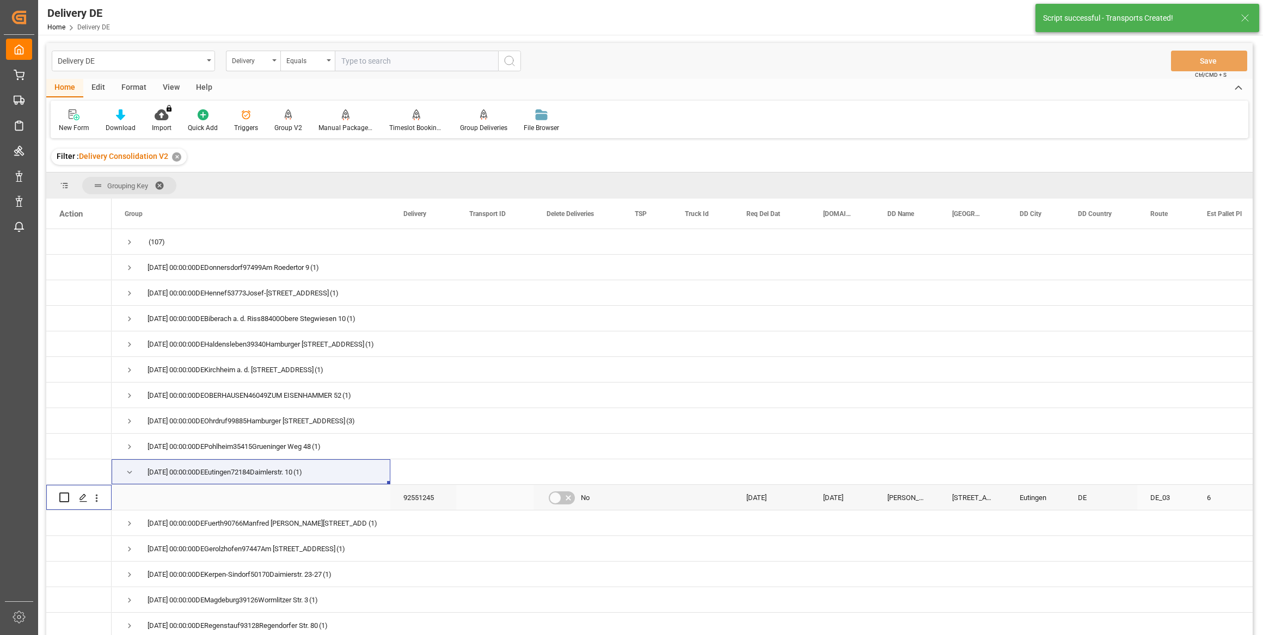
click at [66, 495] on input "Press Space to toggle row selection (unchecked)" at bounding box center [64, 498] width 10 height 10
checkbox input "true"
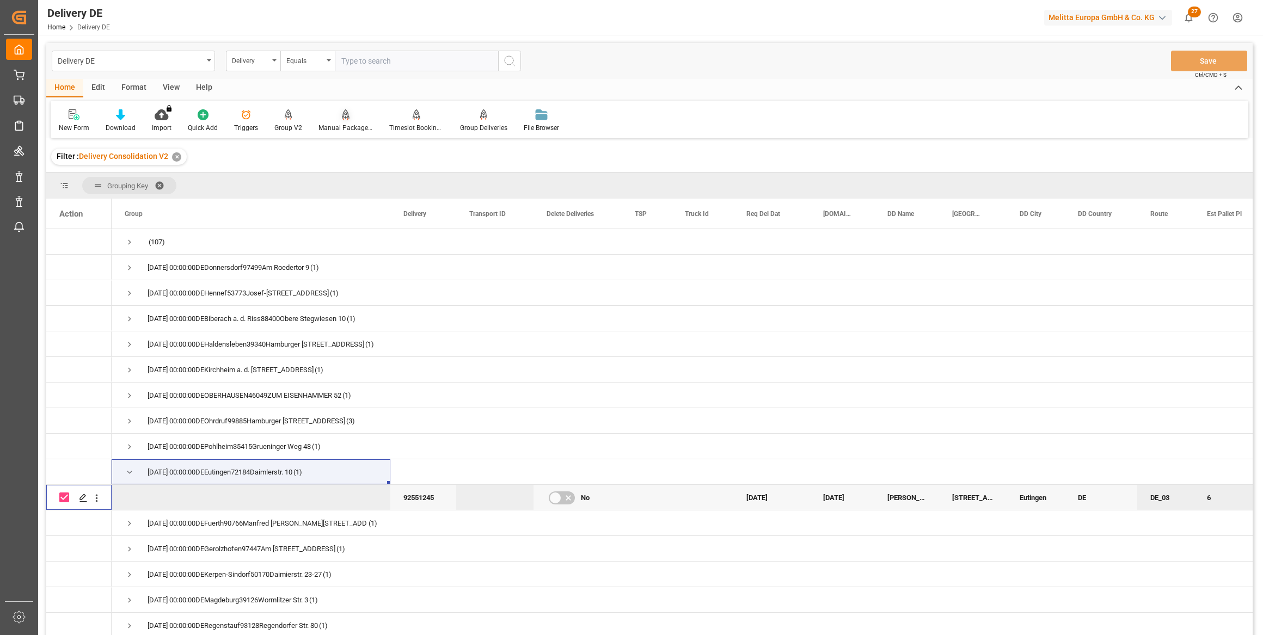
click at [337, 125] on div "Manual Package TypeDetermination" at bounding box center [345, 128] width 54 height 10
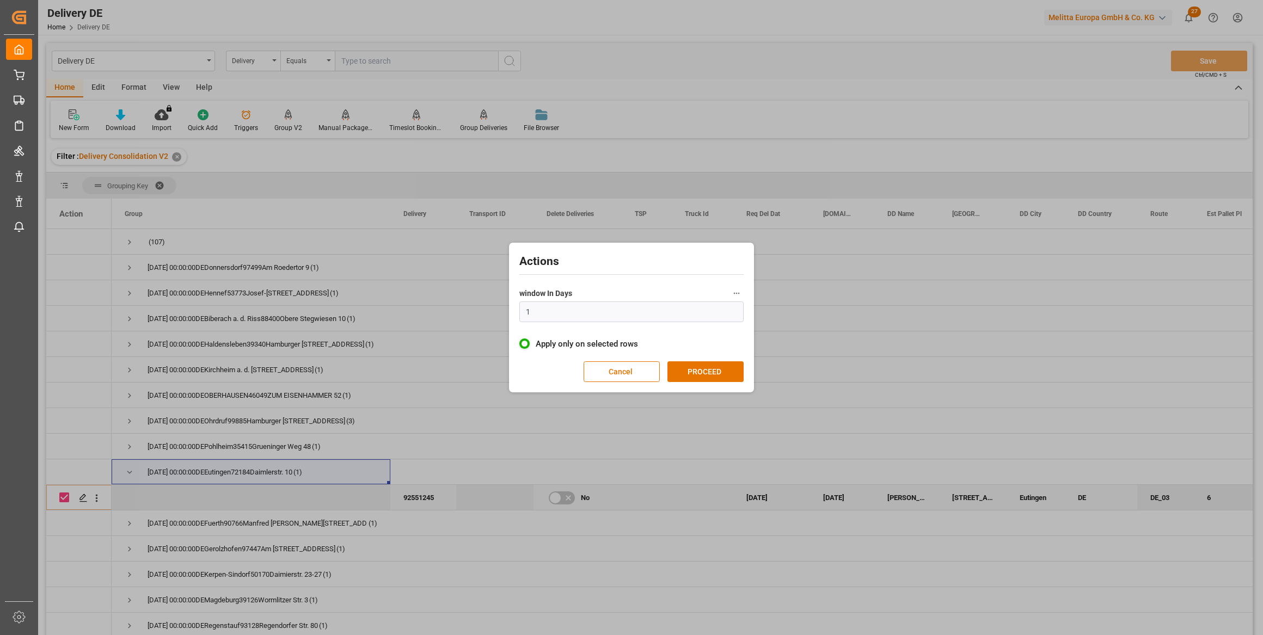
click at [341, 125] on div "Actions window In Days 1 Apply only on selected rows Cancel PROCEED" at bounding box center [631, 317] width 1263 height 635
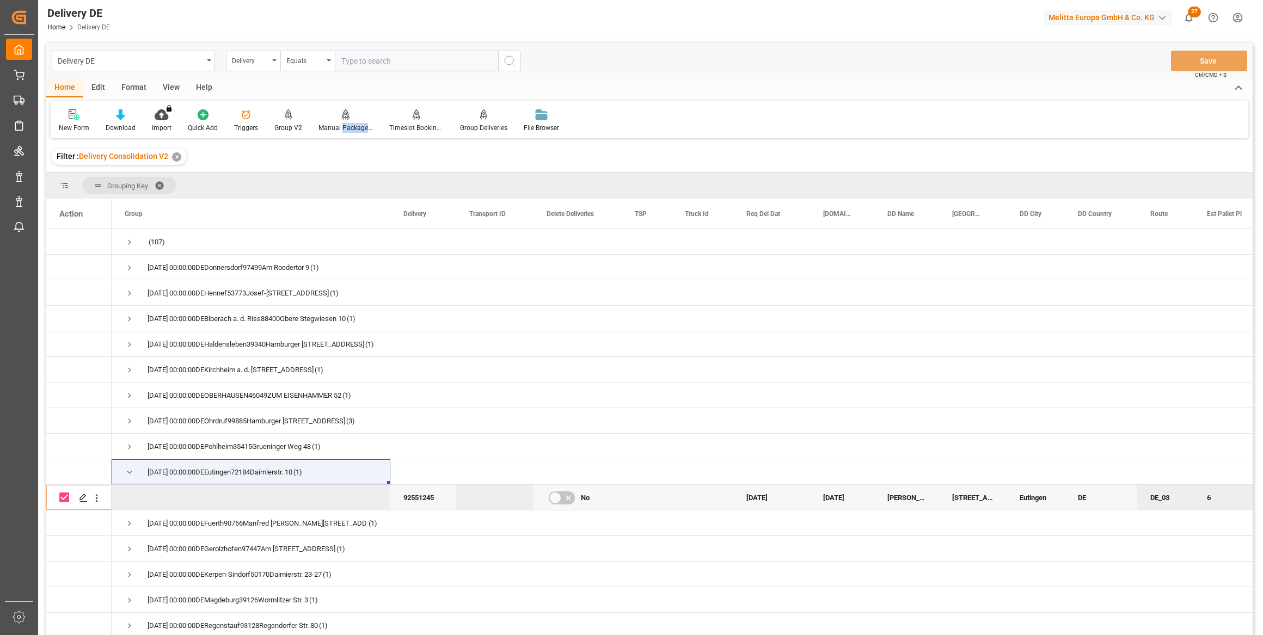
click at [342, 126] on div "Manual Package TypeDetermination" at bounding box center [345, 128] width 54 height 10
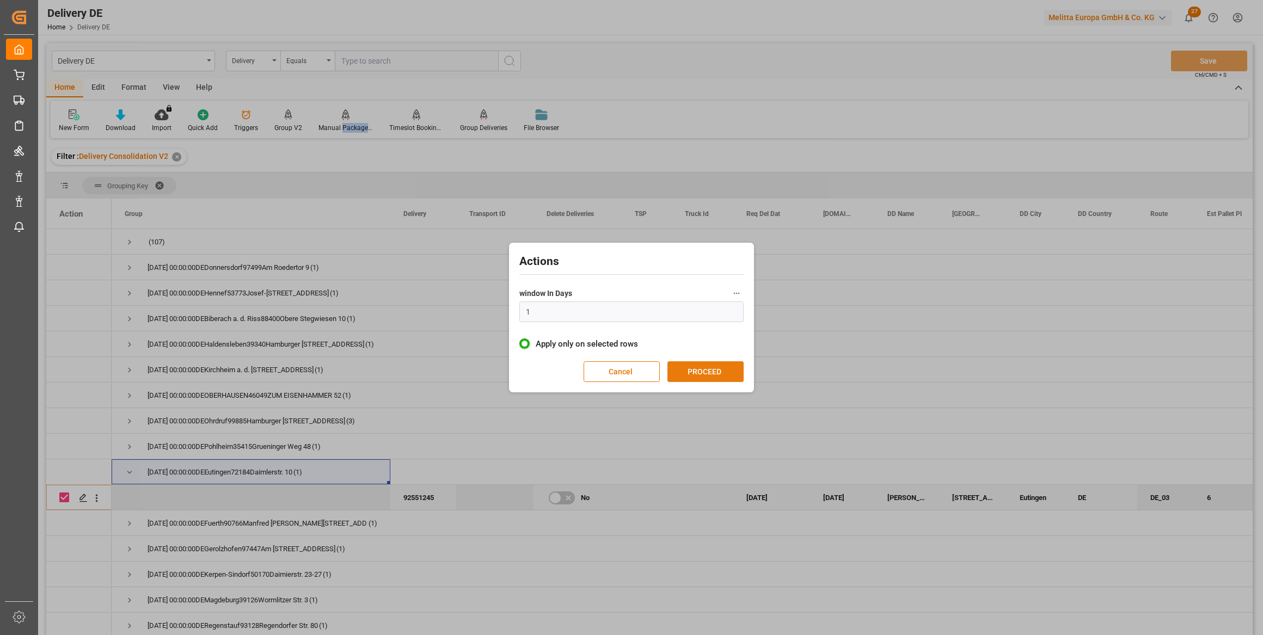
click at [731, 378] on button "PROCEED" at bounding box center [705, 371] width 76 height 21
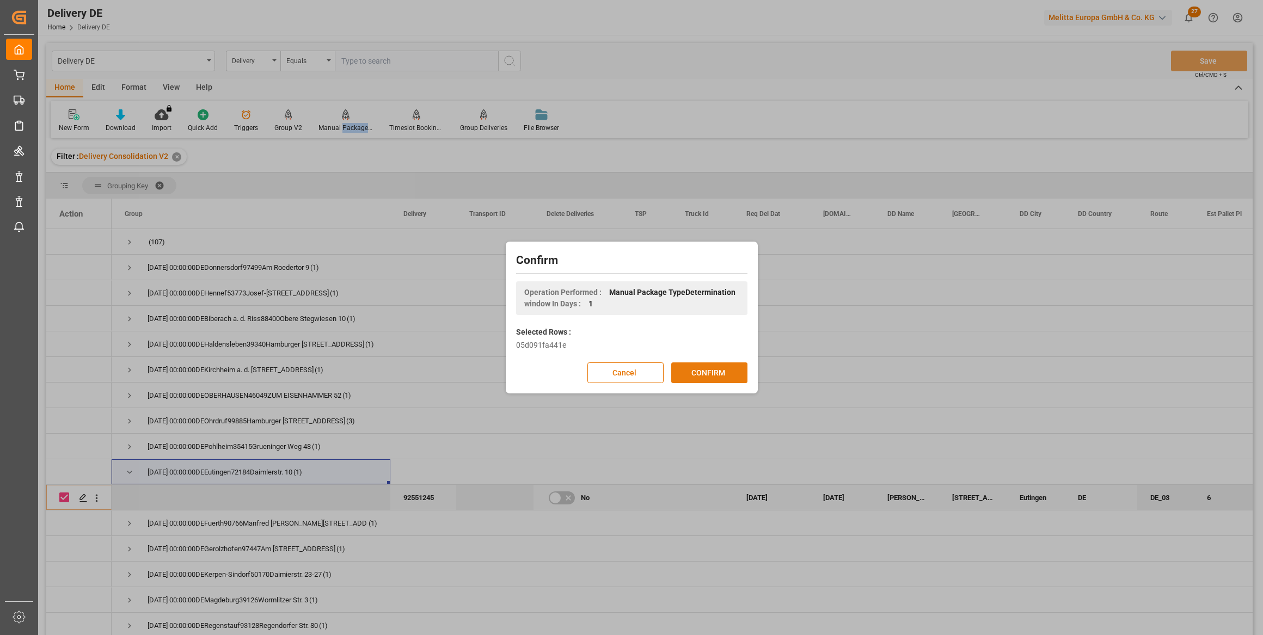
click at [717, 373] on button "CONFIRM" at bounding box center [709, 372] width 76 height 21
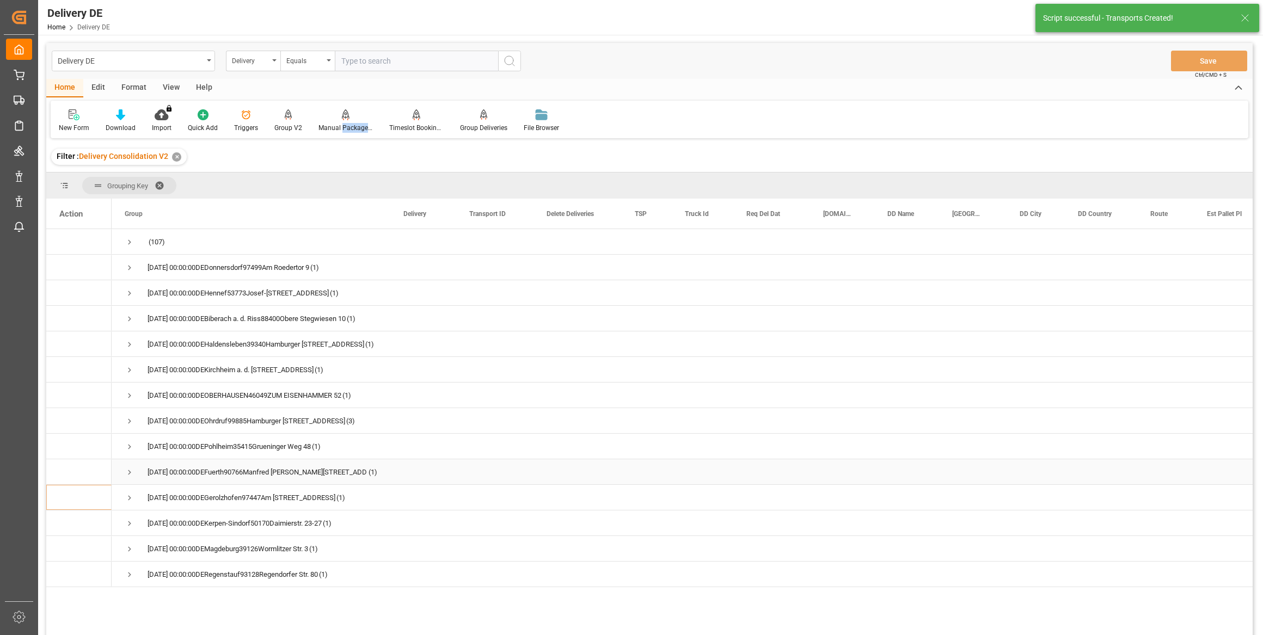
click at [130, 467] on span "Press SPACE to select this row." at bounding box center [130, 472] width 10 height 10
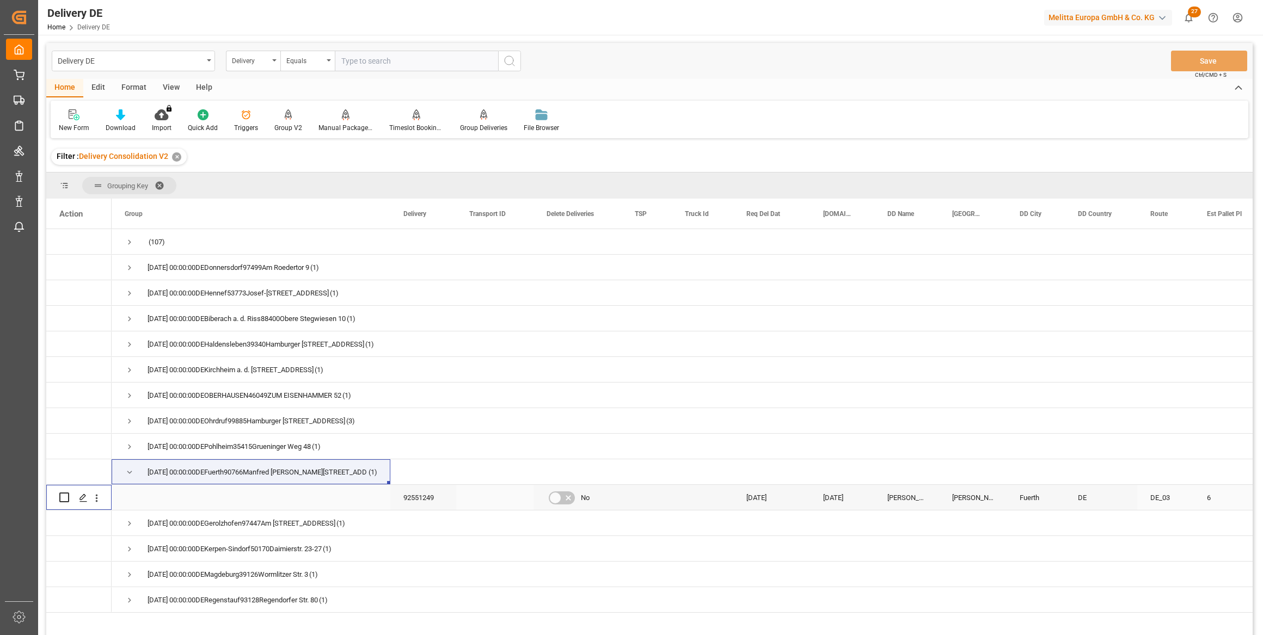
click at [60, 496] on input "Press Space to toggle row selection (unchecked)" at bounding box center [64, 498] width 10 height 10
checkbox input "true"
click at [343, 114] on icon at bounding box center [346, 113] width 8 height 9
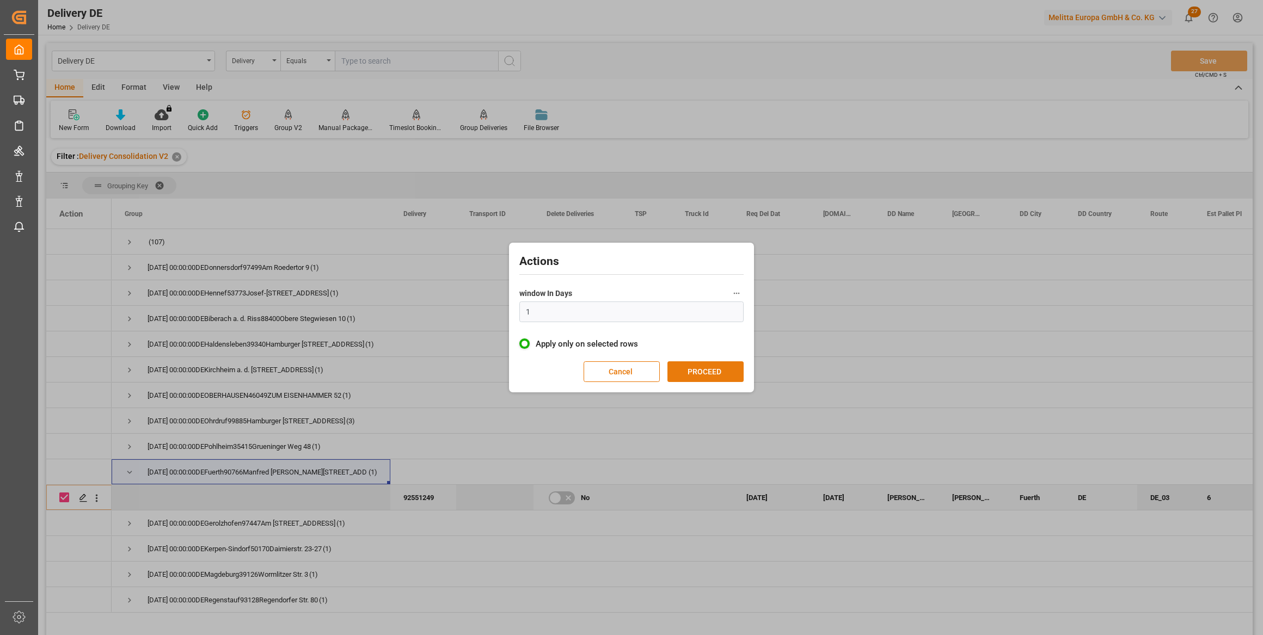
click at [715, 369] on button "PROCEED" at bounding box center [705, 371] width 76 height 21
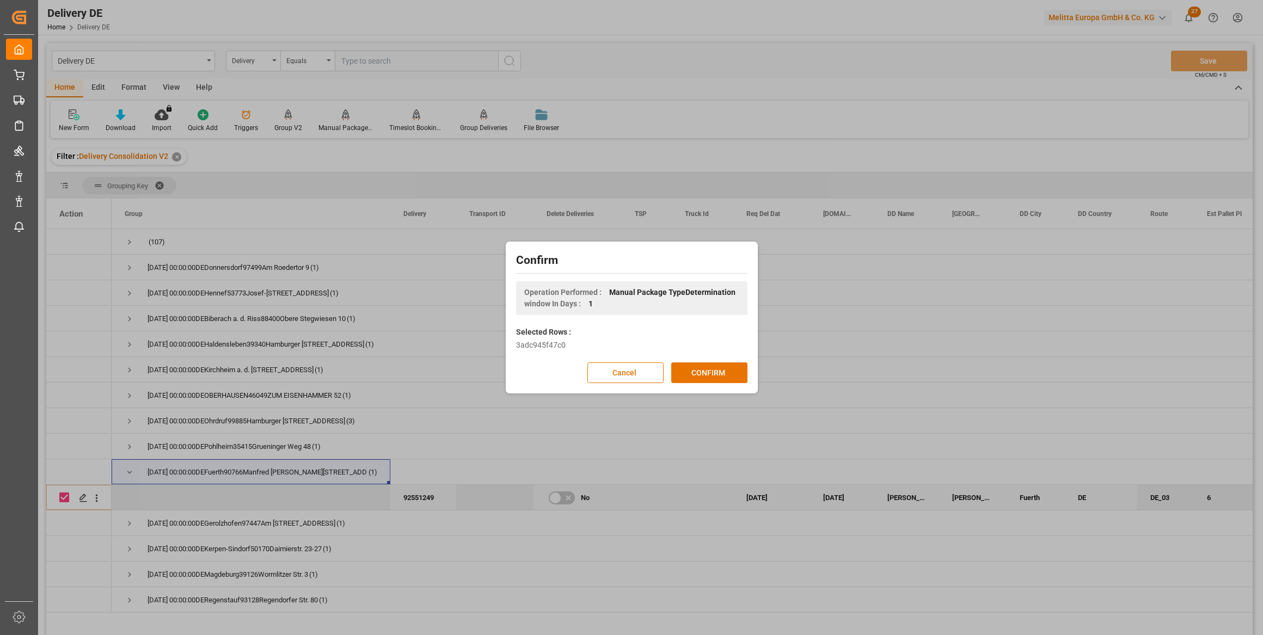
click at [715, 369] on button "CONFIRM" at bounding box center [709, 372] width 76 height 21
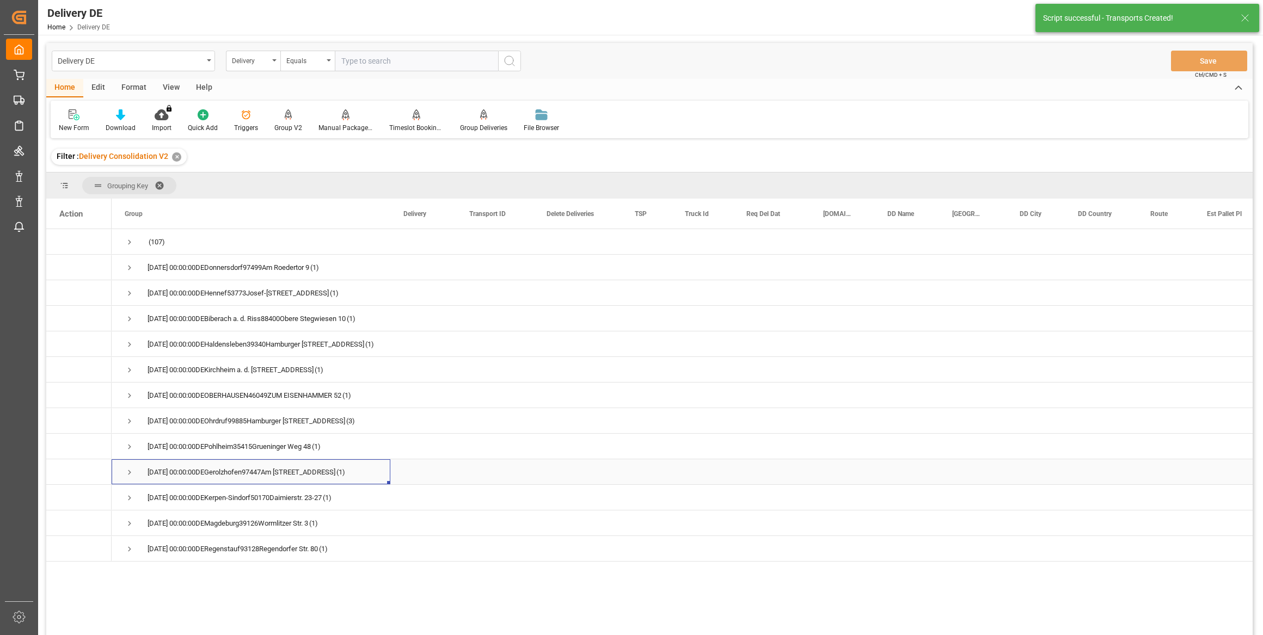
click at [130, 469] on span "Press SPACE to select this row." at bounding box center [130, 472] width 10 height 10
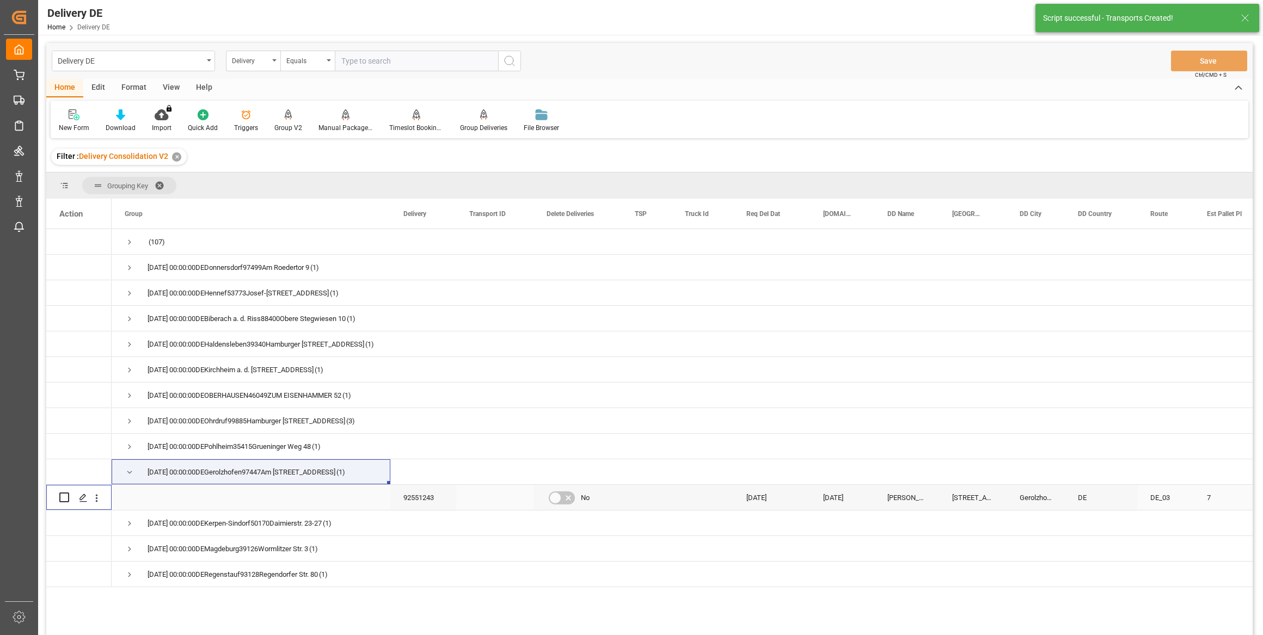
click at [63, 499] on input "Press Space to toggle row selection (unchecked)" at bounding box center [64, 498] width 10 height 10
checkbox input "true"
click at [345, 120] on icon at bounding box center [345, 120] width 5 height 2
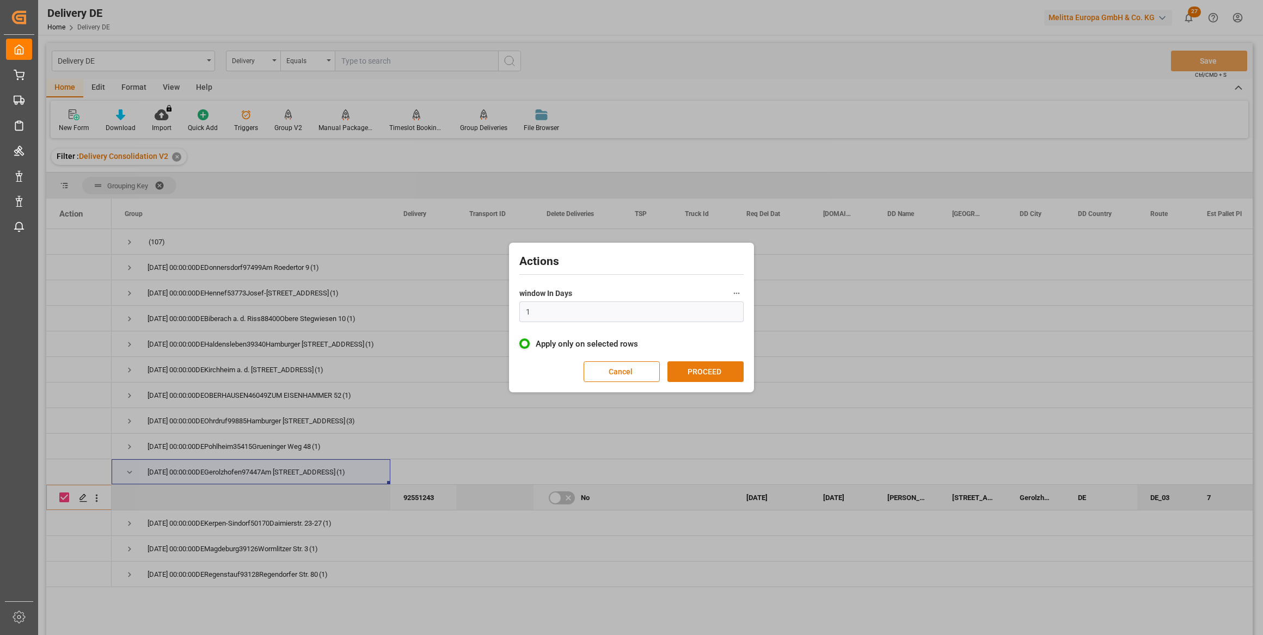
click at [702, 367] on button "PROCEED" at bounding box center [705, 371] width 76 height 21
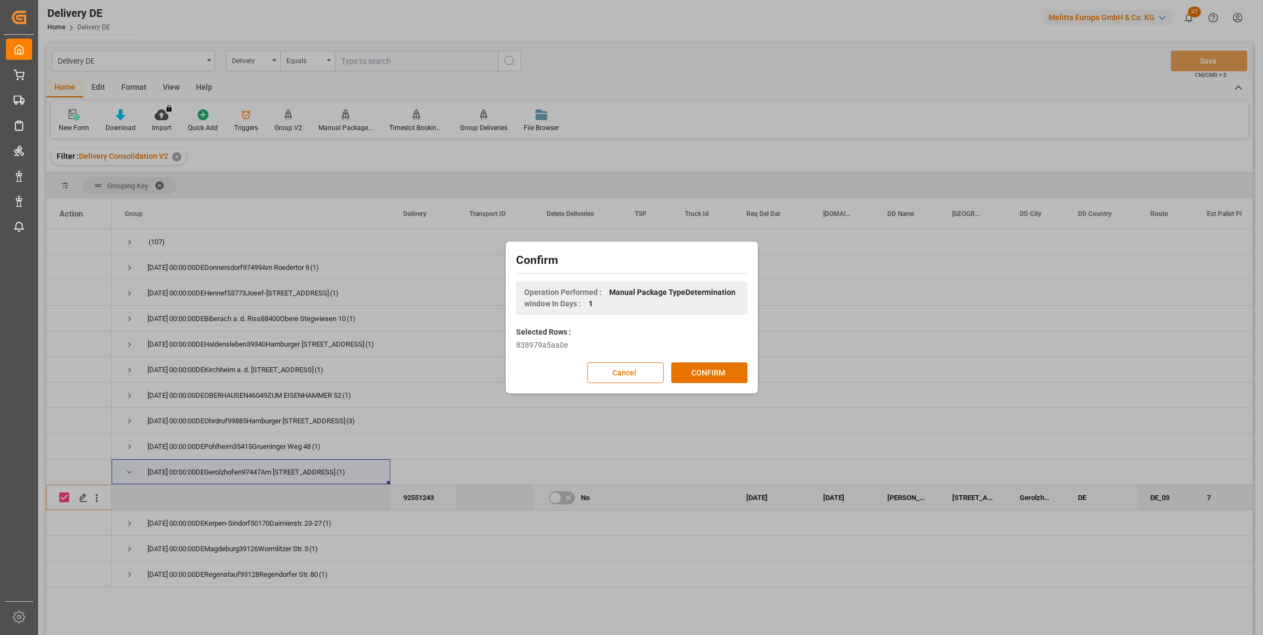
click at [702, 367] on button "CONFIRM" at bounding box center [709, 372] width 76 height 21
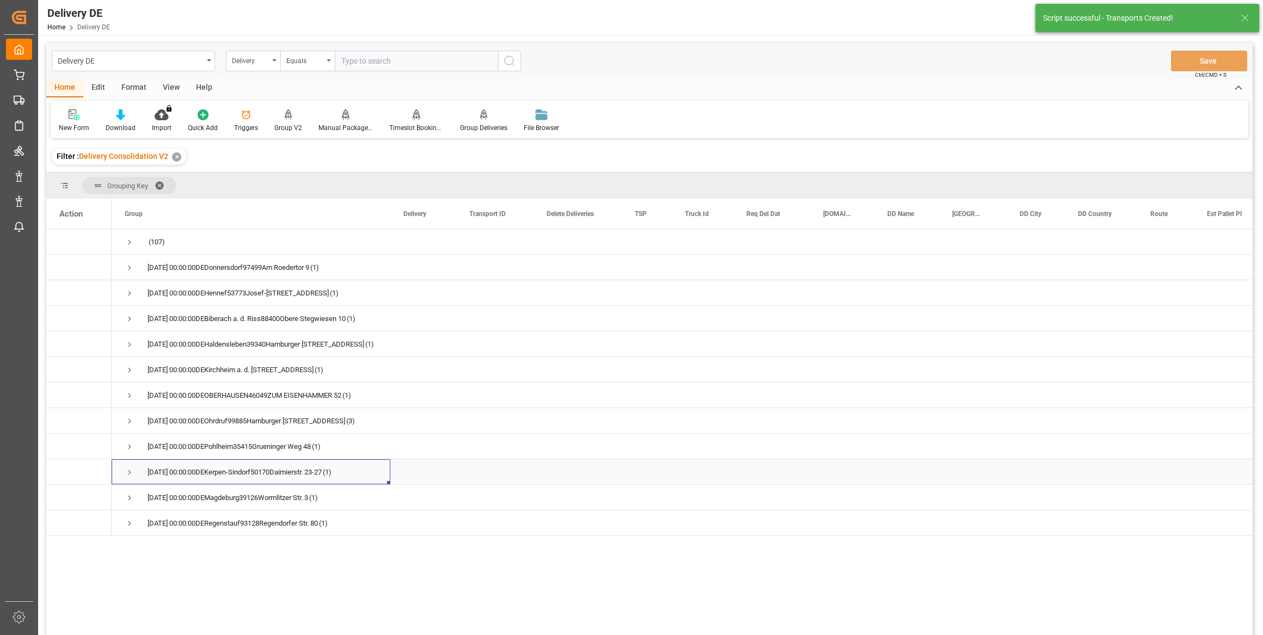
click at [122, 471] on div "2025-09-15 00:00:00DEKerpen-Sindorf50170Daimierstr. 23-27 (1)" at bounding box center [251, 471] width 279 height 25
click at [125, 471] on span "Press SPACE to select this row." at bounding box center [130, 472] width 10 height 10
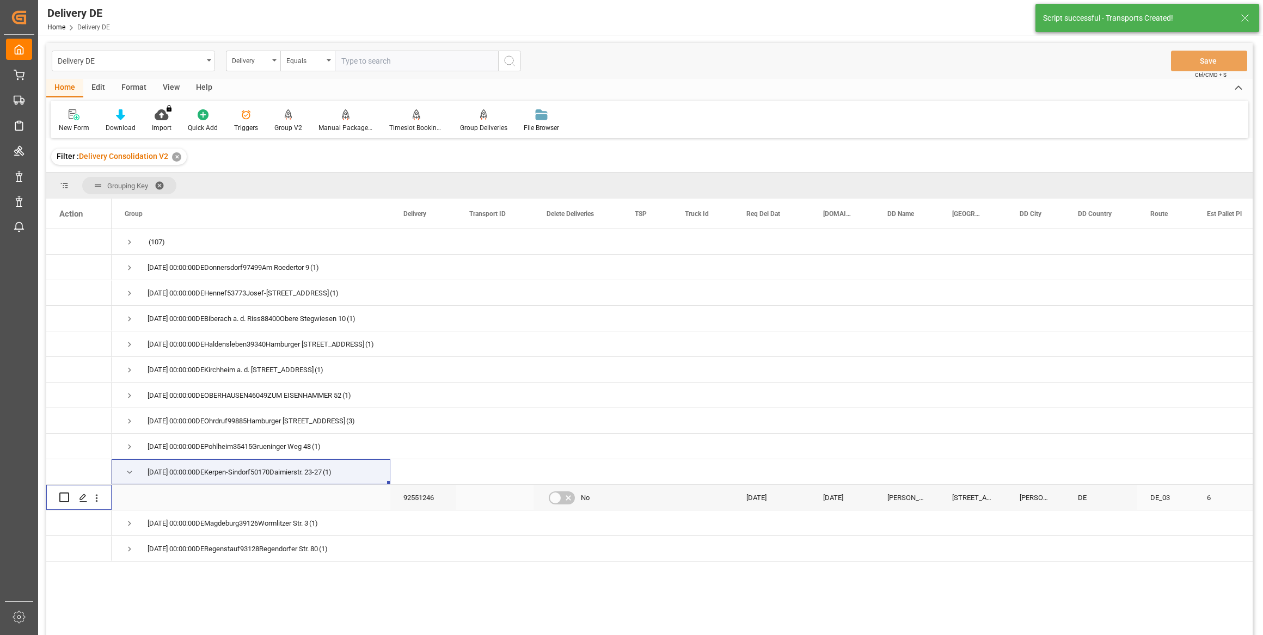
click at [65, 501] on input "Press Space to toggle row selection (unchecked)" at bounding box center [64, 498] width 10 height 10
checkbox input "true"
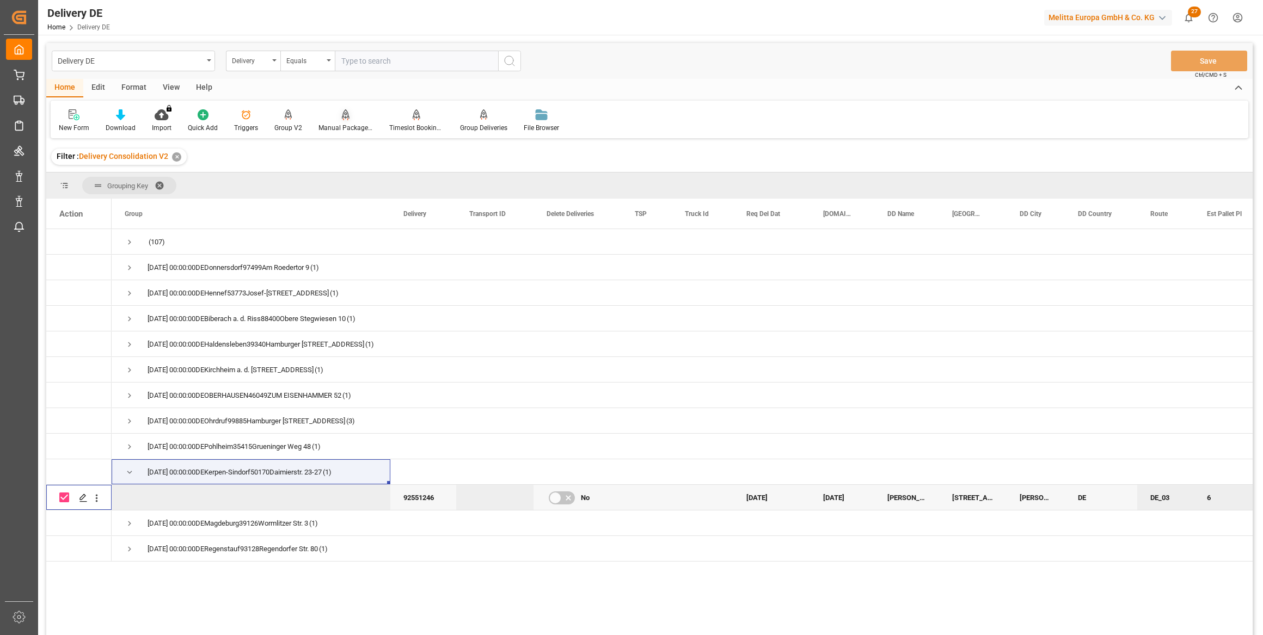
click at [349, 116] on div at bounding box center [345, 114] width 54 height 11
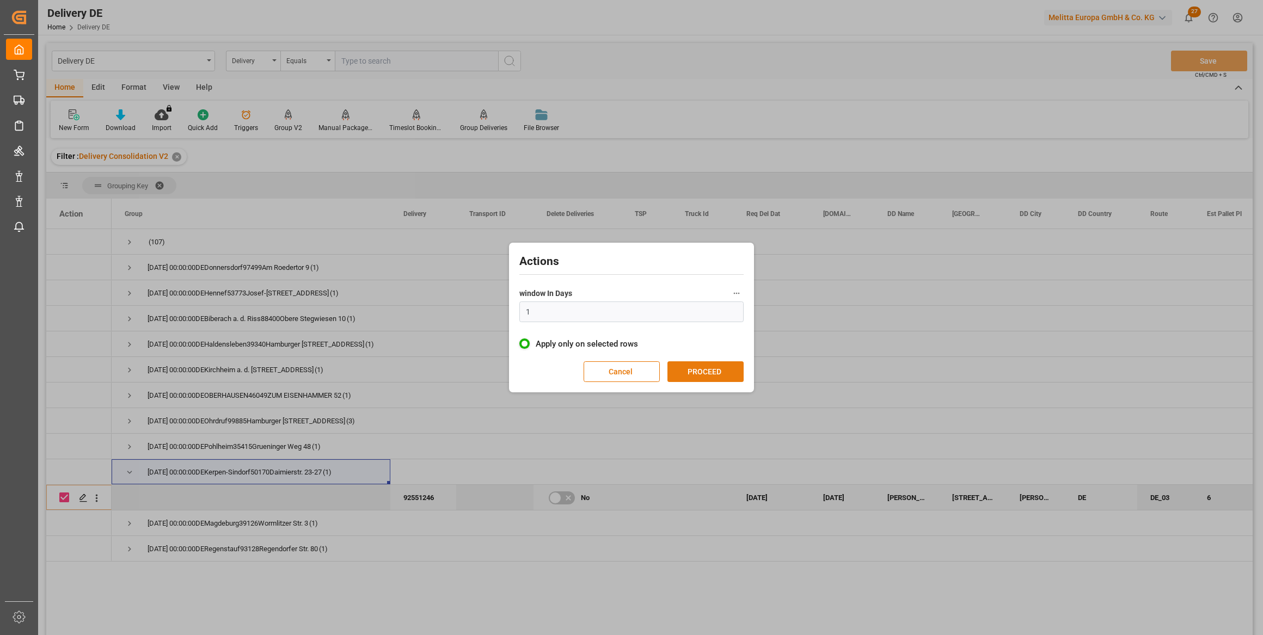
click at [698, 371] on button "PROCEED" at bounding box center [705, 371] width 76 height 21
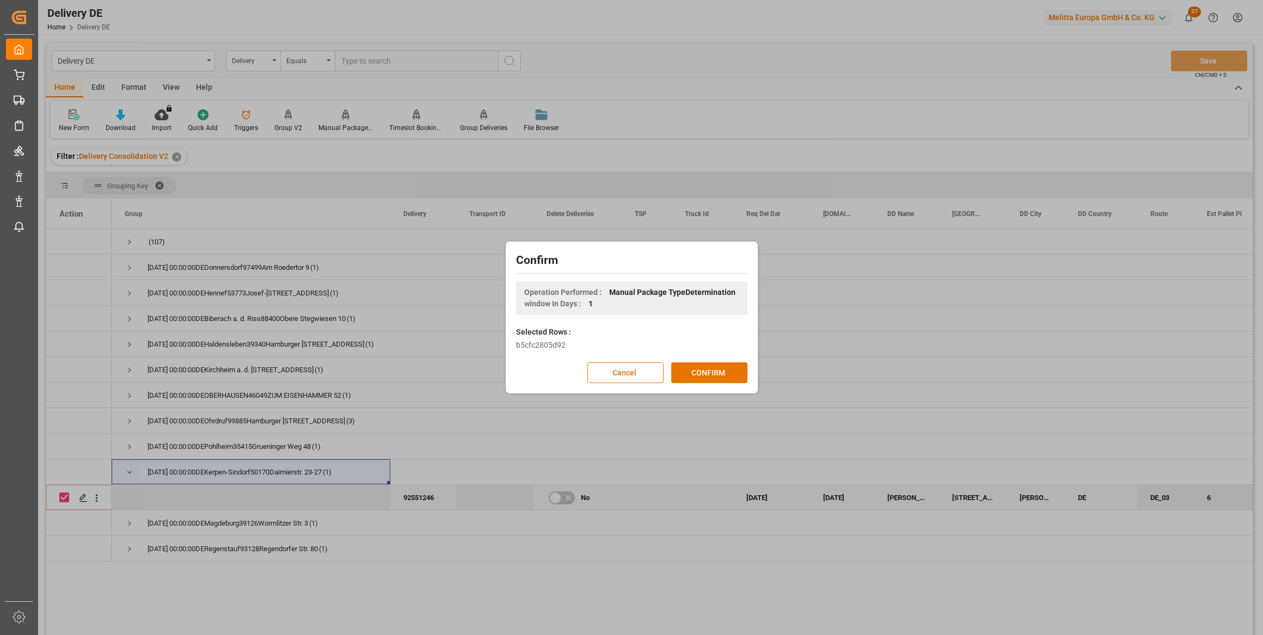
click at [698, 371] on button "CONFIRM" at bounding box center [709, 372] width 76 height 21
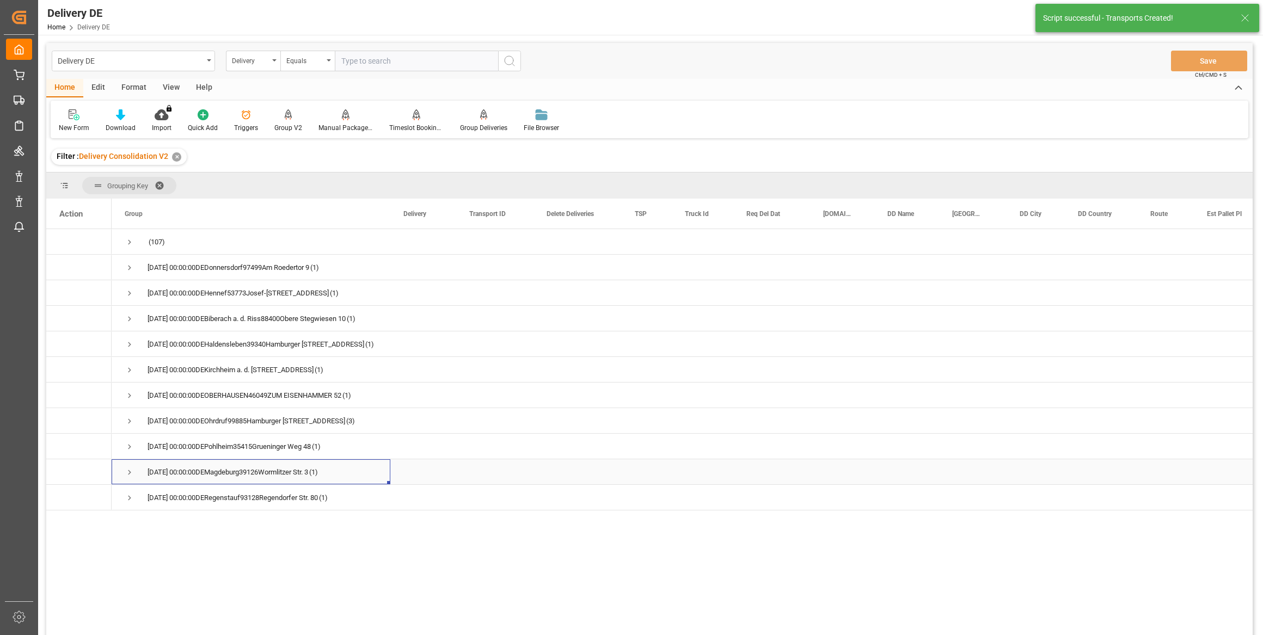
click at [130, 473] on span "Press SPACE to select this row." at bounding box center [130, 472] width 10 height 10
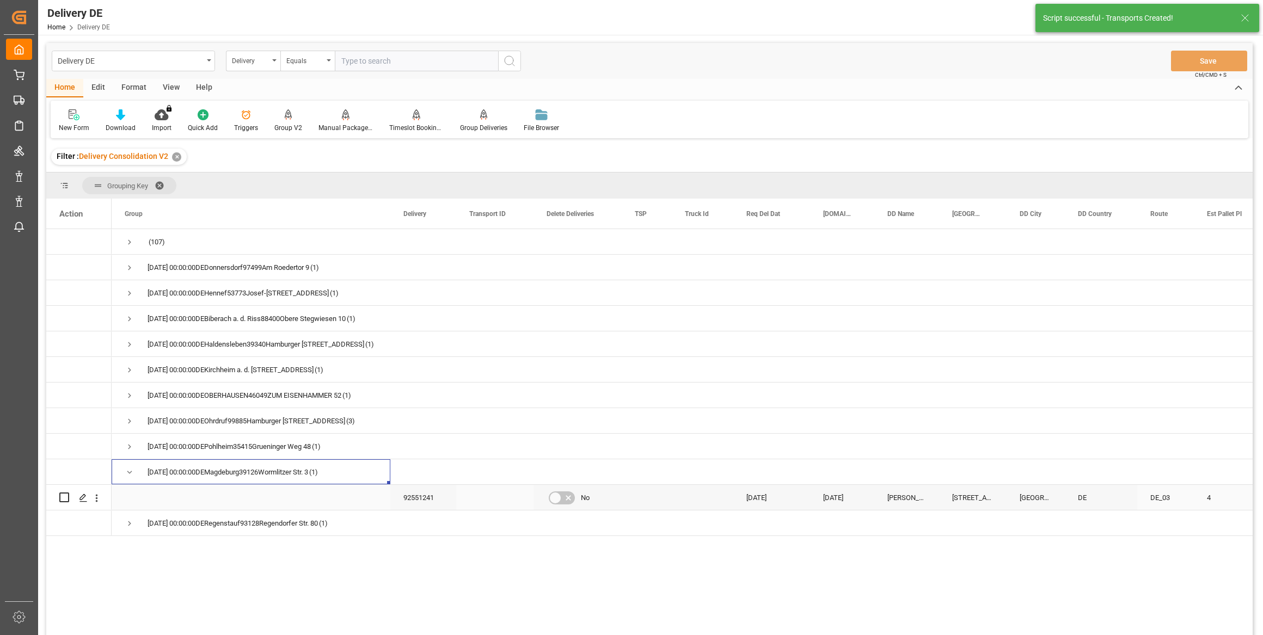
click at [65, 495] on input "Press Space to toggle row selection (unchecked)" at bounding box center [64, 498] width 10 height 10
checkbox input "true"
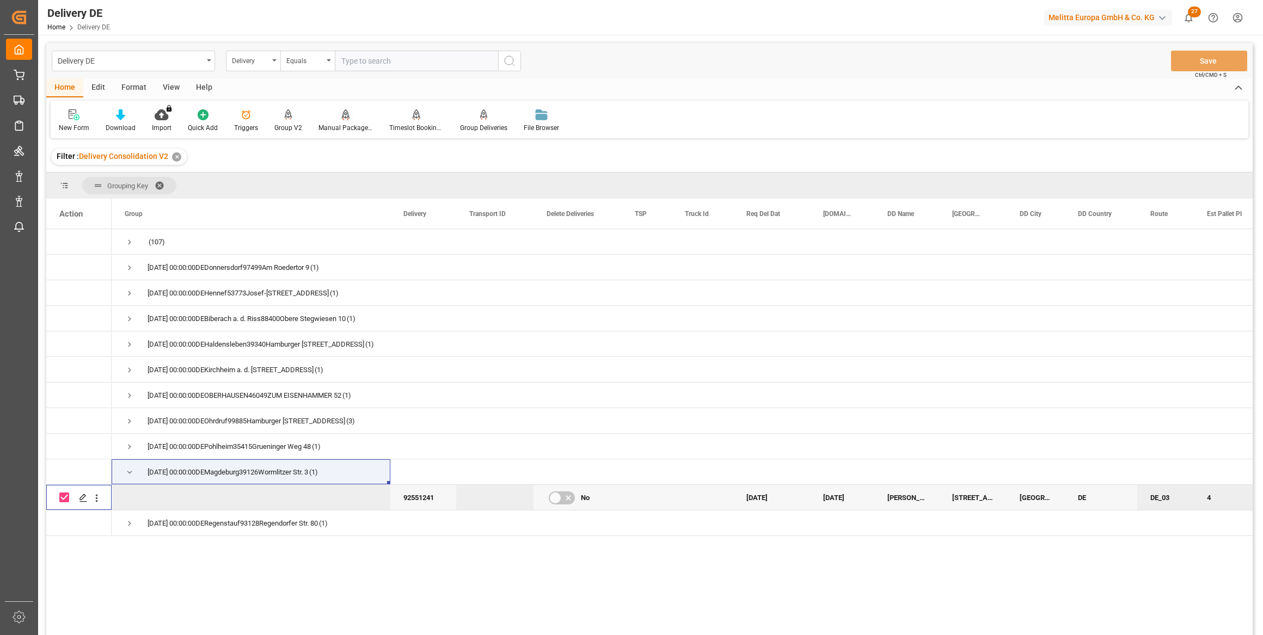
click at [347, 119] on div at bounding box center [345, 114] width 54 height 11
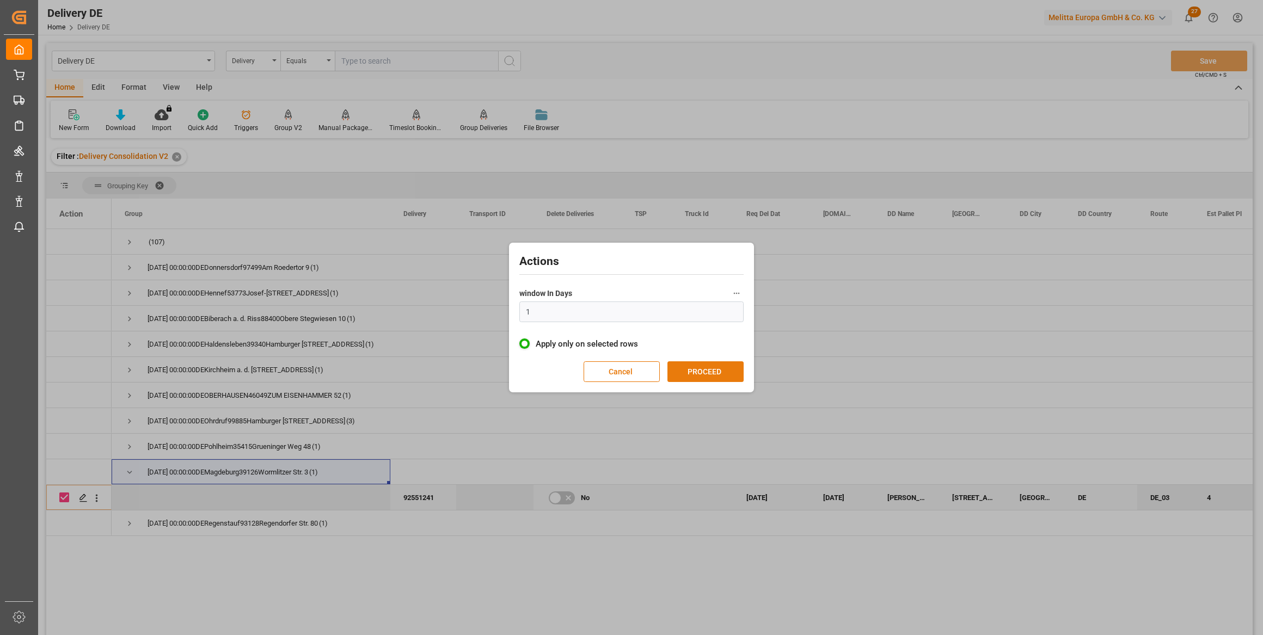
click at [711, 371] on button "PROCEED" at bounding box center [705, 371] width 76 height 21
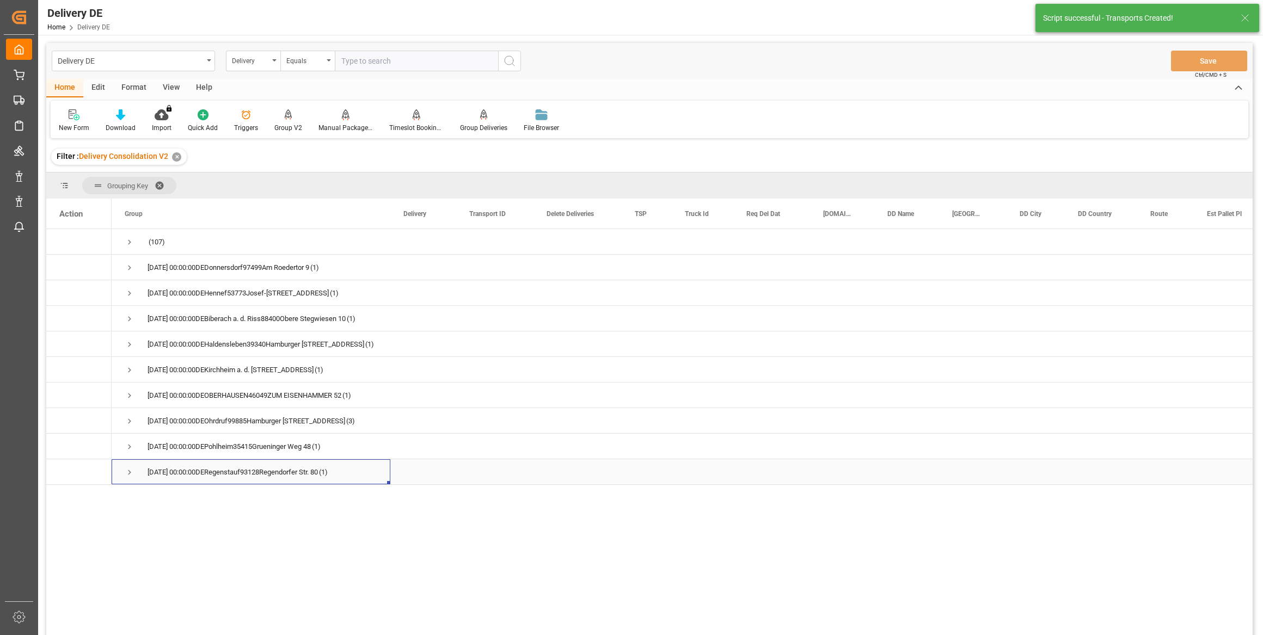
click at [126, 474] on span "Press SPACE to select this row." at bounding box center [130, 472] width 10 height 10
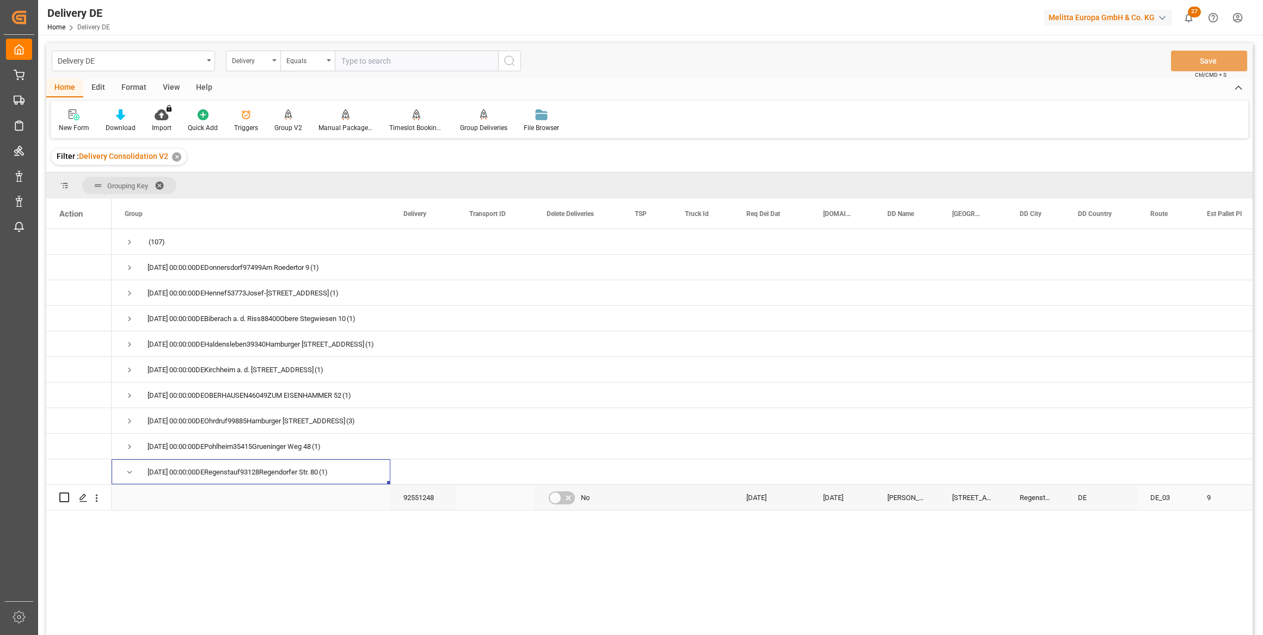
click at [65, 500] on input "Press Space to toggle row selection (unchecked)" at bounding box center [64, 498] width 10 height 10
checkbox input "true"
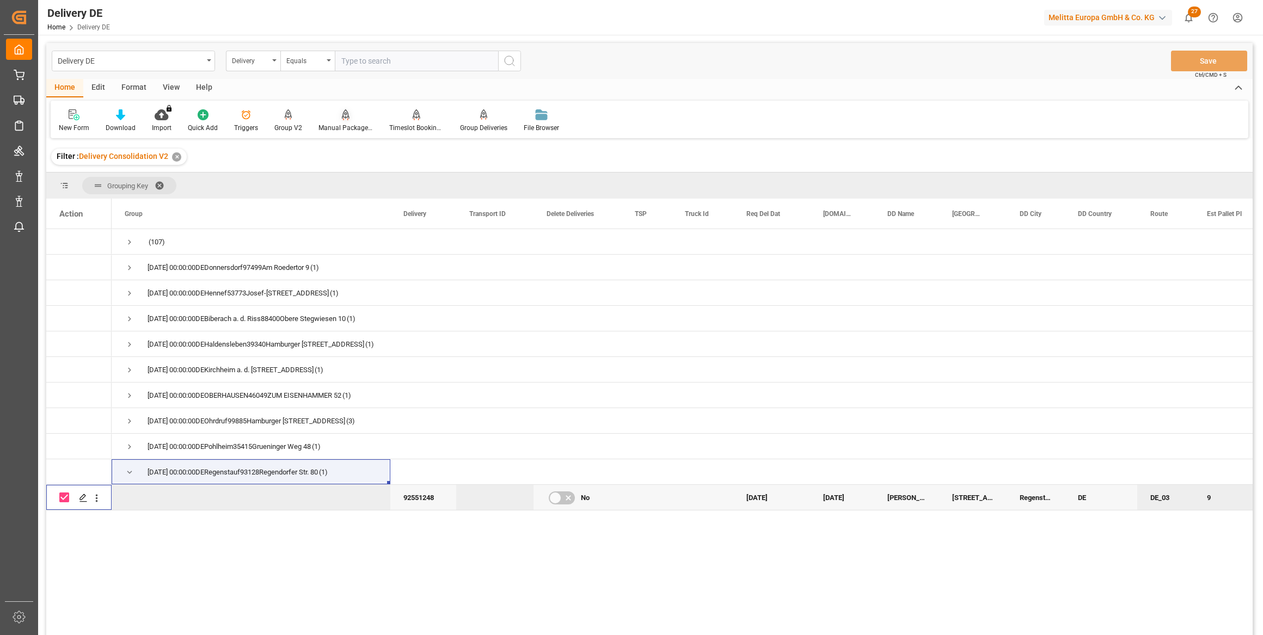
click at [337, 125] on div "Manual Package TypeDetermination" at bounding box center [345, 128] width 54 height 10
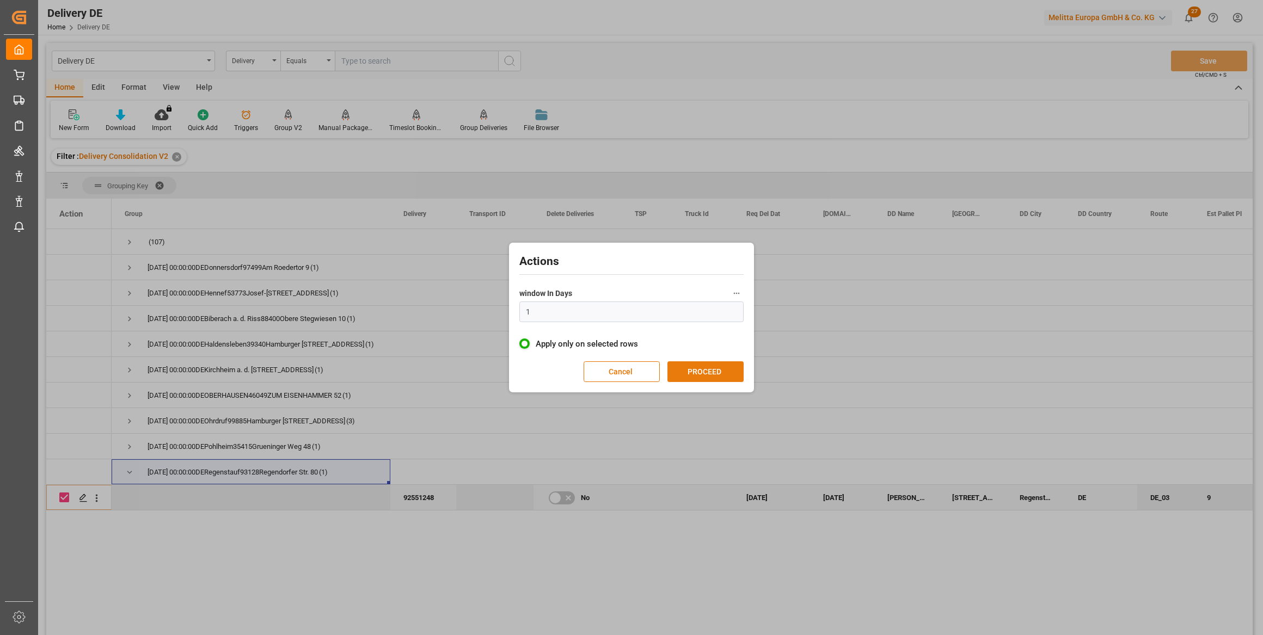
click at [691, 374] on button "PROCEED" at bounding box center [705, 371] width 76 height 21
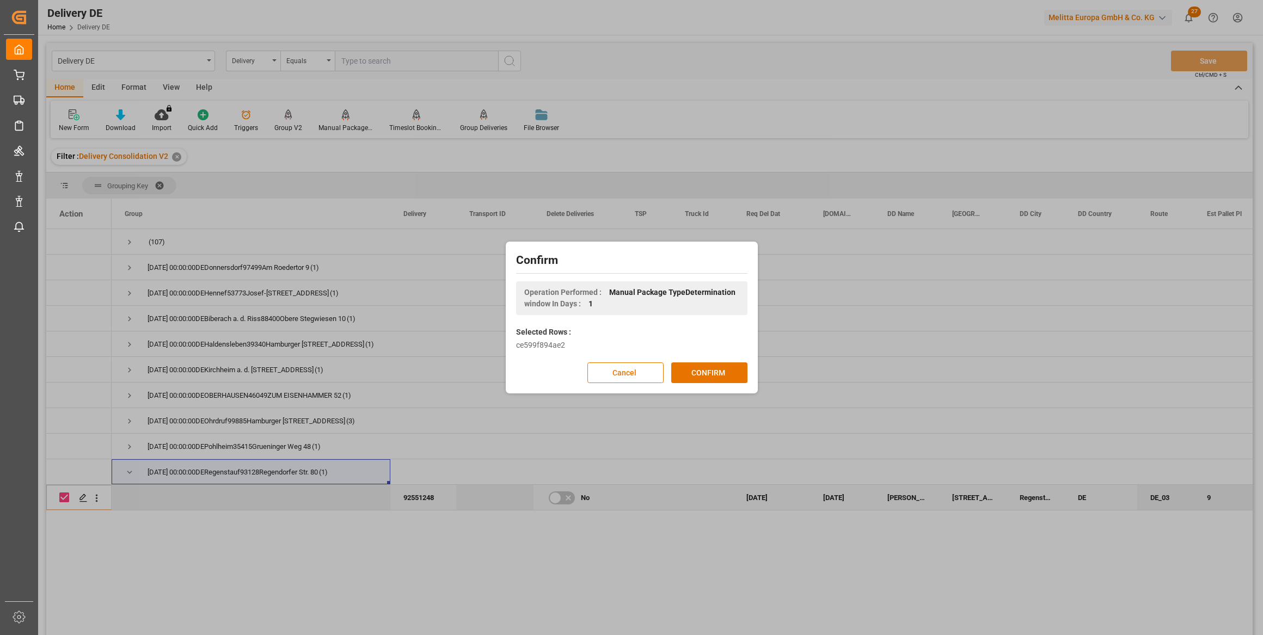
click at [691, 374] on button "CONFIRM" at bounding box center [709, 372] width 76 height 21
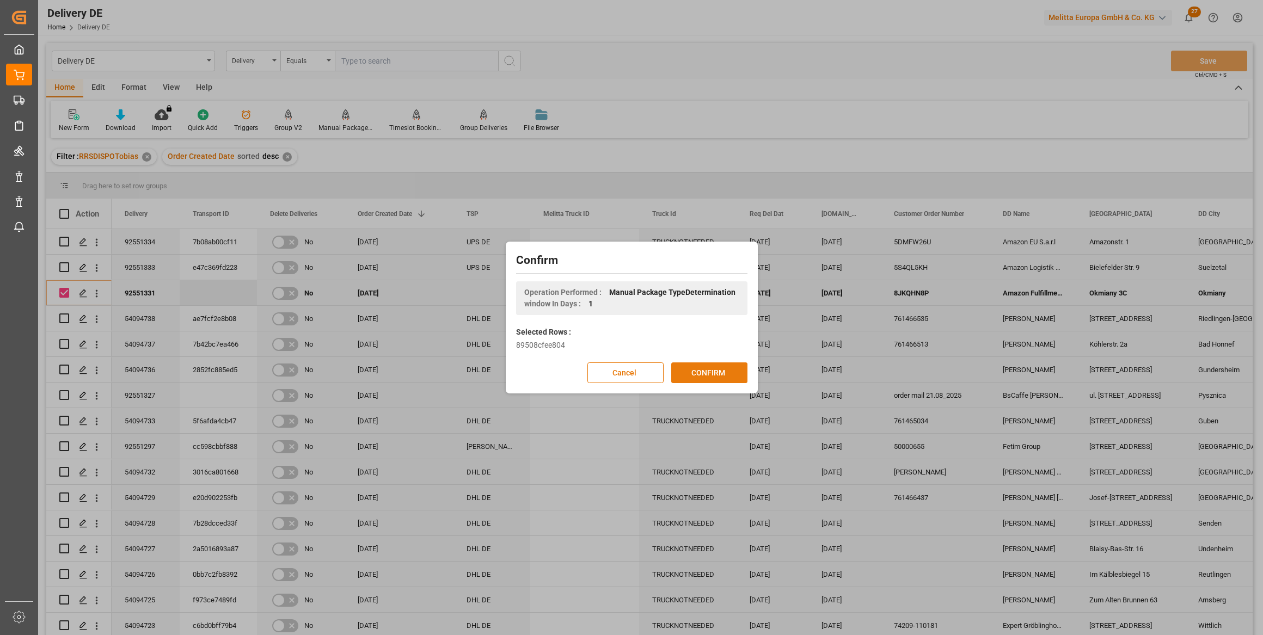
click at [699, 373] on button "CONFIRM" at bounding box center [709, 372] width 76 height 21
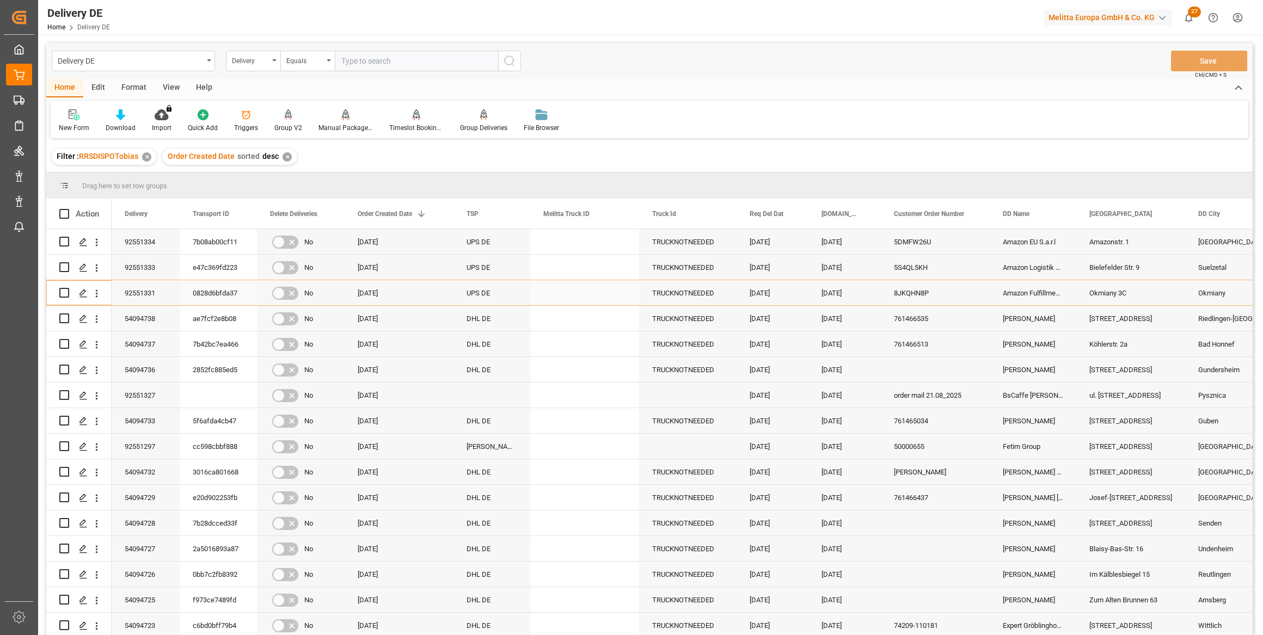
click at [163, 290] on div "92551331" at bounding box center [146, 292] width 68 height 25
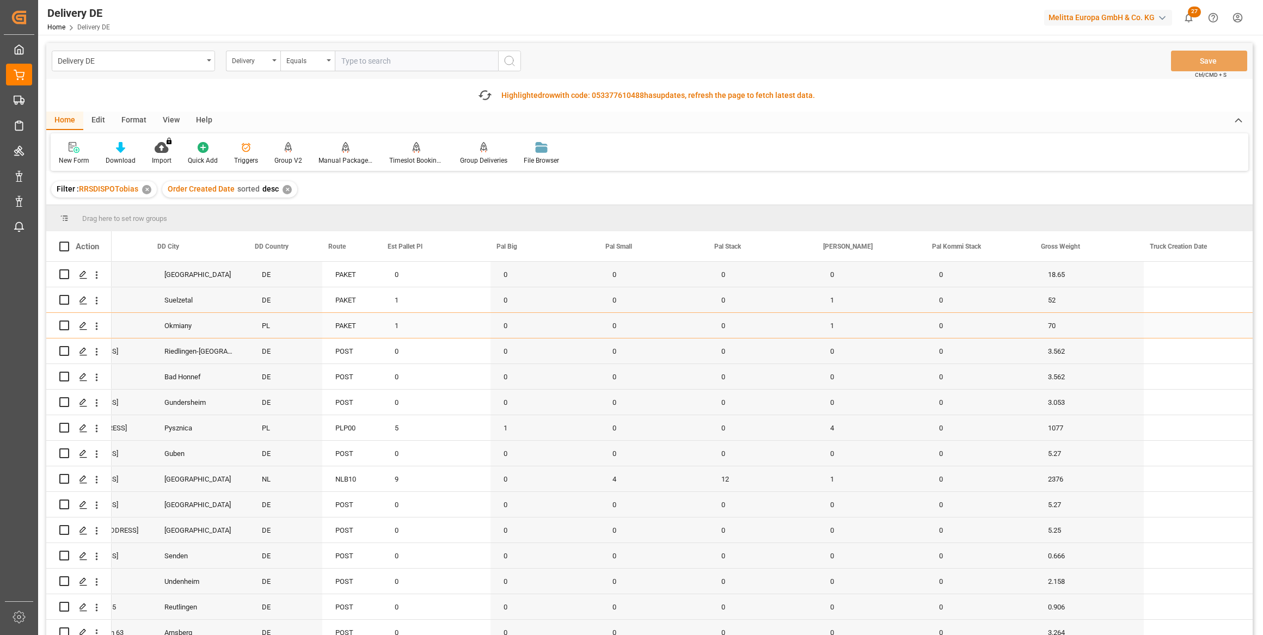
scroll to position [0, 1037]
